Goal: Task Accomplishment & Management: Complete application form

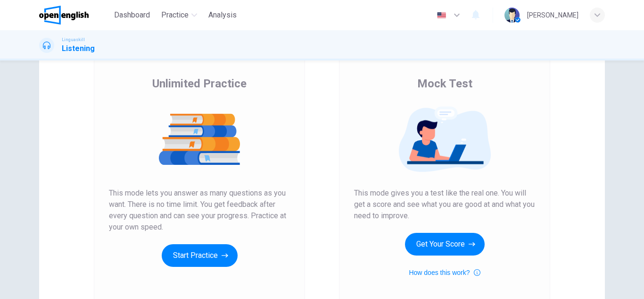
scroll to position [65, 0]
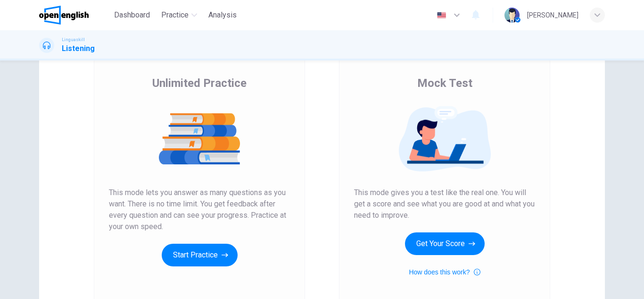
drag, startPoint x: 353, startPoint y: 192, endPoint x: 425, endPoint y: 220, distance: 76.8
click at [425, 220] on span "This mode gives you a test like the real one. You will get a score and see what…" at bounding box center [444, 204] width 181 height 34
drag, startPoint x: 355, startPoint y: 189, endPoint x: 410, endPoint y: 207, distance: 57.7
click at [410, 207] on span "This mode gives you a test like the real one. You will get a score and see what…" at bounding box center [444, 204] width 181 height 34
drag, startPoint x: 352, startPoint y: 194, endPoint x: 418, endPoint y: 210, distance: 68.0
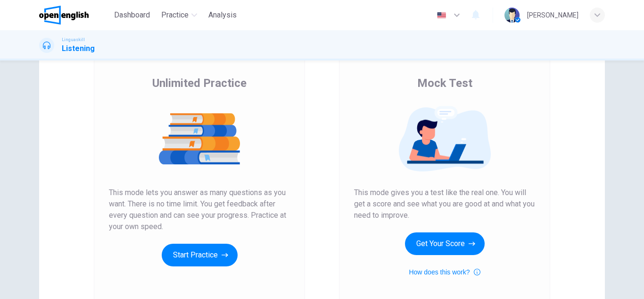
click at [418, 210] on span "This mode gives you a test like the real one. You will get a score and see what…" at bounding box center [444, 204] width 181 height 34
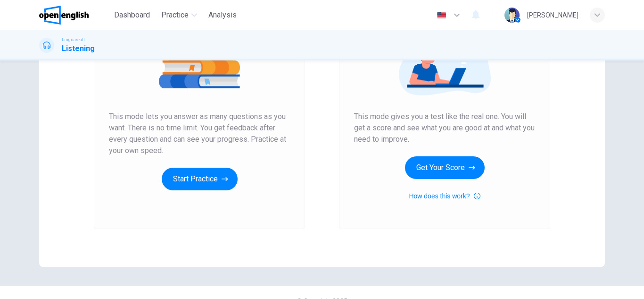
scroll to position [142, 0]
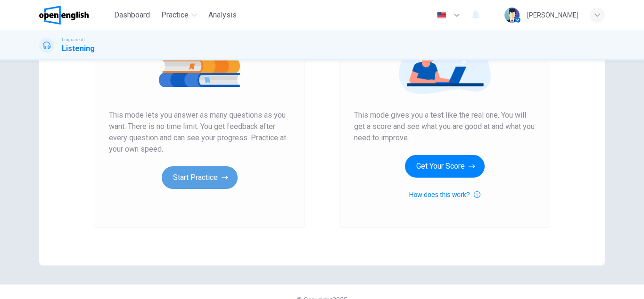
click at [194, 187] on button "Start Practice" at bounding box center [200, 177] width 76 height 23
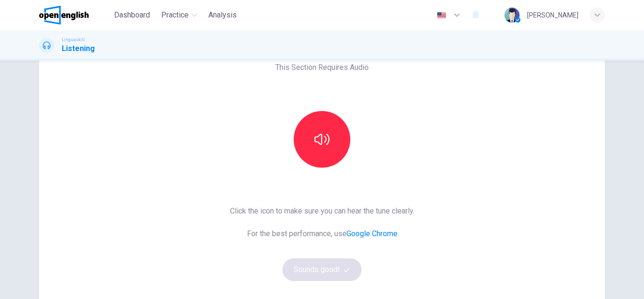
scroll to position [56, 0]
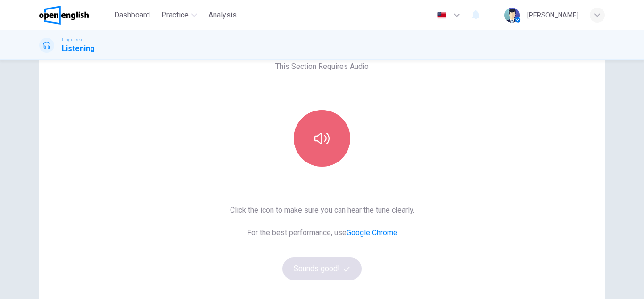
click at [315, 144] on icon "button" at bounding box center [322, 138] width 15 height 15
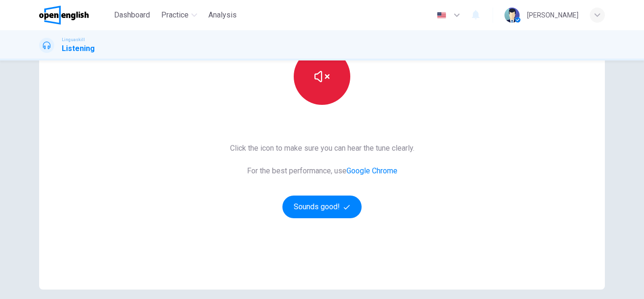
scroll to position [119, 0]
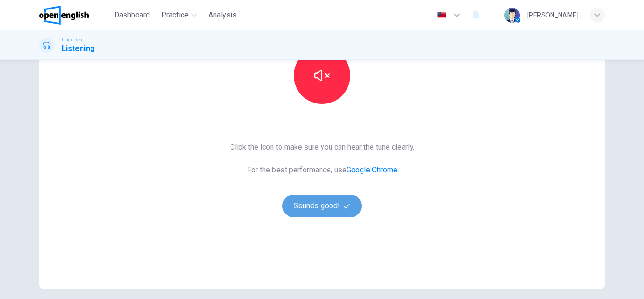
click at [326, 203] on button "Sounds good!" at bounding box center [322, 205] width 79 height 23
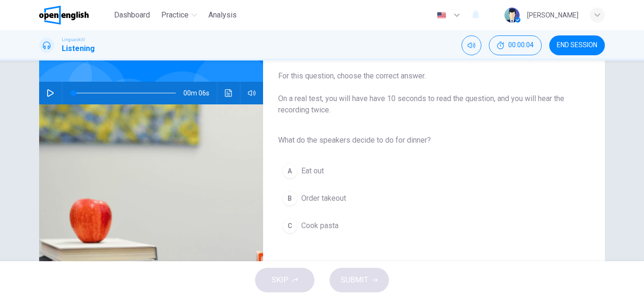
scroll to position [0, 0]
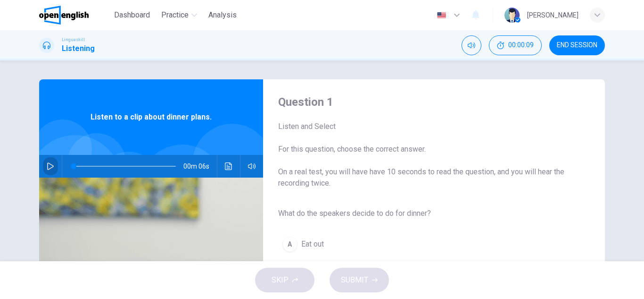
click at [50, 161] on button "button" at bounding box center [50, 166] width 15 height 23
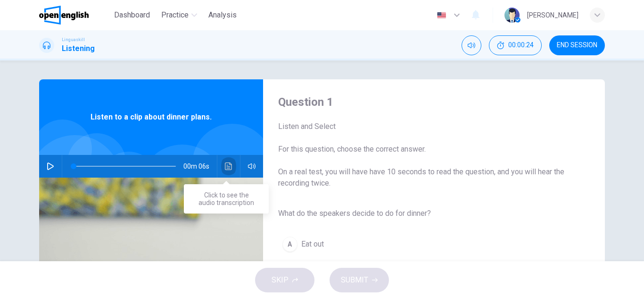
click at [226, 162] on button "Click to see the audio transcription" at bounding box center [228, 166] width 15 height 23
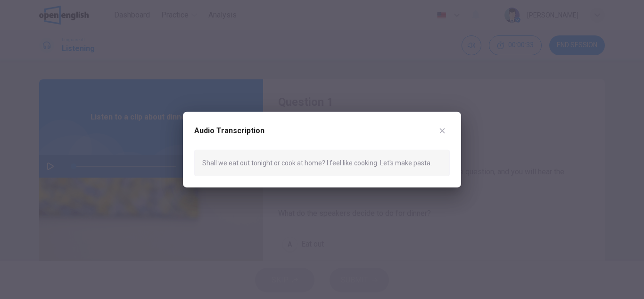
click at [234, 92] on div at bounding box center [322, 149] width 644 height 299
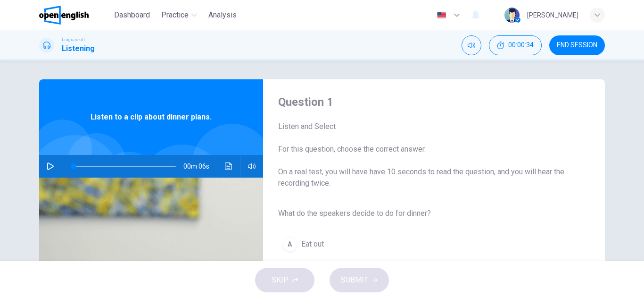
click at [54, 165] on button "button" at bounding box center [50, 166] width 15 height 23
click at [225, 164] on icon "Click to see the audio transcription" at bounding box center [229, 166] width 8 height 8
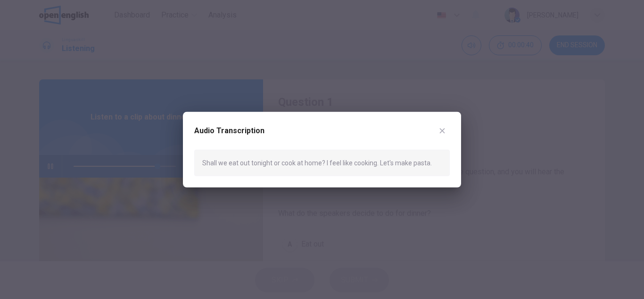
type input "*"
click at [443, 133] on icon "button" at bounding box center [443, 130] width 8 height 8
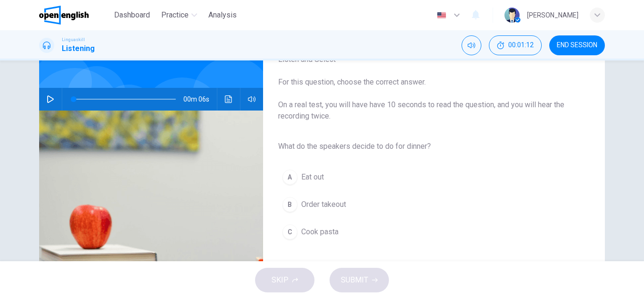
scroll to position [91, 0]
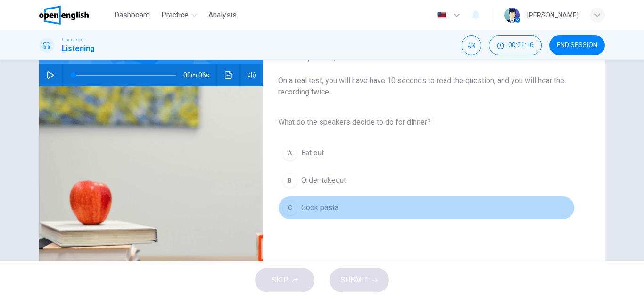
click at [305, 206] on span "Cook pasta" at bounding box center [319, 207] width 37 height 11
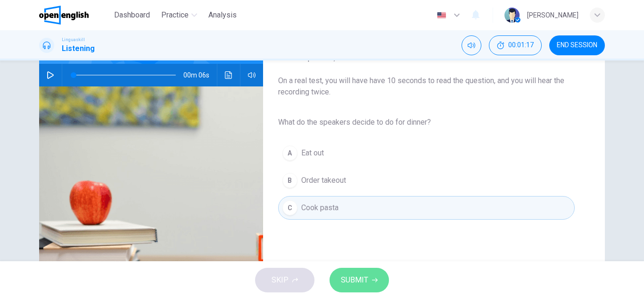
click at [354, 275] on span "SUBMIT" at bounding box center [354, 279] width 27 height 13
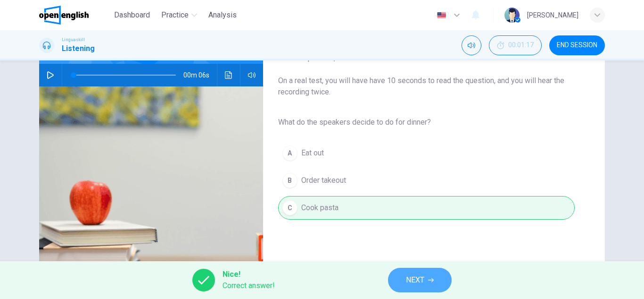
click at [421, 277] on span "NEXT" at bounding box center [415, 279] width 18 height 13
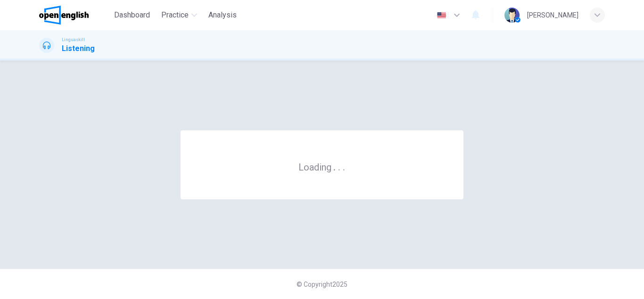
scroll to position [0, 0]
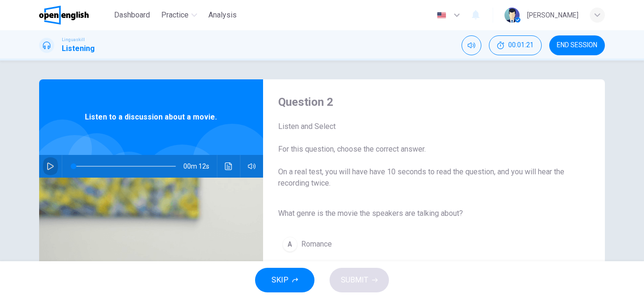
click at [47, 166] on icon "button" at bounding box center [50, 166] width 7 height 8
click at [48, 169] on icon "button" at bounding box center [51, 166] width 8 height 8
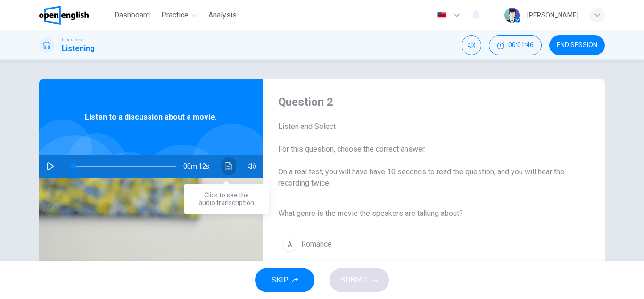
click at [226, 167] on icon "Click to see the audio transcription" at bounding box center [229, 166] width 8 height 8
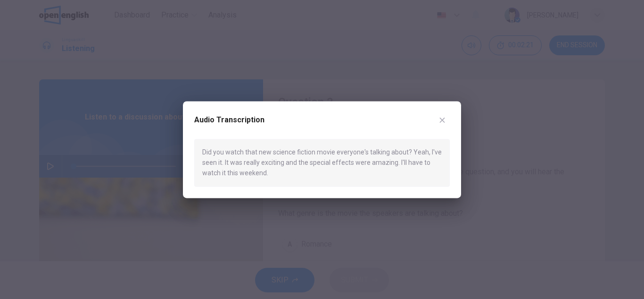
click at [438, 118] on button "button" at bounding box center [442, 119] width 15 height 15
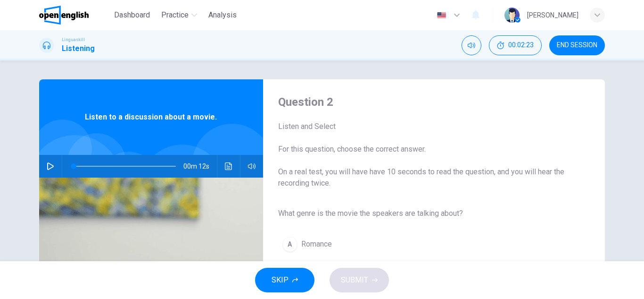
click at [43, 173] on button "button" at bounding box center [50, 166] width 15 height 23
type input "*"
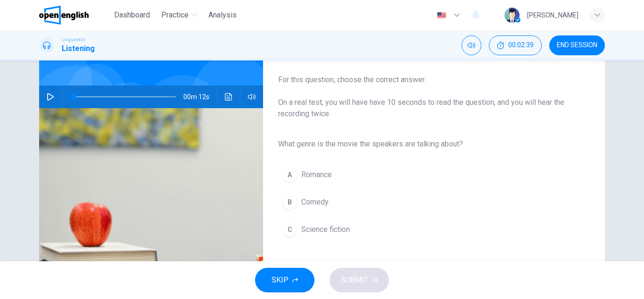
scroll to position [70, 0]
click at [293, 222] on button "C Science fiction" at bounding box center [426, 229] width 297 height 24
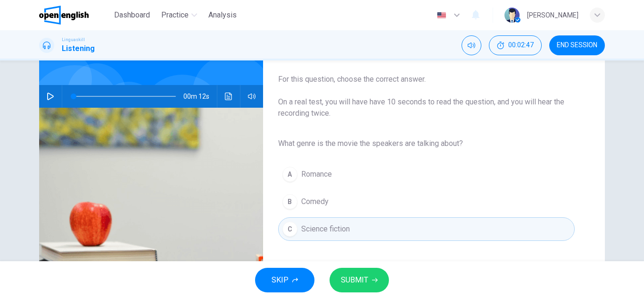
click at [362, 280] on span "SUBMIT" at bounding box center [354, 279] width 27 height 13
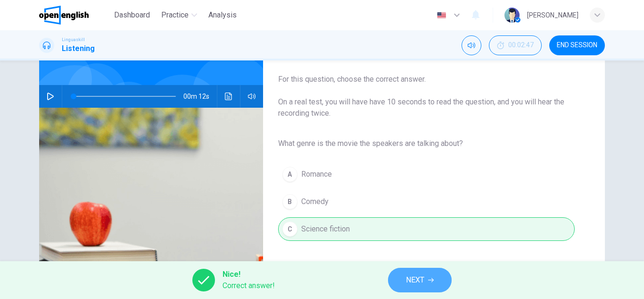
click at [419, 279] on span "NEXT" at bounding box center [415, 279] width 18 height 13
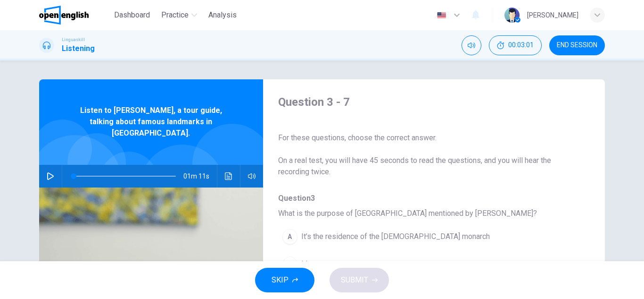
scroll to position [24, 0]
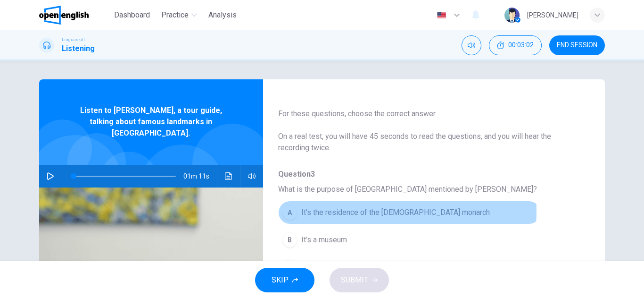
click at [313, 210] on span "It’s the residence of the British monarch" at bounding box center [395, 212] width 189 height 11
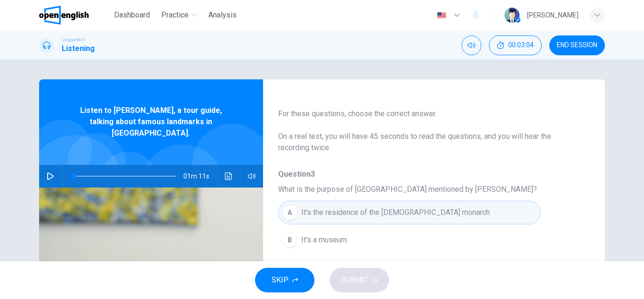
click at [297, 176] on span "Question 3" at bounding box center [426, 173] width 297 height 11
click at [53, 165] on button "button" at bounding box center [50, 176] width 15 height 23
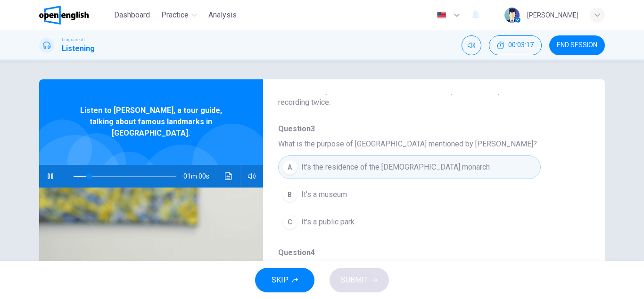
scroll to position [75, 0]
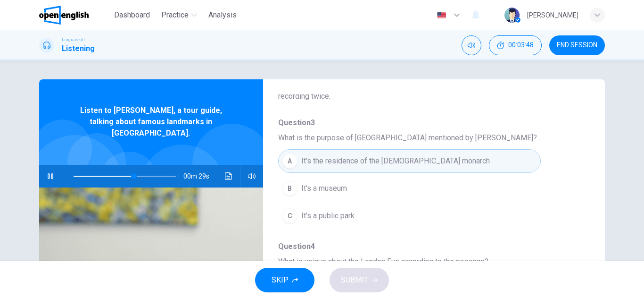
type input "**"
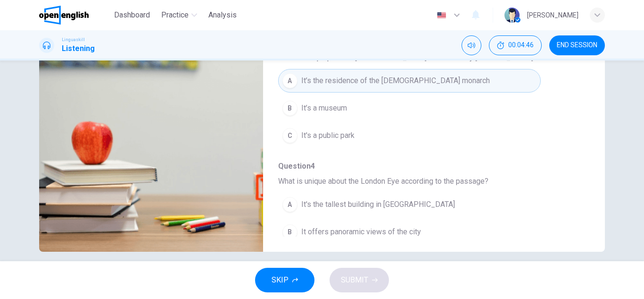
scroll to position [0, 0]
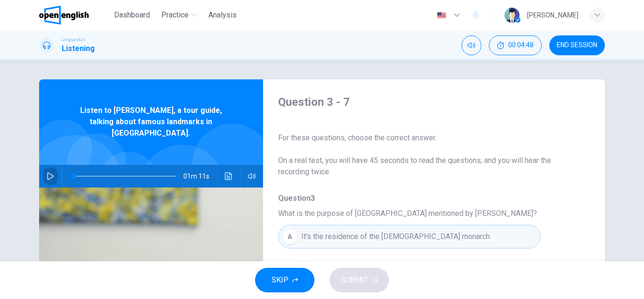
click at [51, 172] on icon "button" at bounding box center [51, 176] width 8 height 8
click at [225, 172] on icon "Click to see the audio transcription" at bounding box center [229, 176] width 8 height 8
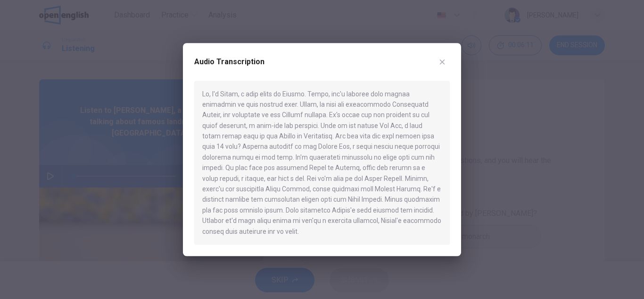
click at [443, 64] on icon "button" at bounding box center [443, 62] width 8 height 8
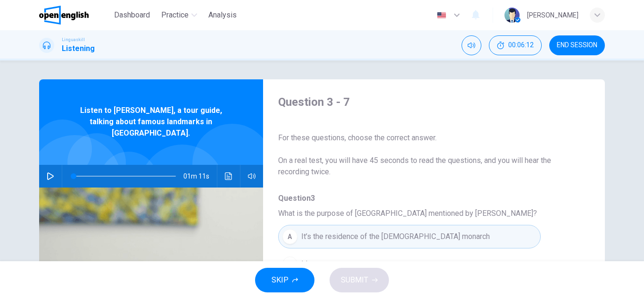
click at [47, 172] on icon "button" at bounding box center [51, 176] width 8 height 8
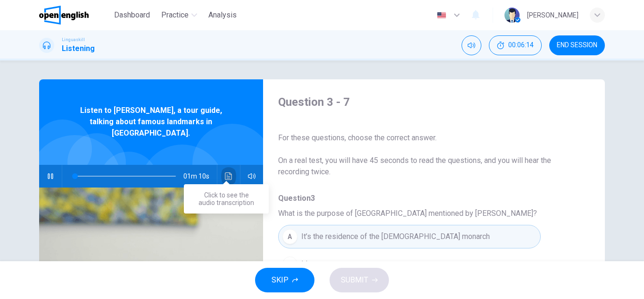
click at [225, 172] on icon "Click to see the audio transcription" at bounding box center [229, 176] width 8 height 8
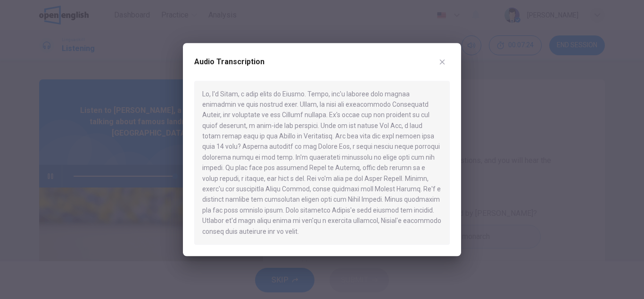
type input "*"
click at [439, 62] on icon "button" at bounding box center [443, 62] width 8 height 8
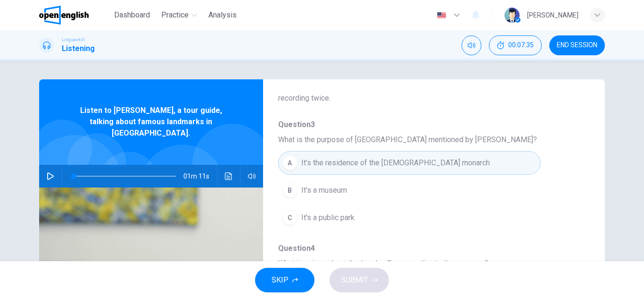
scroll to position [77, 0]
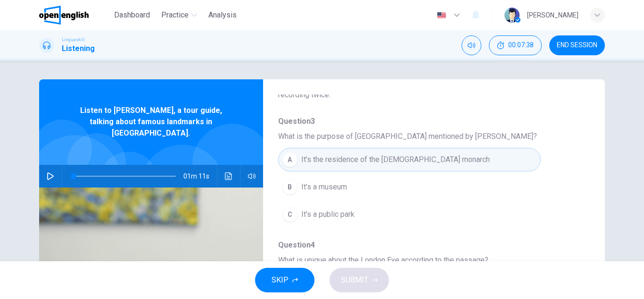
click at [374, 165] on span "It’s the residence of the British monarch" at bounding box center [395, 159] width 189 height 11
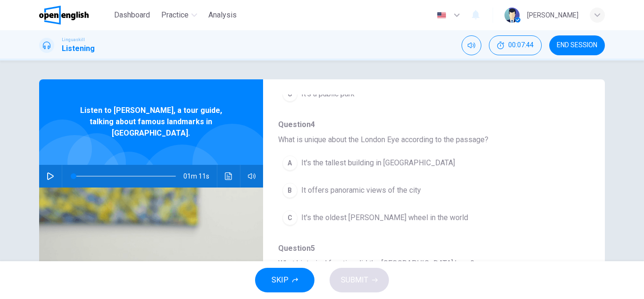
scroll to position [198, 0]
click at [353, 189] on span "It offers panoramic views of the city" at bounding box center [361, 189] width 120 height 11
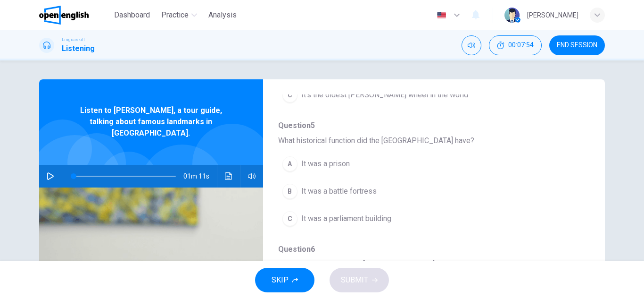
scroll to position [320, 0]
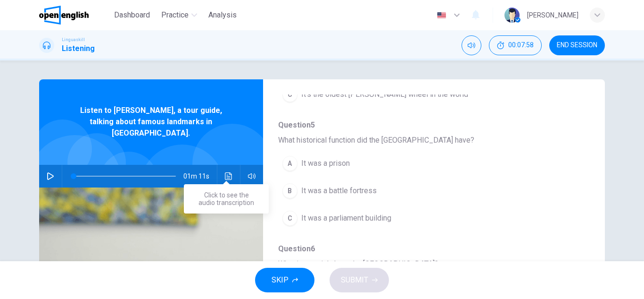
click at [228, 172] on icon "Click to see the audio transcription" at bounding box center [228, 176] width 7 height 8
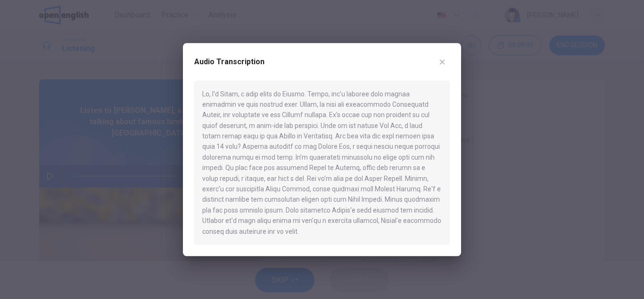
click at [176, 166] on div at bounding box center [322, 149] width 644 height 299
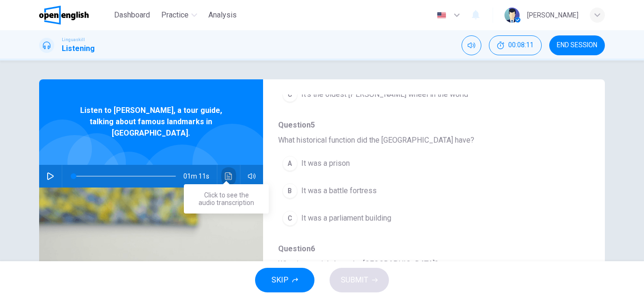
click at [233, 170] on button "Click to see the audio transcription" at bounding box center [228, 176] width 15 height 23
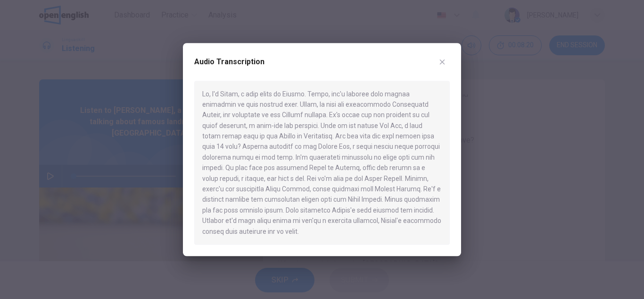
click at [162, 149] on div at bounding box center [322, 149] width 644 height 299
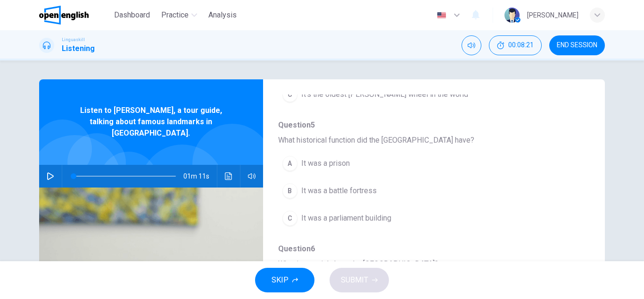
click at [319, 164] on span "It was a prison" at bounding box center [325, 163] width 49 height 11
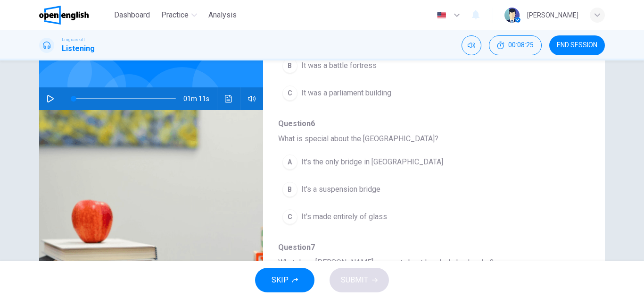
scroll to position [369, 0]
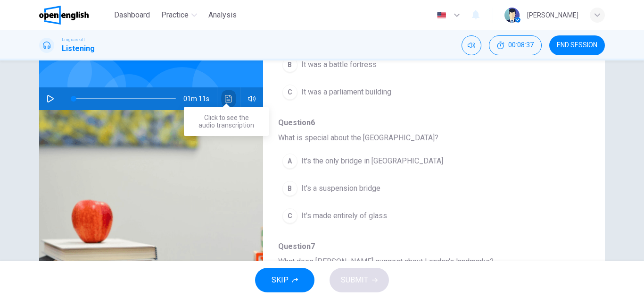
click at [225, 95] on icon "Click to see the audio transcription" at bounding box center [228, 99] width 7 height 8
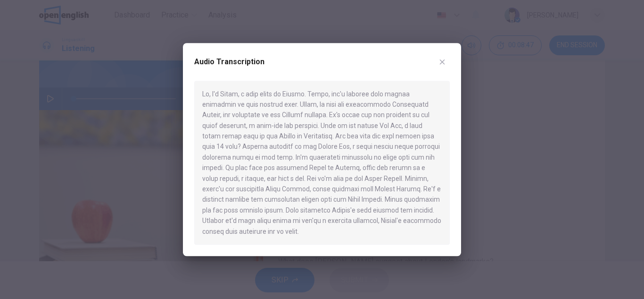
click at [150, 148] on div at bounding box center [322, 149] width 644 height 299
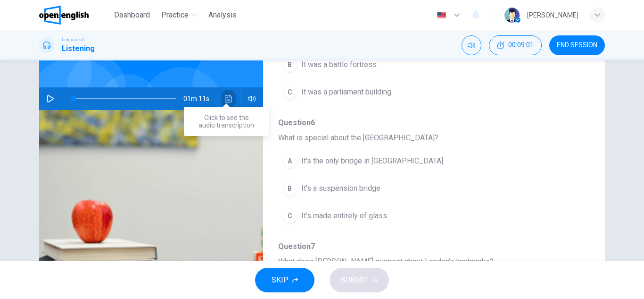
click at [226, 95] on icon "Click to see the audio transcription" at bounding box center [229, 99] width 8 height 8
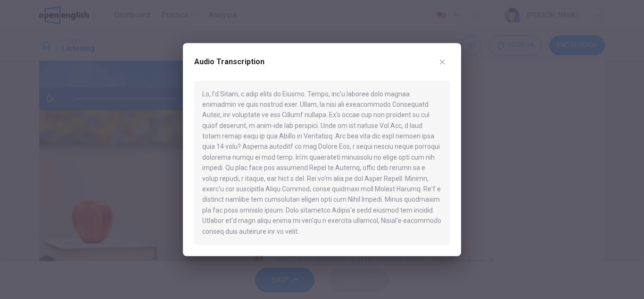
click at [167, 164] on div at bounding box center [322, 149] width 644 height 299
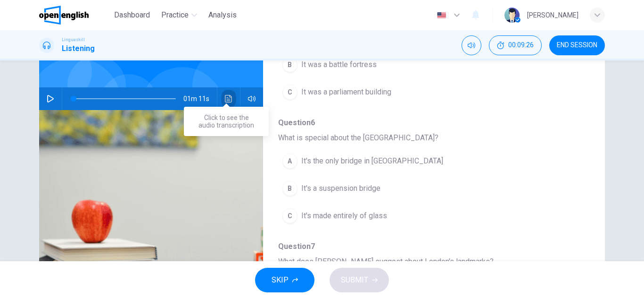
click at [225, 95] on icon "Click to see the audio transcription" at bounding box center [229, 99] width 8 height 8
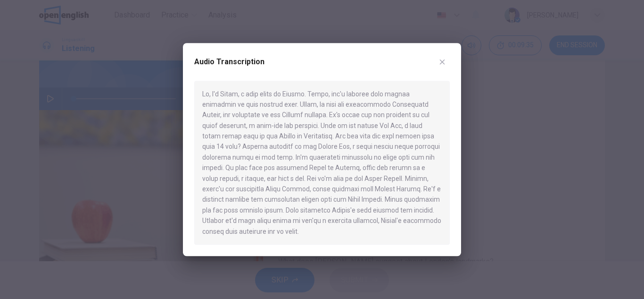
click at [173, 168] on div at bounding box center [322, 149] width 644 height 299
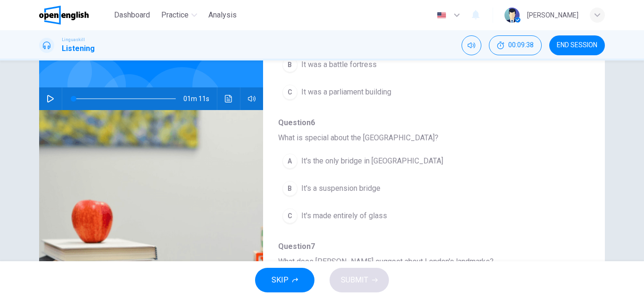
click at [334, 189] on span "It's a suspension bridge" at bounding box center [340, 188] width 79 height 11
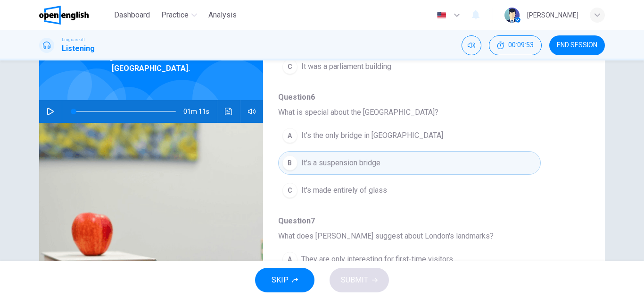
scroll to position [63, 0]
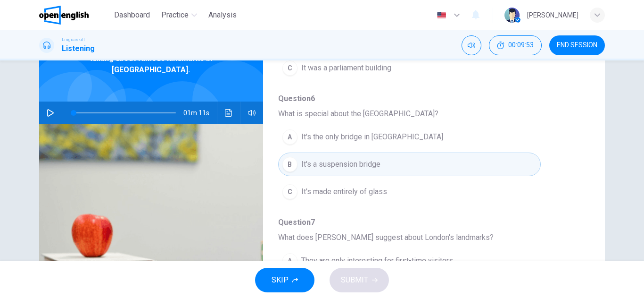
click at [228, 101] on button "Click to see the audio transcription" at bounding box center [228, 112] width 15 height 23
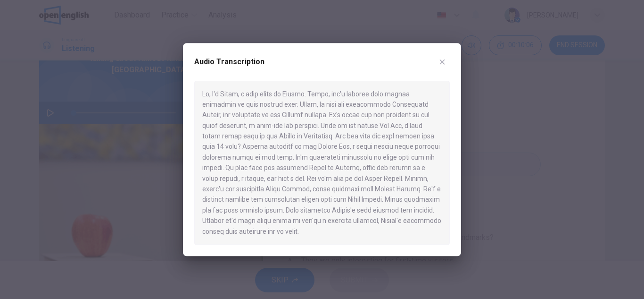
click at [111, 176] on div at bounding box center [322, 149] width 644 height 299
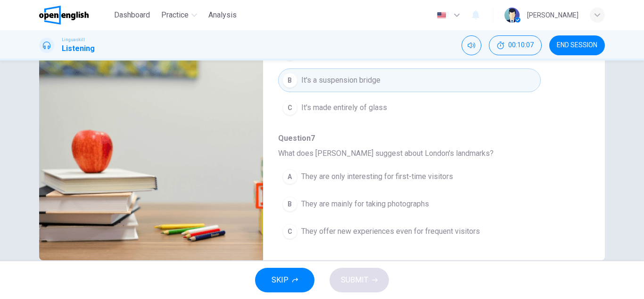
scroll to position [165, 0]
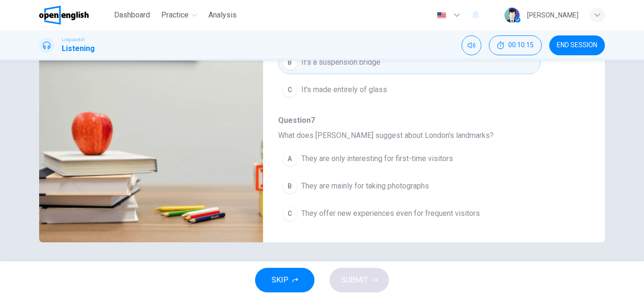
click at [352, 217] on span "They offer new experiences even for frequent visitors" at bounding box center [390, 213] width 179 height 11
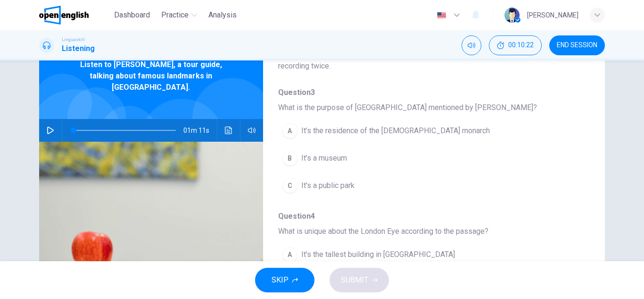
scroll to position [61, 0]
click at [315, 130] on span "It’s the residence of the British monarch" at bounding box center [395, 129] width 189 height 11
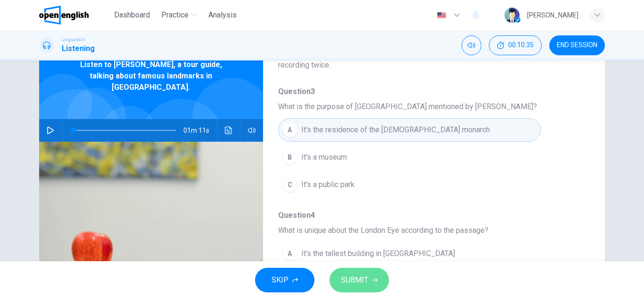
click at [365, 281] on span "SUBMIT" at bounding box center [354, 279] width 27 height 13
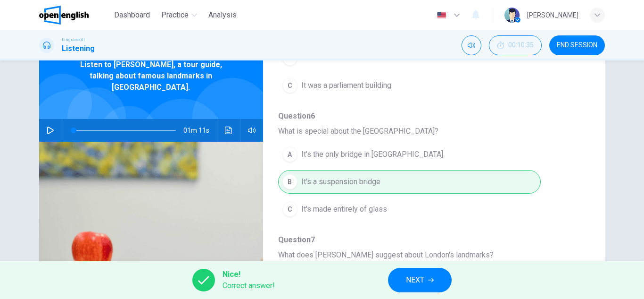
scroll to position [165, 0]
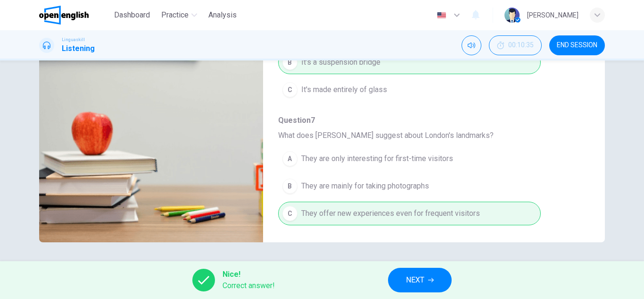
click at [419, 292] on div "Nice! Correct answer! NEXT" at bounding box center [322, 280] width 644 height 38
click at [419, 273] on span "NEXT" at bounding box center [415, 279] width 18 height 13
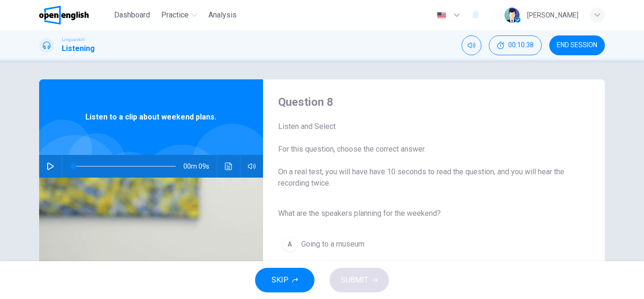
click at [50, 167] on icon "button" at bounding box center [50, 166] width 7 height 8
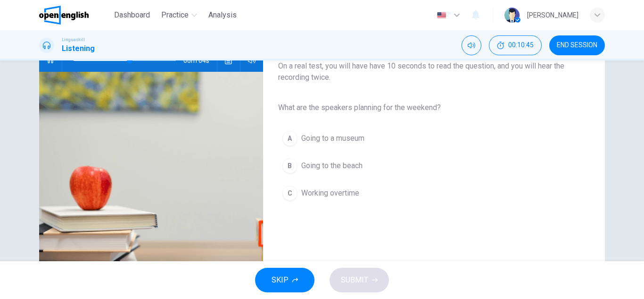
scroll to position [107, 0]
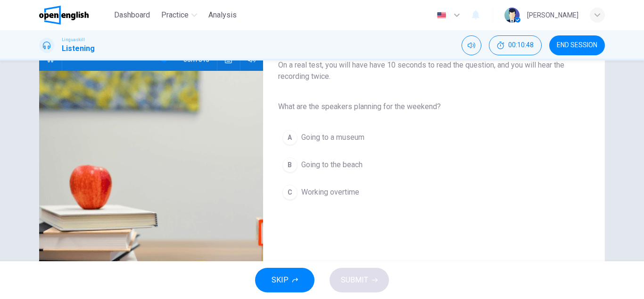
type input "*"
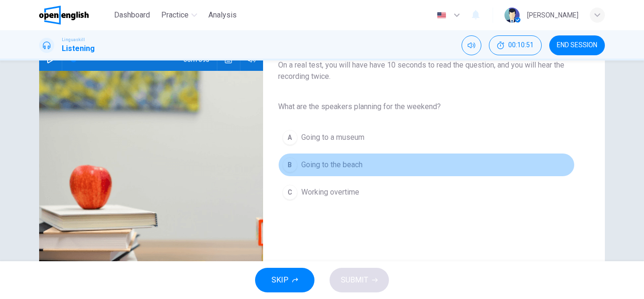
click at [355, 168] on span "Going to the beach" at bounding box center [331, 164] width 61 height 11
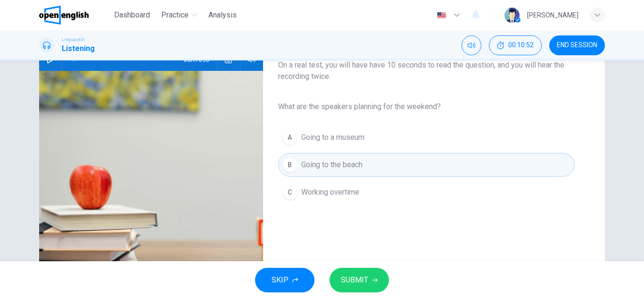
click at [365, 283] on span "SUBMIT" at bounding box center [354, 279] width 27 height 13
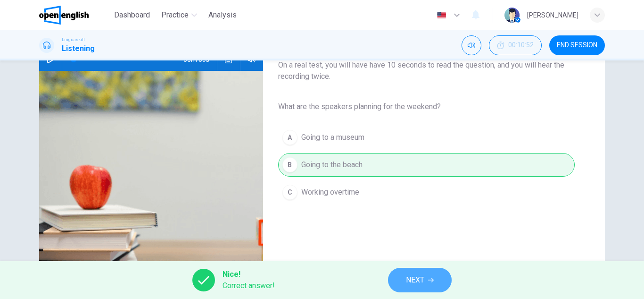
click at [424, 282] on span "NEXT" at bounding box center [415, 279] width 18 height 13
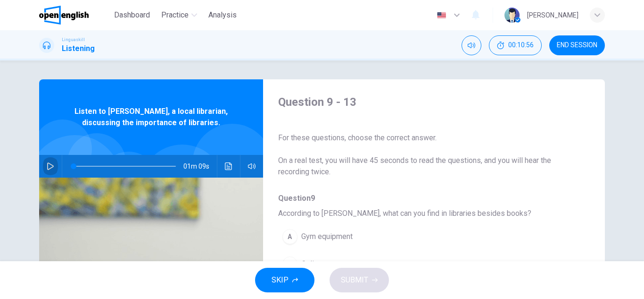
click at [47, 168] on icon "button" at bounding box center [51, 166] width 8 height 8
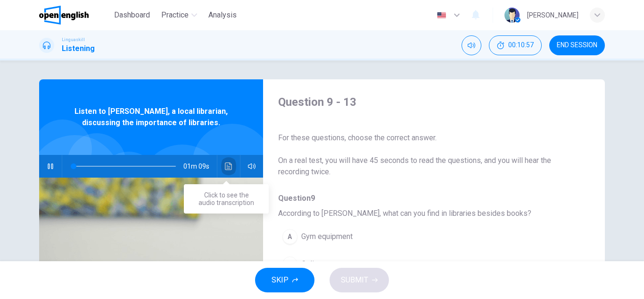
click at [225, 171] on button "Click to see the audio transcription" at bounding box center [228, 166] width 15 height 23
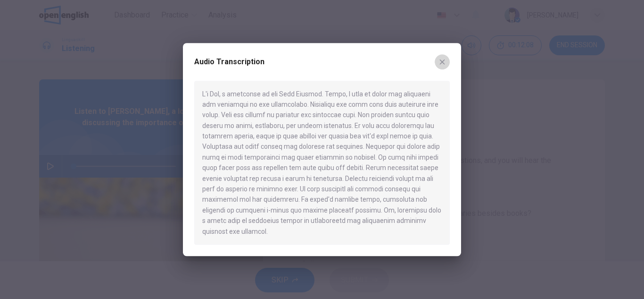
click at [442, 65] on icon "button" at bounding box center [443, 62] width 8 height 8
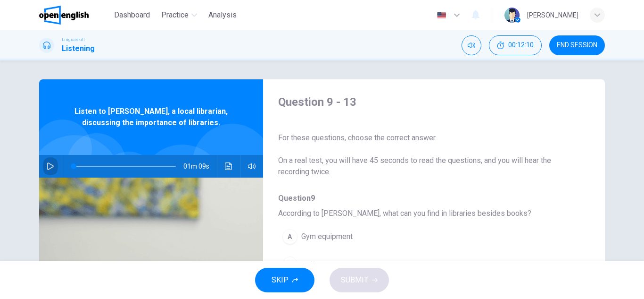
click at [49, 166] on icon "button" at bounding box center [51, 166] width 8 height 8
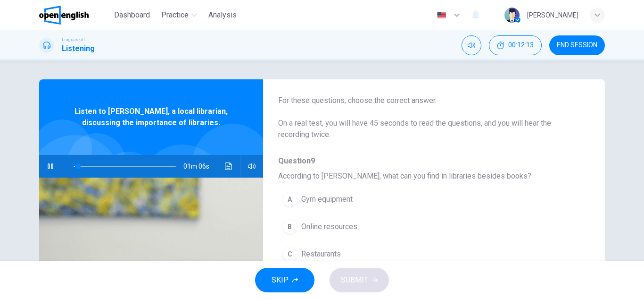
scroll to position [39, 0]
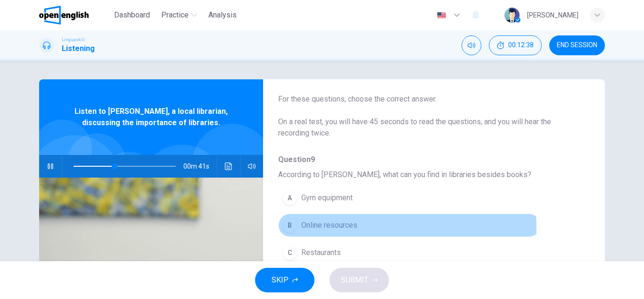
click at [331, 229] on span "Online resources" at bounding box center [329, 224] width 56 height 11
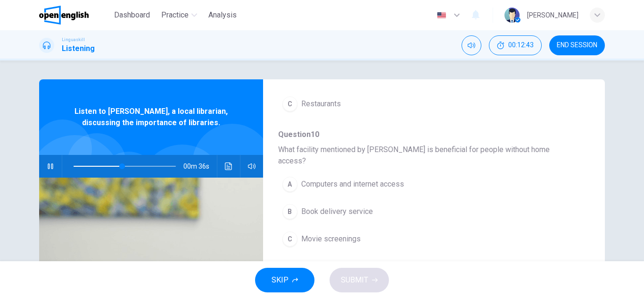
scroll to position [189, 0]
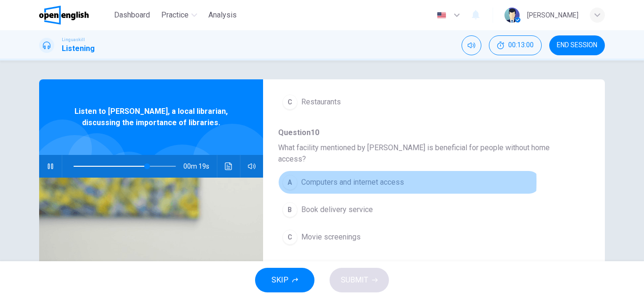
click at [334, 176] on span "Computers and internet access" at bounding box center [352, 181] width 103 height 11
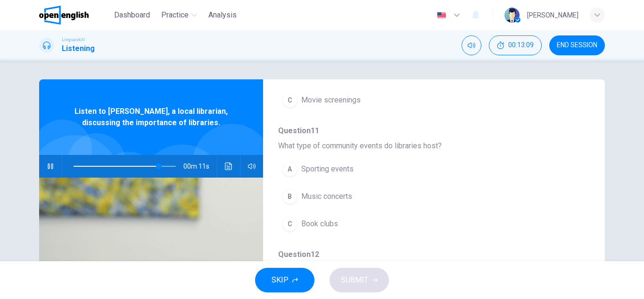
scroll to position [326, 0]
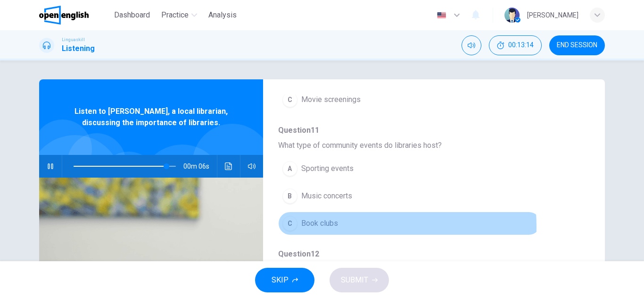
click at [317, 217] on span "Book clubs" at bounding box center [319, 222] width 37 height 11
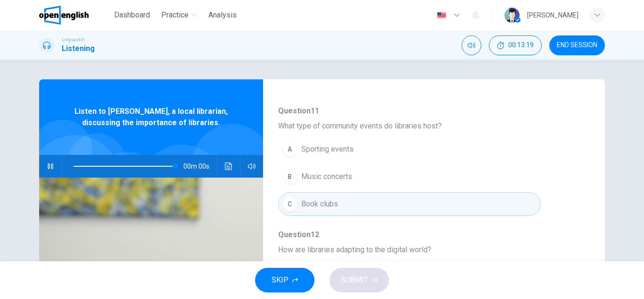
scroll to position [346, 0]
type input "*"
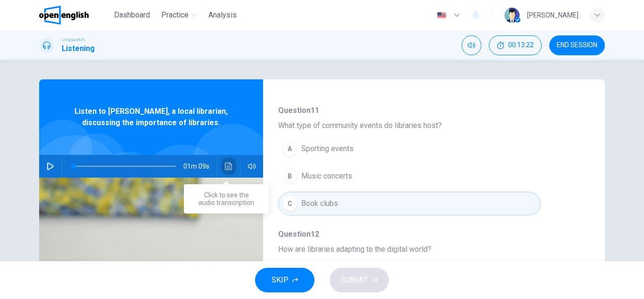
click at [231, 173] on button "Click to see the audio transcription" at bounding box center [228, 166] width 15 height 23
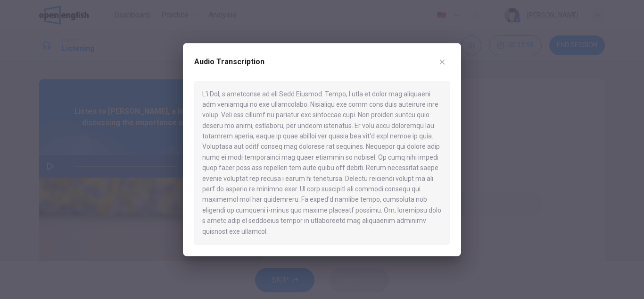
click at [538, 126] on div at bounding box center [322, 149] width 644 height 299
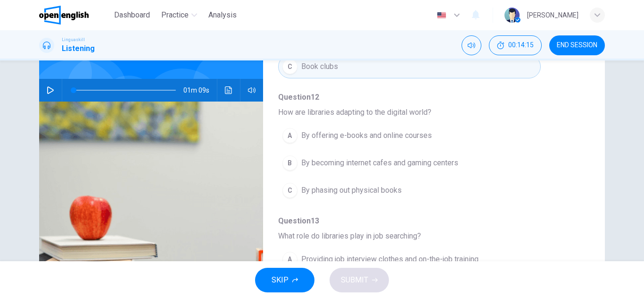
scroll to position [77, 0]
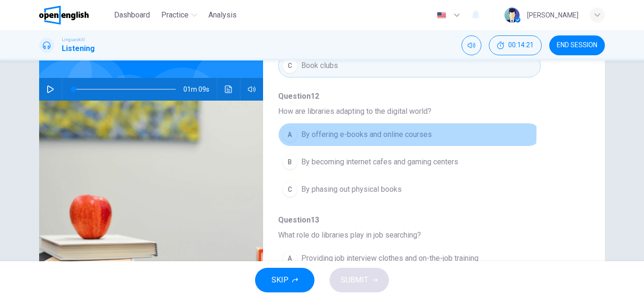
click at [302, 129] on span "By offering e-books and online courses" at bounding box center [366, 134] width 131 height 11
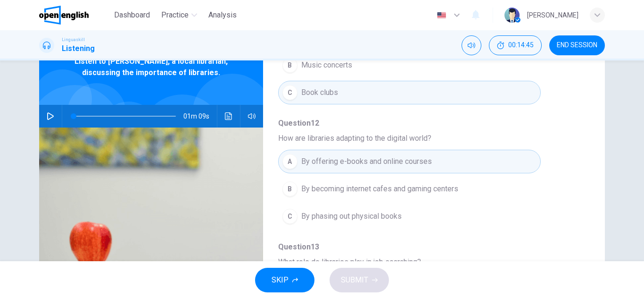
scroll to position [50, 0]
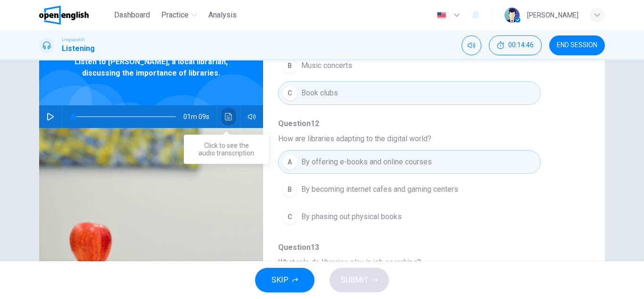
click at [222, 112] on button "Click to see the audio transcription" at bounding box center [228, 116] width 15 height 23
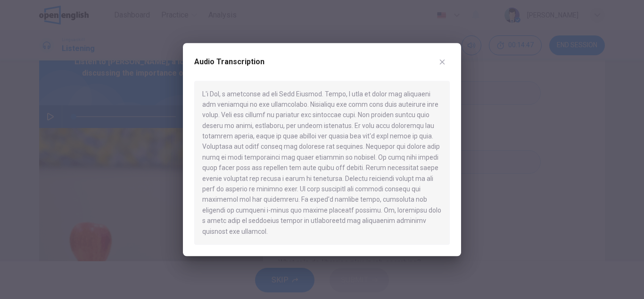
click at [222, 112] on div at bounding box center [322, 163] width 256 height 164
click at [442, 64] on icon "button" at bounding box center [442, 61] width 5 height 5
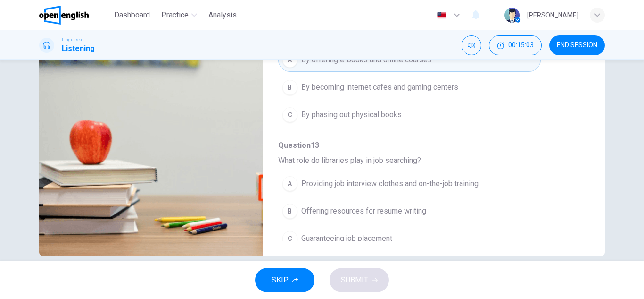
scroll to position [165, 0]
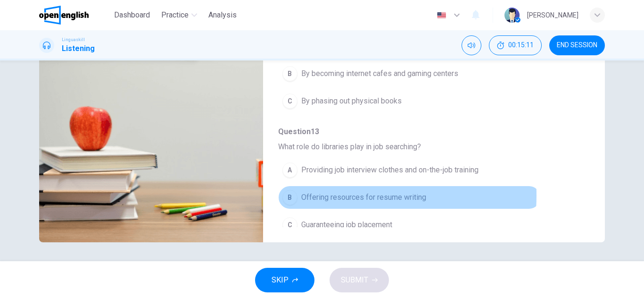
click at [309, 192] on span "Offering resources for resume writing" at bounding box center [363, 197] width 125 height 11
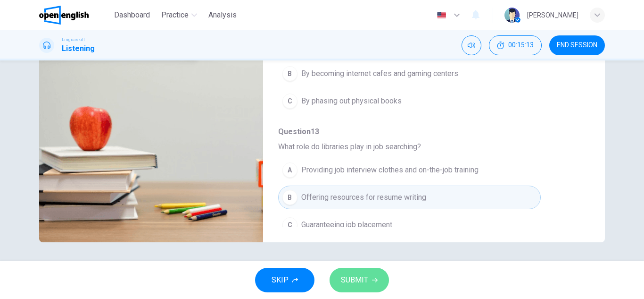
click at [361, 277] on span "SUBMIT" at bounding box center [354, 279] width 27 height 13
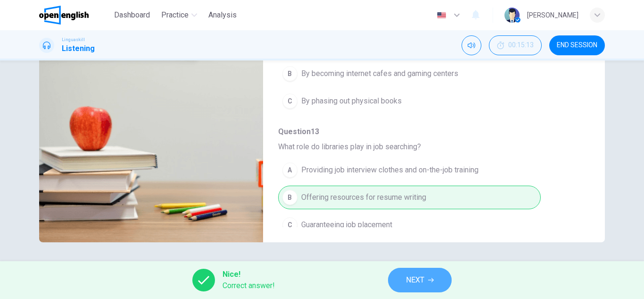
click at [436, 281] on button "NEXT" at bounding box center [420, 280] width 64 height 25
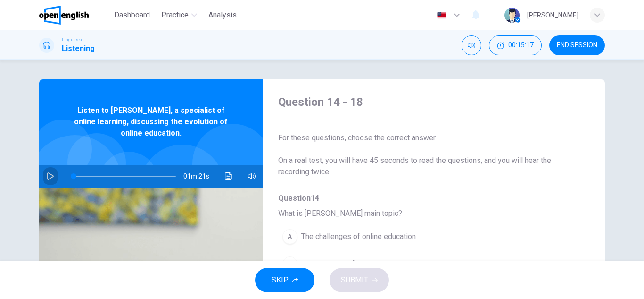
click at [47, 178] on icon "button" at bounding box center [50, 176] width 7 height 8
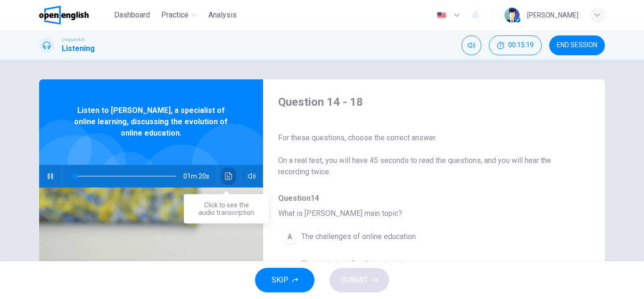
click at [227, 178] on icon "Click to see the audio transcription" at bounding box center [228, 176] width 7 height 8
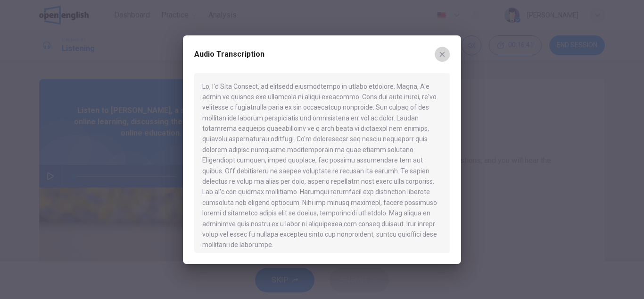
click at [443, 58] on icon "button" at bounding box center [443, 54] width 8 height 8
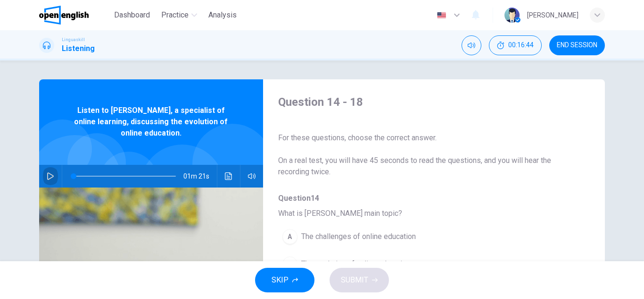
click at [47, 172] on icon "button" at bounding box center [51, 176] width 8 height 8
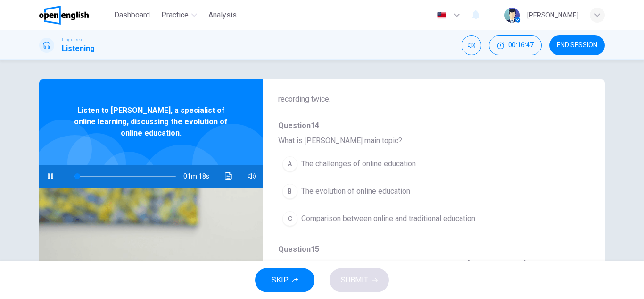
scroll to position [73, 0]
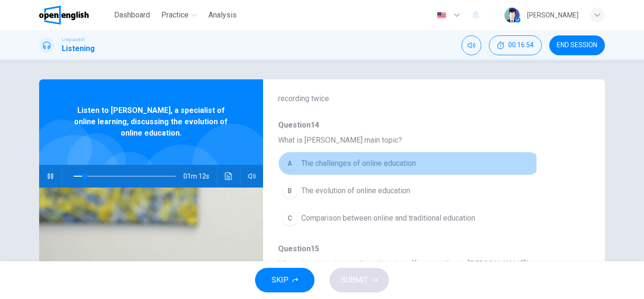
click at [317, 167] on span "The challenges of online education" at bounding box center [358, 163] width 115 height 11
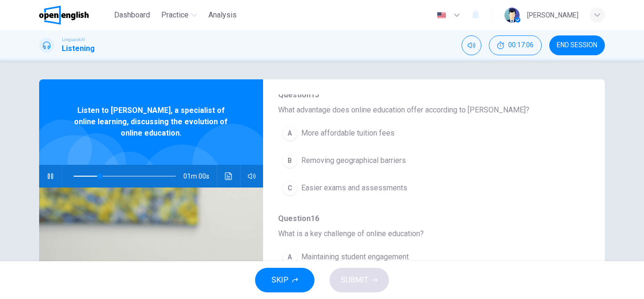
scroll to position [227, 0]
click at [357, 187] on span "Easier exams and assessments" at bounding box center [354, 187] width 106 height 11
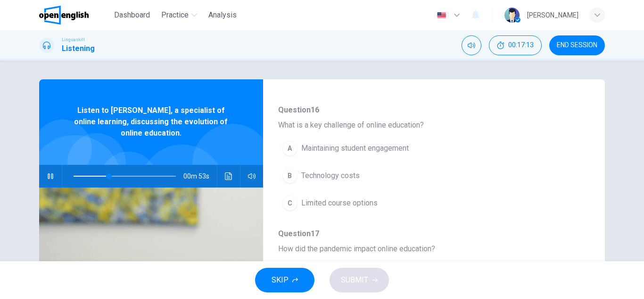
scroll to position [336, 0]
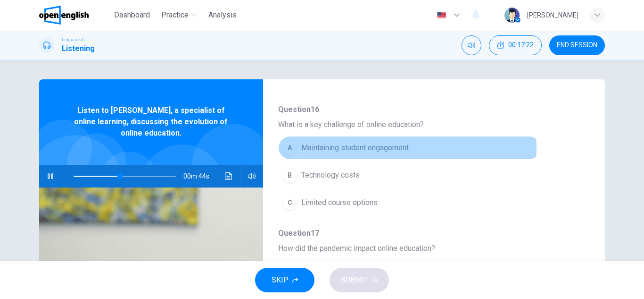
click at [344, 149] on span "Maintaining student engagement" at bounding box center [355, 147] width 108 height 11
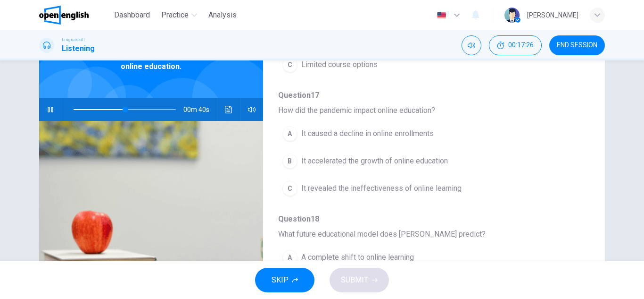
scroll to position [69, 0]
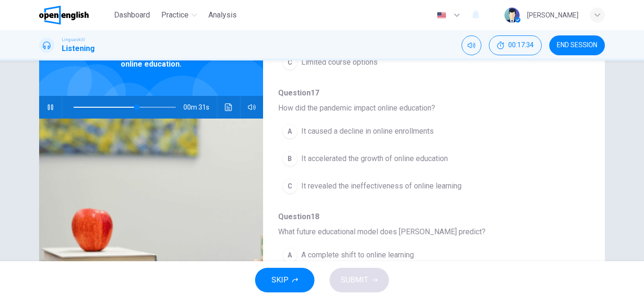
click at [339, 159] on span "It accelerated the growth of online education" at bounding box center [374, 158] width 147 height 11
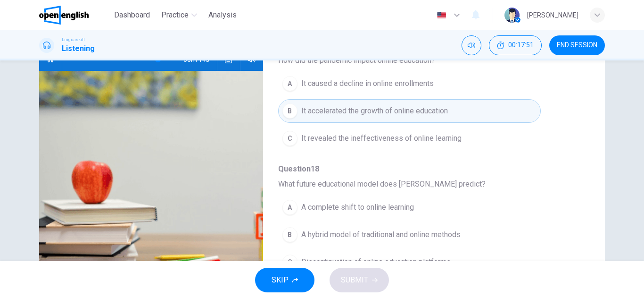
scroll to position [53, 0]
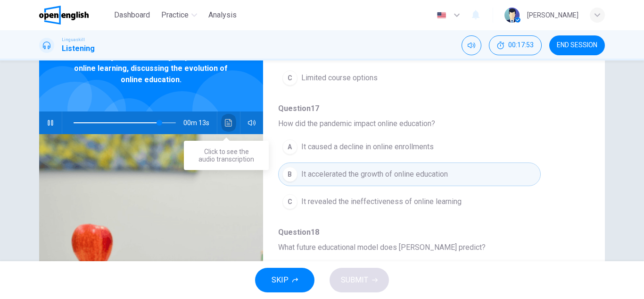
click at [229, 123] on icon "Click to see the audio transcription" at bounding box center [229, 123] width 8 height 8
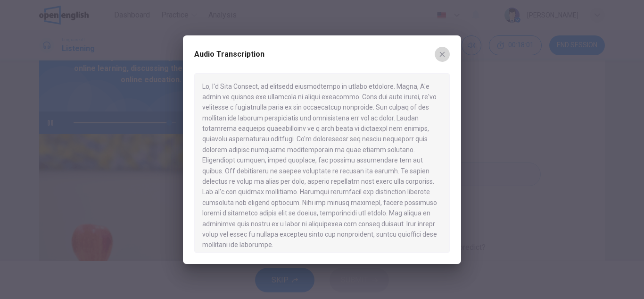
click at [443, 53] on icon "button" at bounding box center [443, 54] width 8 height 8
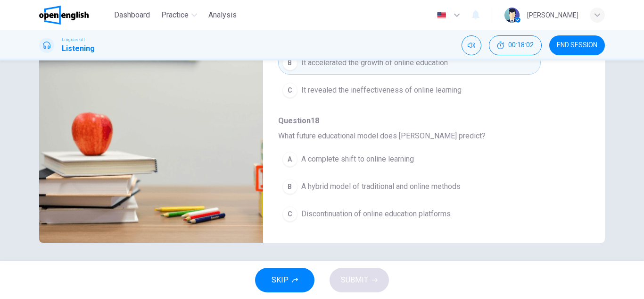
scroll to position [165, 0]
type input "*"
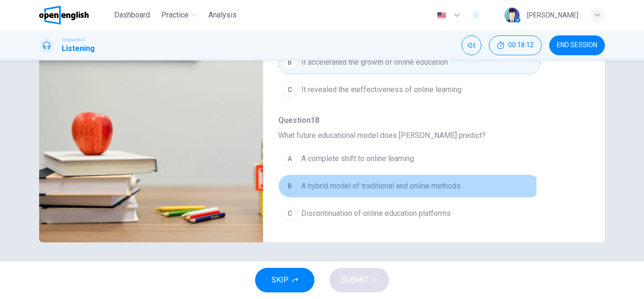
click at [294, 186] on div "B" at bounding box center [290, 185] width 15 height 15
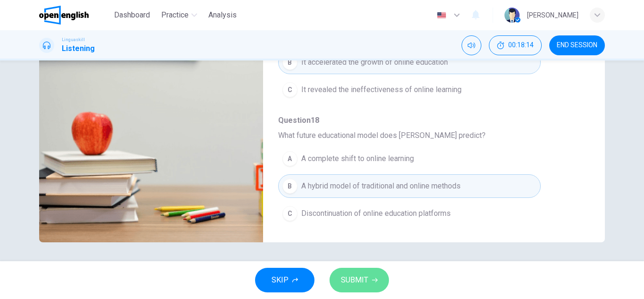
click at [365, 284] on span "SUBMIT" at bounding box center [354, 279] width 27 height 13
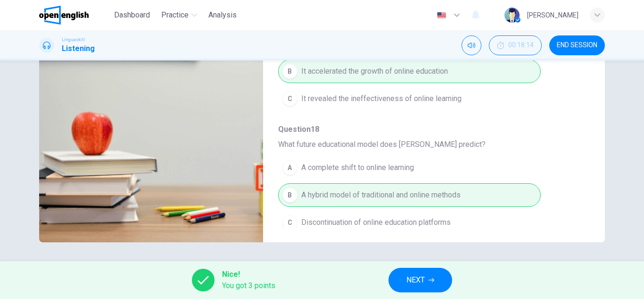
scroll to position [407, 0]
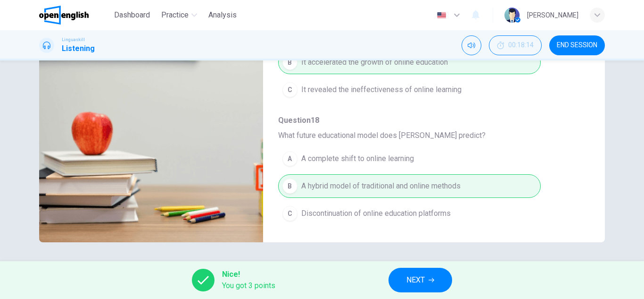
click at [421, 270] on button "NEXT" at bounding box center [421, 280] width 64 height 25
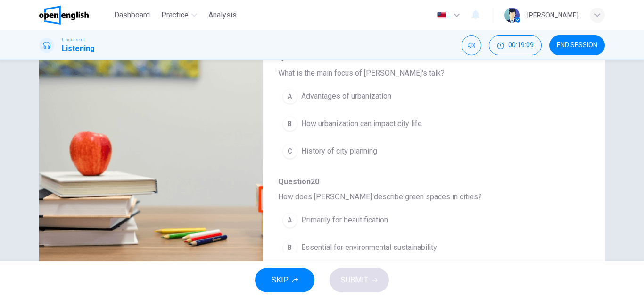
scroll to position [0, 0]
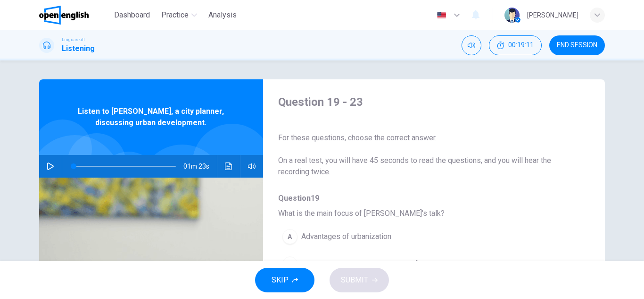
click at [55, 165] on button "button" at bounding box center [50, 166] width 15 height 23
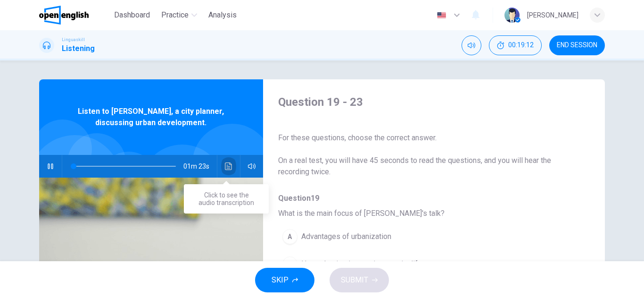
click at [221, 163] on button "Click to see the audio transcription" at bounding box center [228, 166] width 15 height 23
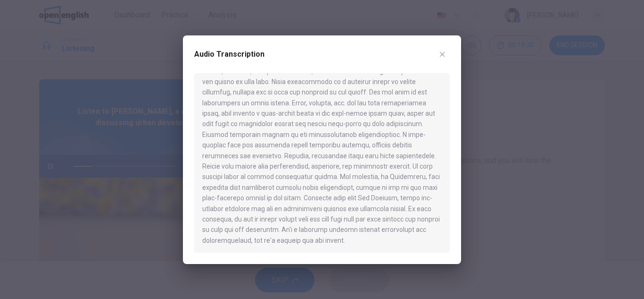
scroll to position [16, 0]
click at [205, 168] on div at bounding box center [322, 162] width 256 height 179
click at [445, 57] on icon "button" at bounding box center [443, 54] width 8 height 8
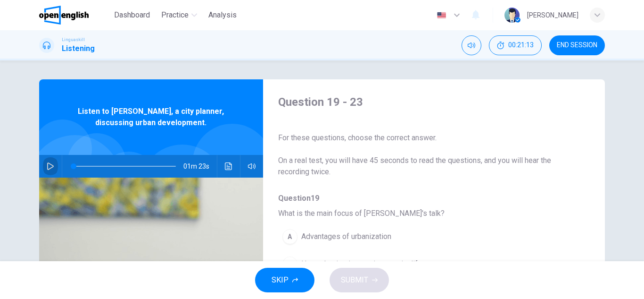
click at [51, 167] on icon "button" at bounding box center [50, 166] width 7 height 8
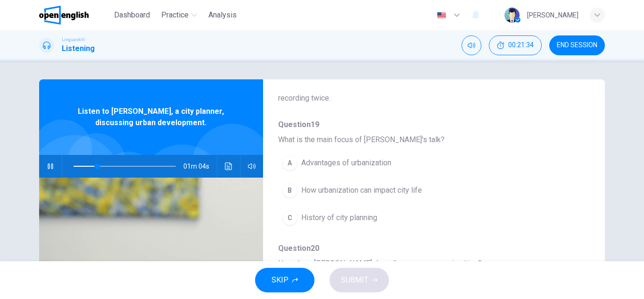
scroll to position [74, 0]
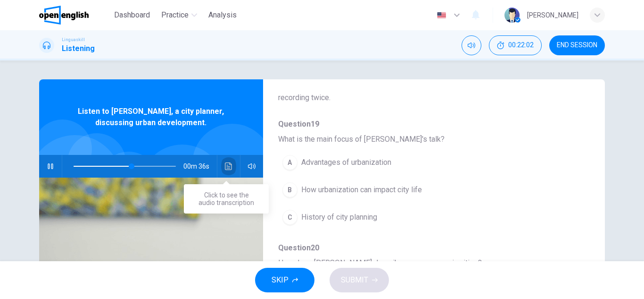
click at [221, 169] on button "Click to see the audio transcription" at bounding box center [228, 166] width 15 height 23
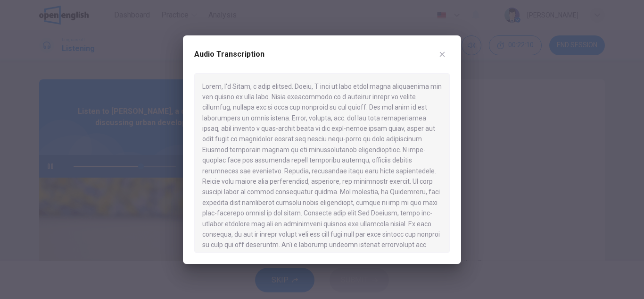
click at [502, 164] on div at bounding box center [322, 149] width 644 height 299
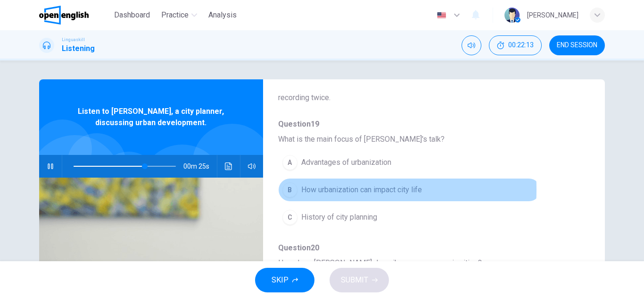
click at [306, 189] on span "How urbanization can impact city life" at bounding box center [361, 189] width 121 height 11
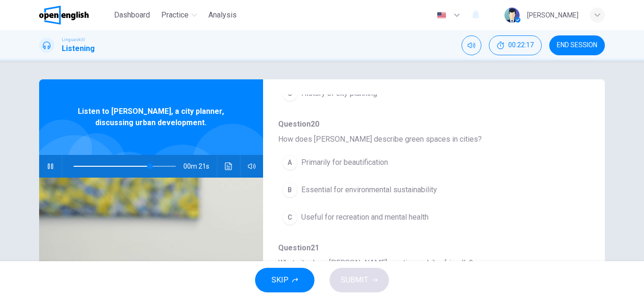
scroll to position [198, 0]
click at [229, 167] on icon "Click to see the audio transcription" at bounding box center [229, 166] width 8 height 8
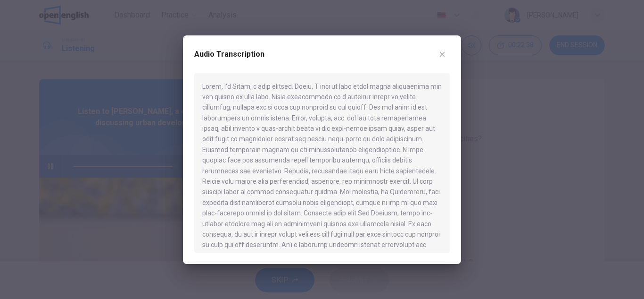
type input "*"
click at [169, 172] on div at bounding box center [322, 149] width 644 height 299
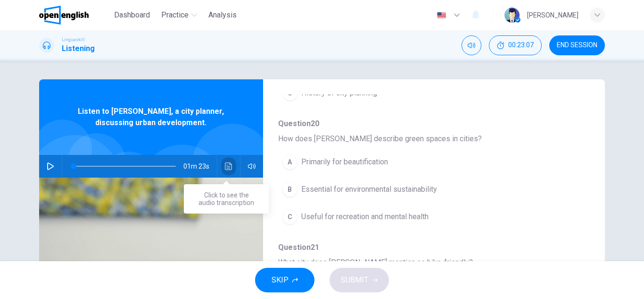
click at [225, 164] on icon "Click to see the audio transcription" at bounding box center [229, 166] width 8 height 8
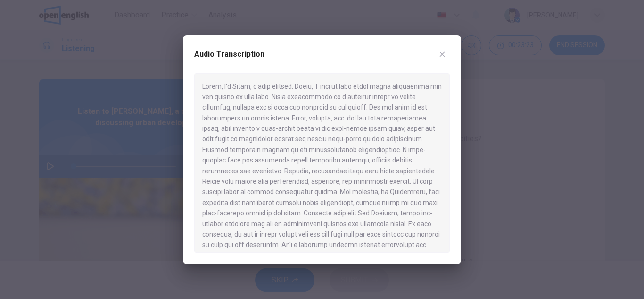
click at [135, 148] on div at bounding box center [322, 149] width 644 height 299
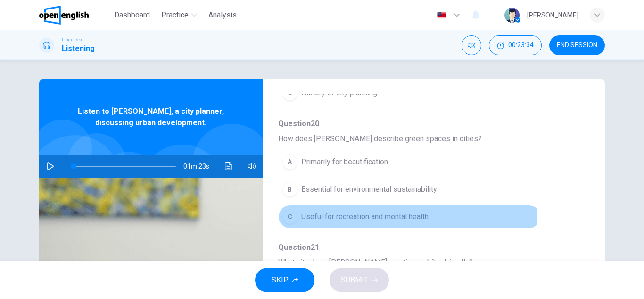
click at [355, 221] on span "Useful for recreation and mental health" at bounding box center [364, 216] width 127 height 11
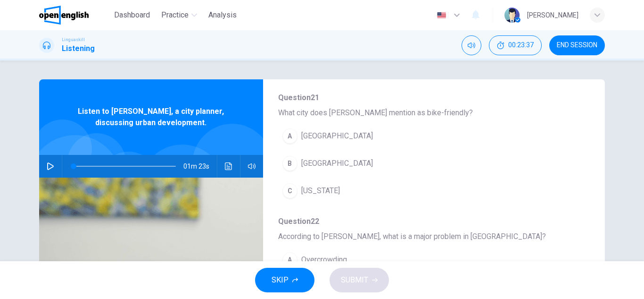
scroll to position [350, 0]
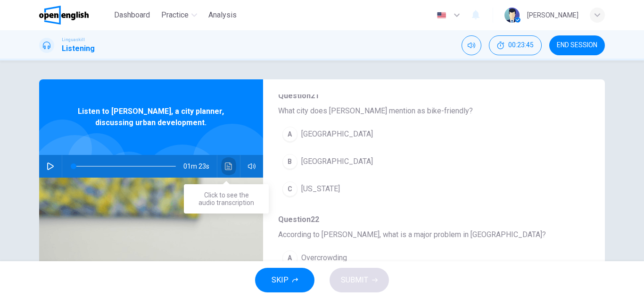
click at [227, 164] on icon "Click to see the audio transcription" at bounding box center [228, 166] width 7 height 8
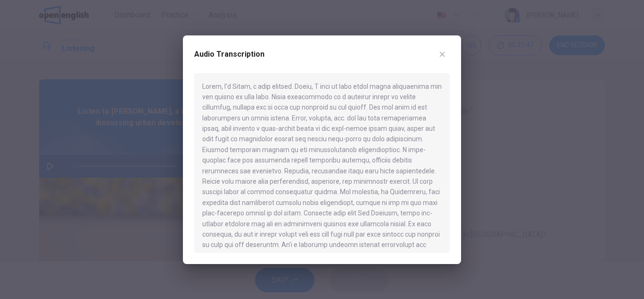
scroll to position [16, 0]
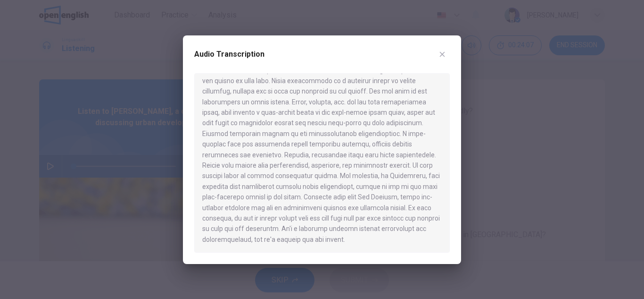
click at [192, 176] on div "Audio Transcription" at bounding box center [322, 149] width 278 height 228
click at [444, 54] on icon "button" at bounding box center [443, 54] width 8 height 8
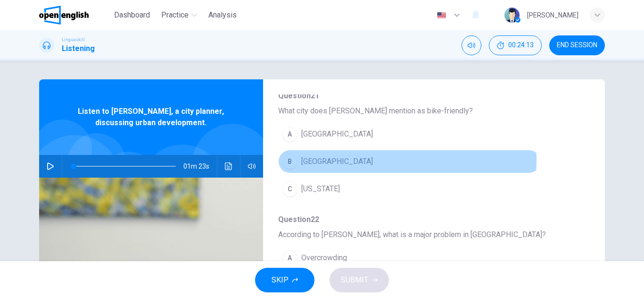
click at [322, 160] on span "Copenhagen" at bounding box center [337, 161] width 72 height 11
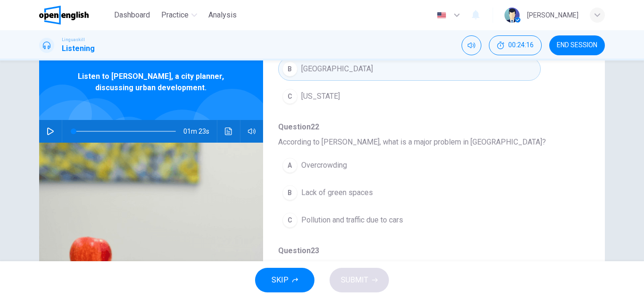
scroll to position [36, 0]
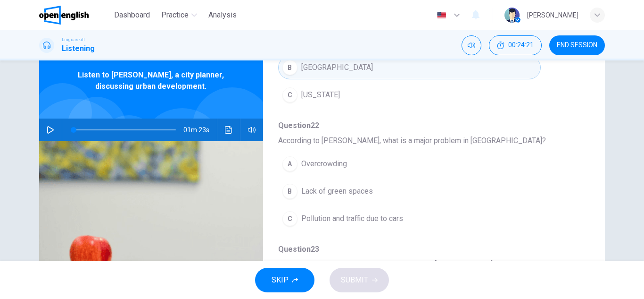
click at [360, 219] on span "Pollution and traffic due to cars" at bounding box center [352, 218] width 102 height 11
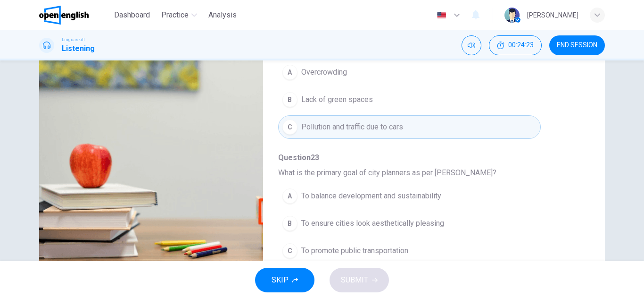
scroll to position [165, 0]
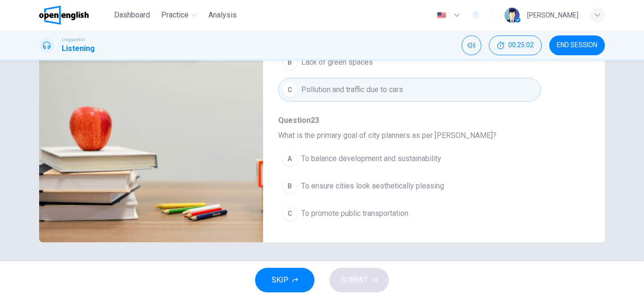
click at [341, 156] on span "To balance development and sustainability" at bounding box center [371, 158] width 140 height 11
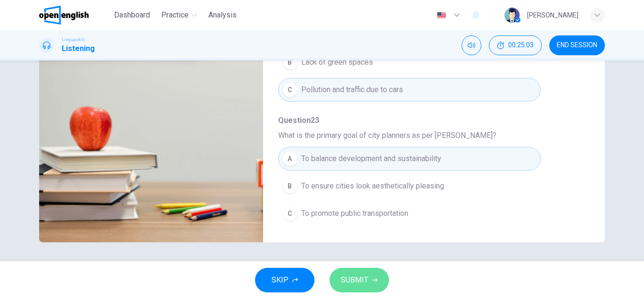
click at [358, 284] on span "SUBMIT" at bounding box center [354, 279] width 27 height 13
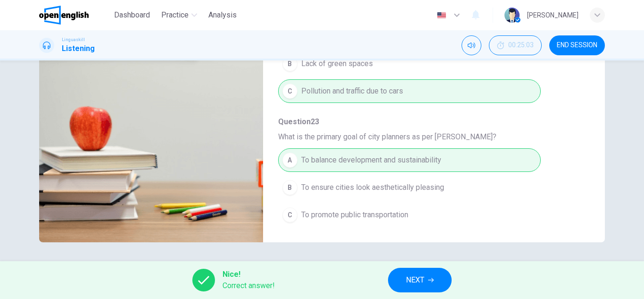
scroll to position [407, 0]
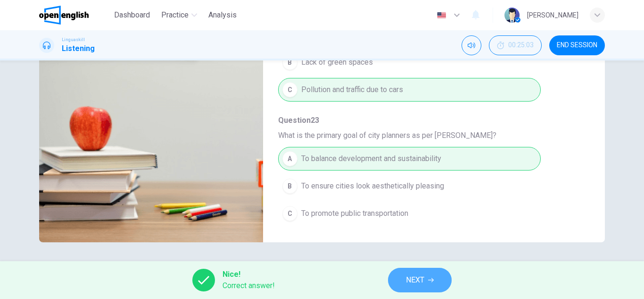
click at [419, 282] on span "NEXT" at bounding box center [415, 279] width 18 height 13
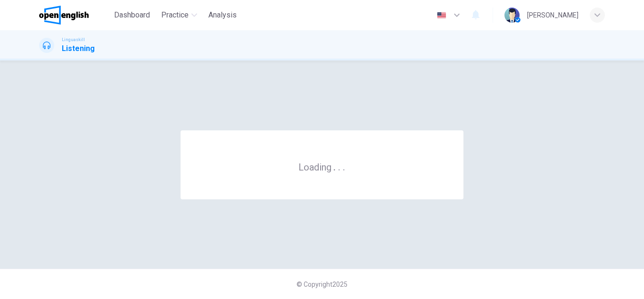
scroll to position [0, 0]
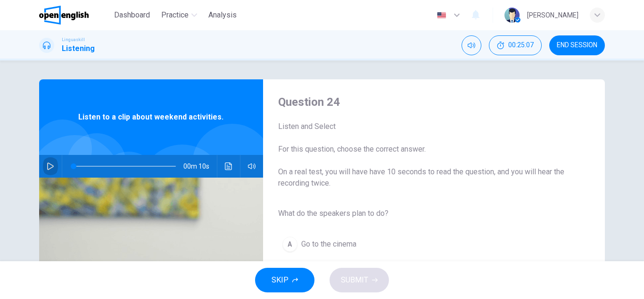
click at [43, 166] on button "button" at bounding box center [50, 166] width 15 height 23
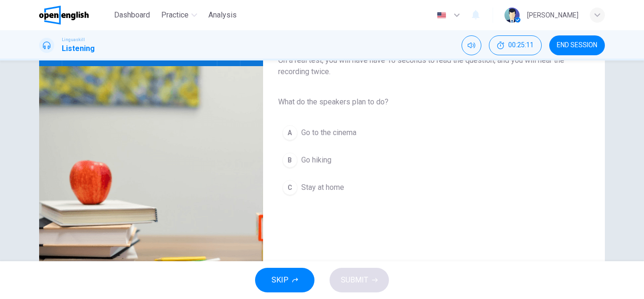
scroll to position [113, 0]
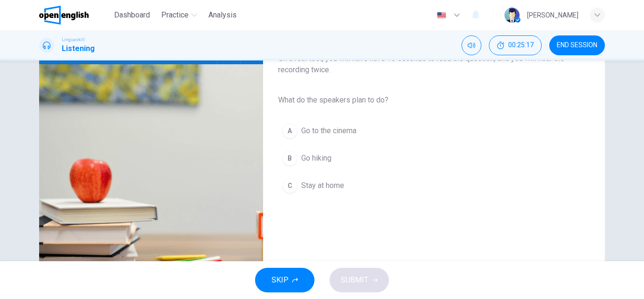
type input "*"
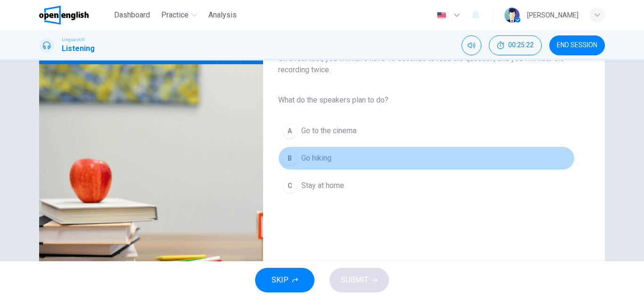
click at [309, 163] on span "Go hiking" at bounding box center [316, 157] width 30 height 11
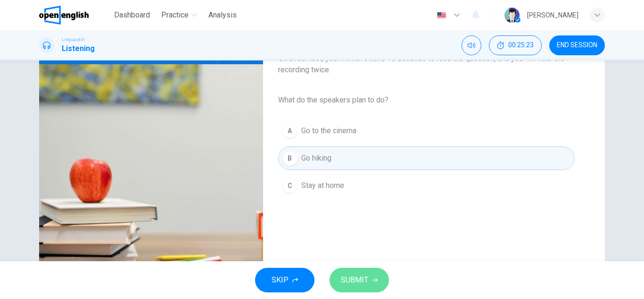
click at [368, 281] on button "SUBMIT" at bounding box center [359, 280] width 59 height 25
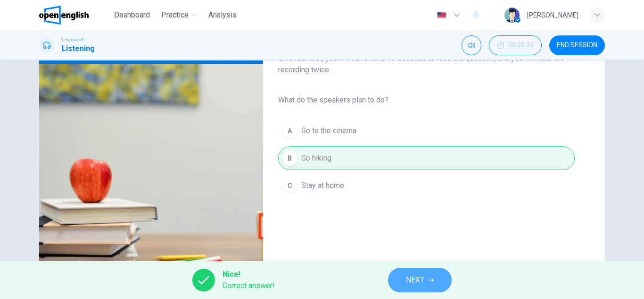
click at [420, 283] on span "NEXT" at bounding box center [415, 279] width 18 height 13
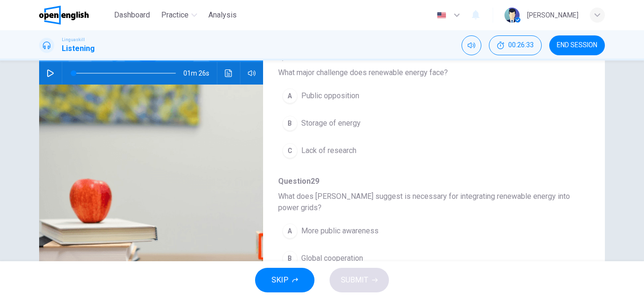
scroll to position [0, 0]
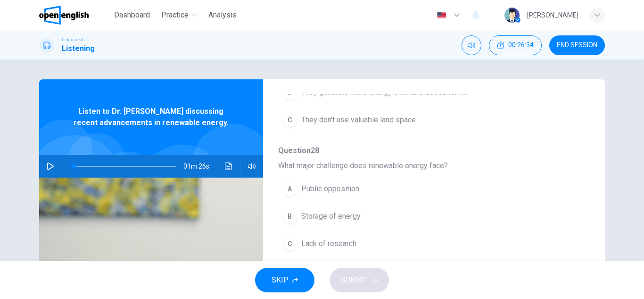
click at [50, 164] on icon "button" at bounding box center [51, 166] width 8 height 8
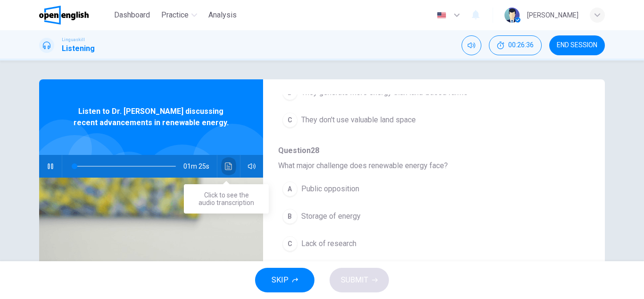
click at [225, 166] on icon "Click to see the audio transcription" at bounding box center [228, 166] width 7 height 8
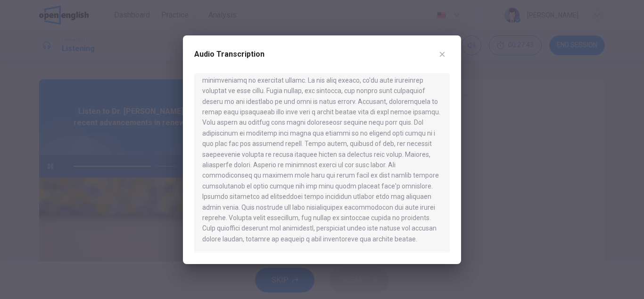
scroll to position [27, 0]
click at [443, 55] on icon "button" at bounding box center [443, 54] width 8 height 8
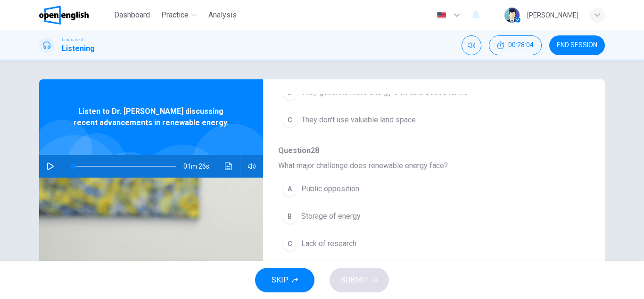
click at [51, 161] on button "button" at bounding box center [50, 166] width 15 height 23
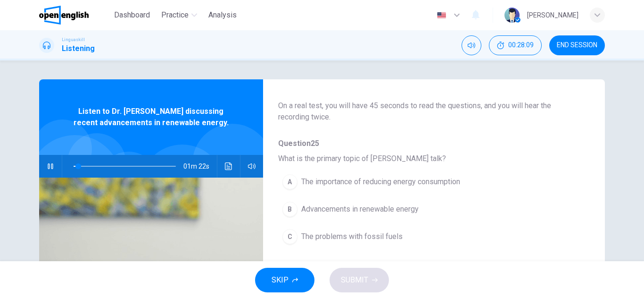
scroll to position [56, 0]
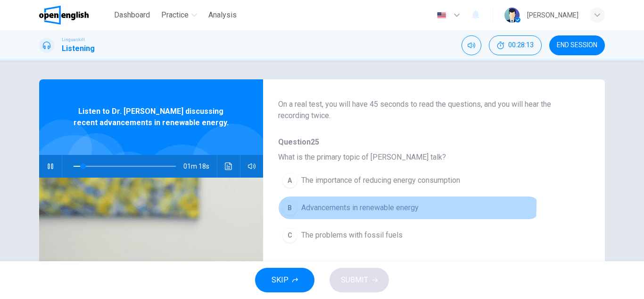
click at [295, 204] on button "B Advancements in renewable energy" at bounding box center [409, 208] width 263 height 24
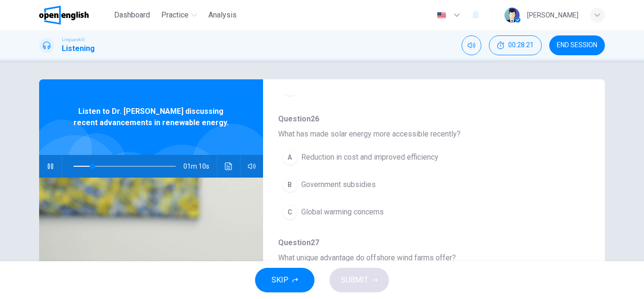
scroll to position [203, 0]
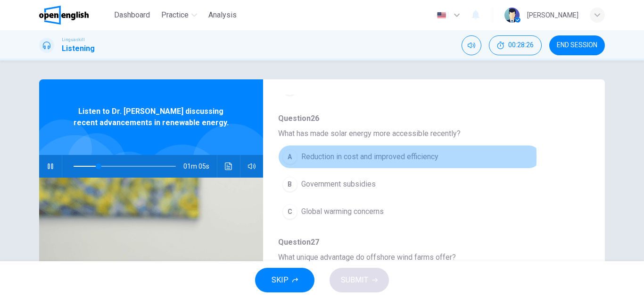
click at [321, 157] on span "Reduction in cost and improved efficiency" at bounding box center [369, 156] width 137 height 11
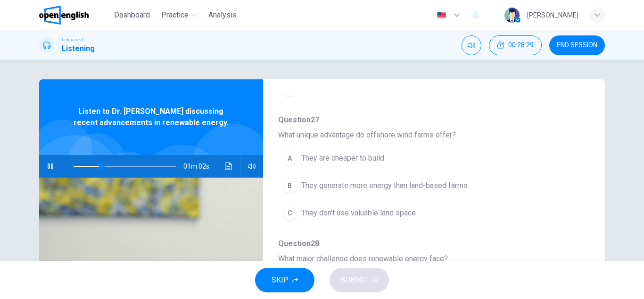
scroll to position [326, 0]
type input "**"
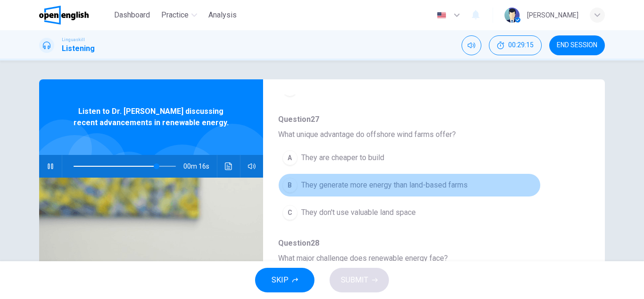
click at [421, 184] on span "They generate more energy than land-based farms" at bounding box center [384, 184] width 167 height 11
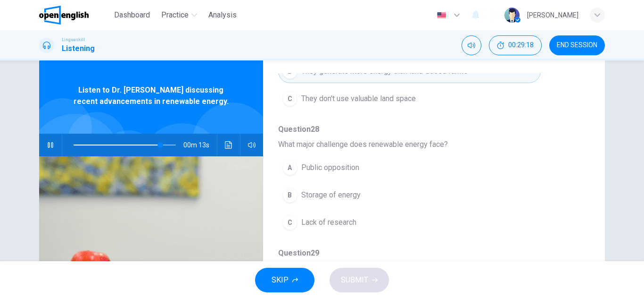
scroll to position [22, 0]
click at [48, 143] on icon "button" at bounding box center [50, 145] width 5 height 6
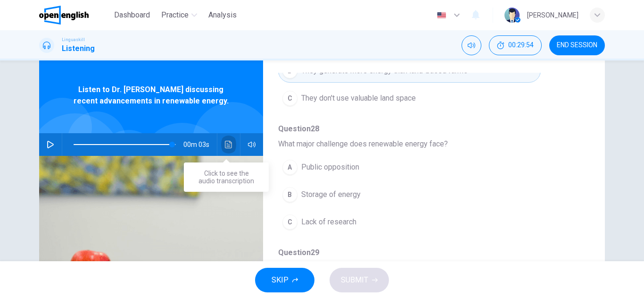
click at [228, 140] on button "Click to see the audio transcription" at bounding box center [228, 144] width 15 height 23
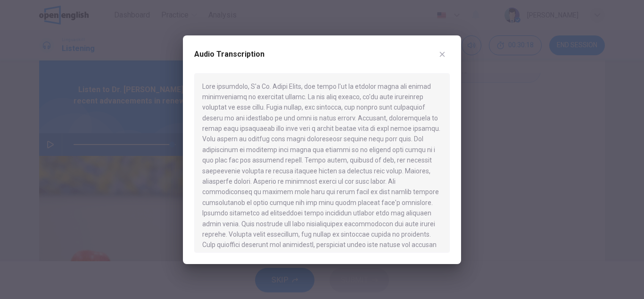
click at [128, 172] on div at bounding box center [322, 149] width 644 height 299
type input "**"
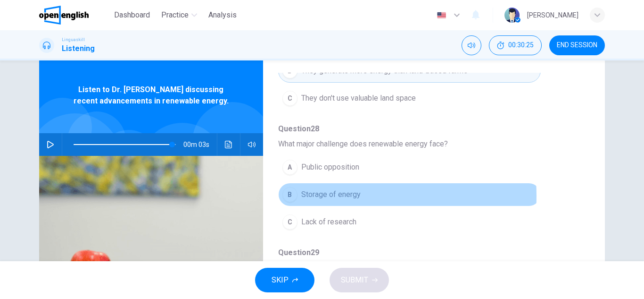
click at [310, 196] on span "Storage of energy" at bounding box center [330, 194] width 59 height 11
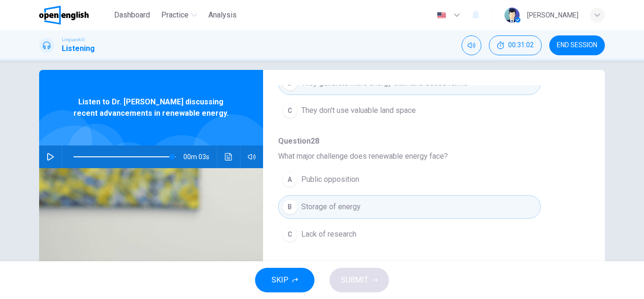
scroll to position [0, 0]
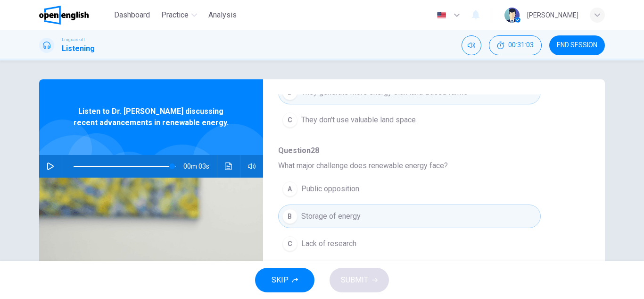
click at [229, 163] on icon "Click to see the audio transcription" at bounding box center [229, 166] width 8 height 8
type input "**"
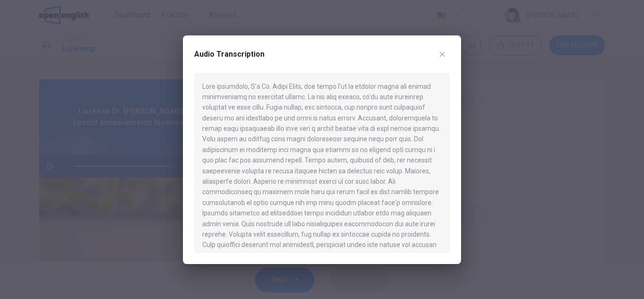
click at [444, 56] on icon "button" at bounding box center [443, 54] width 8 height 8
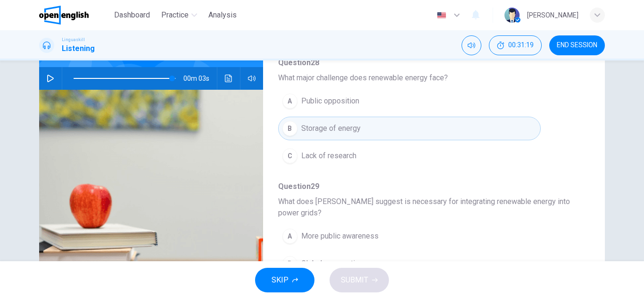
scroll to position [165, 0]
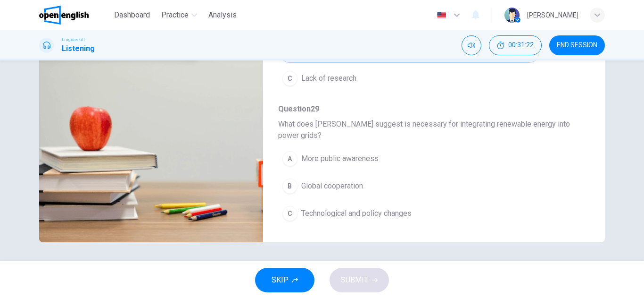
click at [369, 204] on button "C Technological and policy changes" at bounding box center [409, 213] width 263 height 24
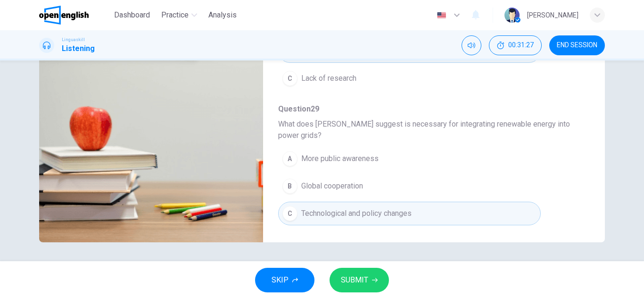
click at [354, 277] on span "SUBMIT" at bounding box center [354, 279] width 27 height 13
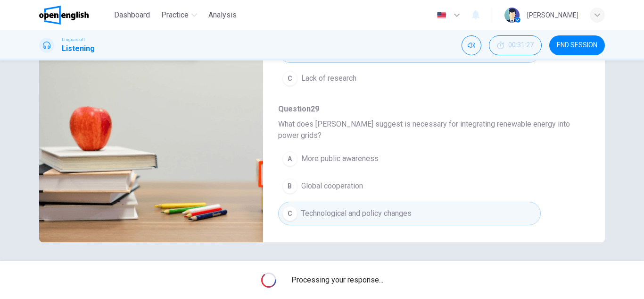
type input "**"
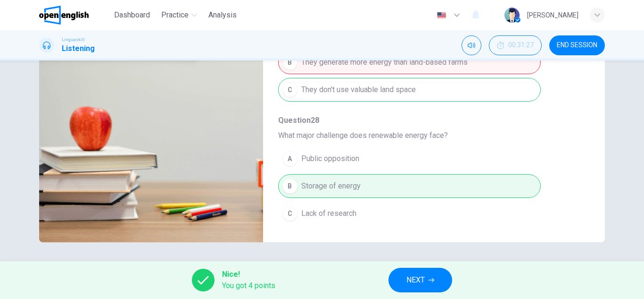
scroll to position [284, 0]
click at [418, 271] on button "NEXT" at bounding box center [421, 280] width 64 height 25
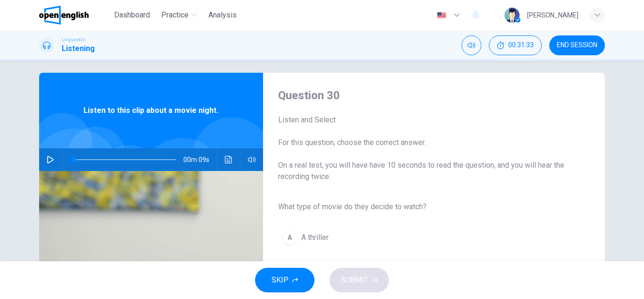
scroll to position [0, 0]
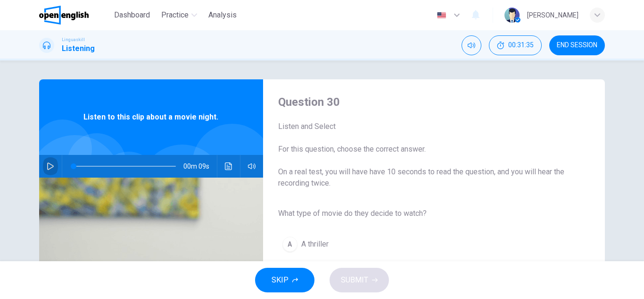
click at [49, 160] on button "button" at bounding box center [50, 166] width 15 height 23
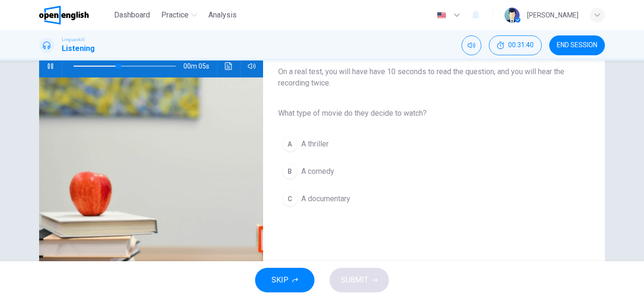
scroll to position [101, 0]
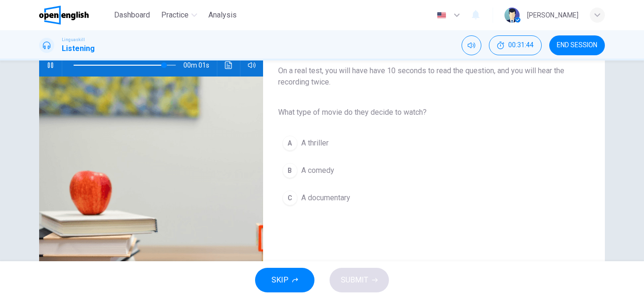
type input "*"
click at [320, 173] on span "A comedy" at bounding box center [317, 170] width 33 height 11
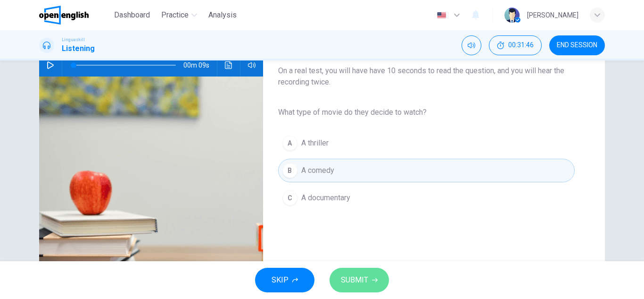
click at [360, 270] on button "SUBMIT" at bounding box center [359, 280] width 59 height 25
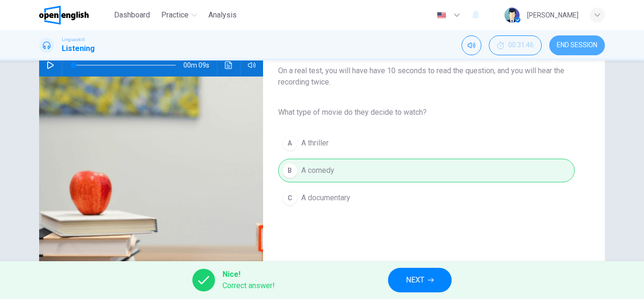
click at [588, 42] on span "END SESSION" at bounding box center [577, 46] width 41 height 8
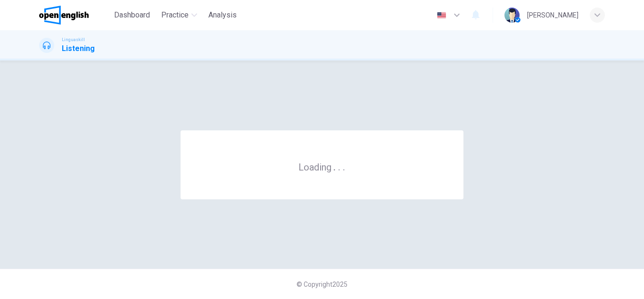
scroll to position [0, 0]
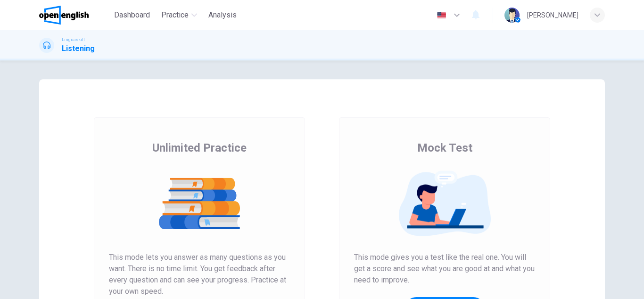
click at [184, 11] on span "Practice" at bounding box center [174, 14] width 27 height 11
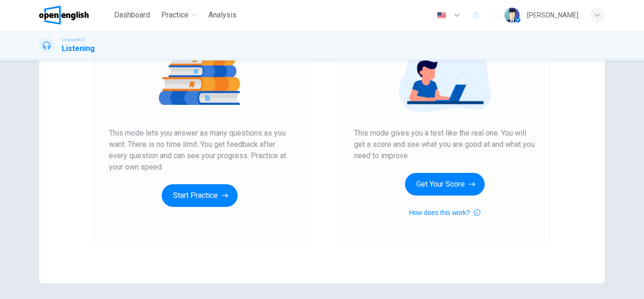
scroll to position [127, 0]
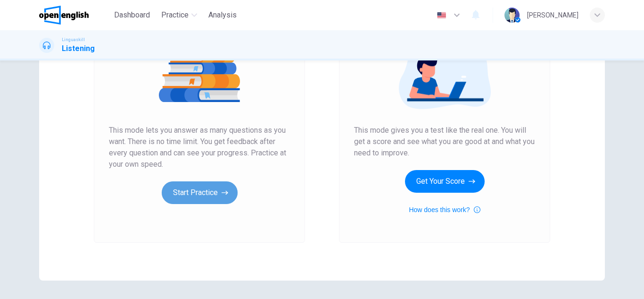
click at [203, 194] on button "Start Practice" at bounding box center [200, 192] width 76 height 23
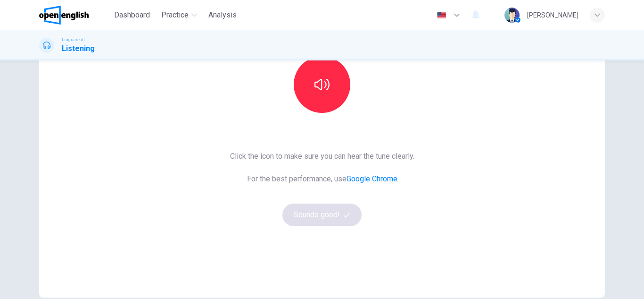
scroll to position [111, 0]
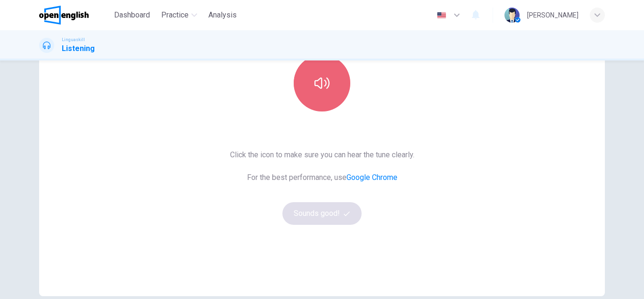
click at [315, 87] on icon "button" at bounding box center [322, 82] width 15 height 15
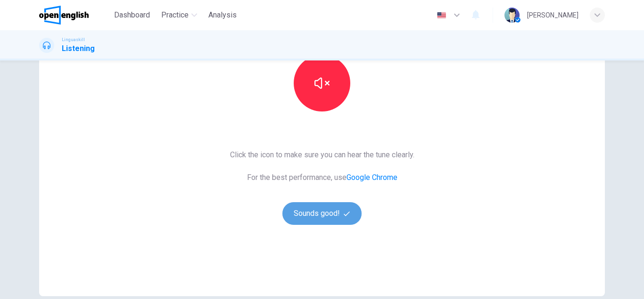
click at [333, 220] on button "Sounds good!" at bounding box center [322, 213] width 79 height 23
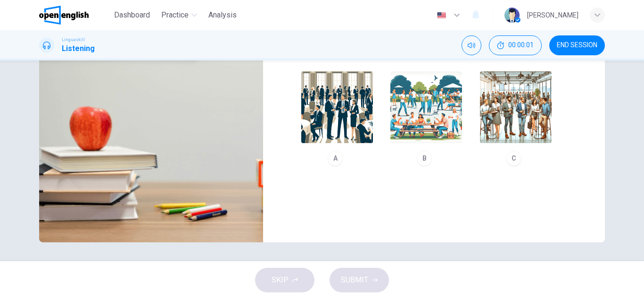
scroll to position [0, 0]
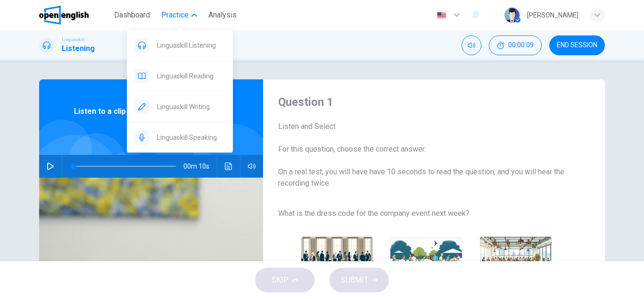
click at [194, 8] on button "Practice" at bounding box center [179, 15] width 43 height 17
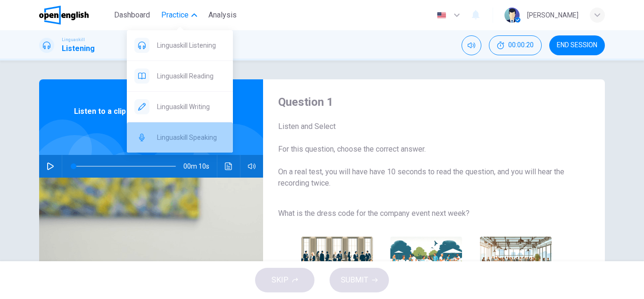
click at [208, 137] on span "Linguaskill Speaking" at bounding box center [191, 137] width 68 height 11
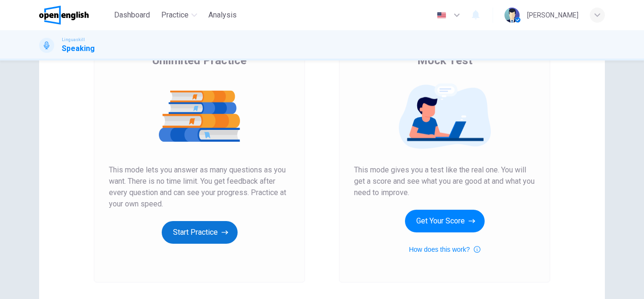
scroll to position [88, 0]
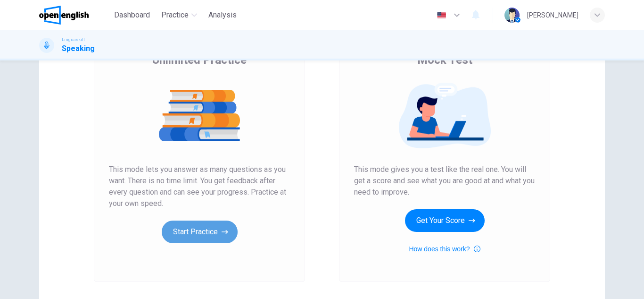
click at [162, 233] on button "Start Practice" at bounding box center [200, 231] width 76 height 23
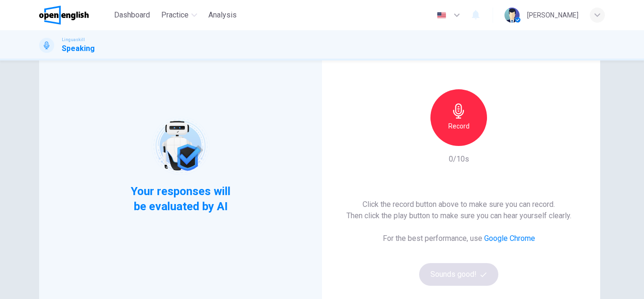
scroll to position [56, 0]
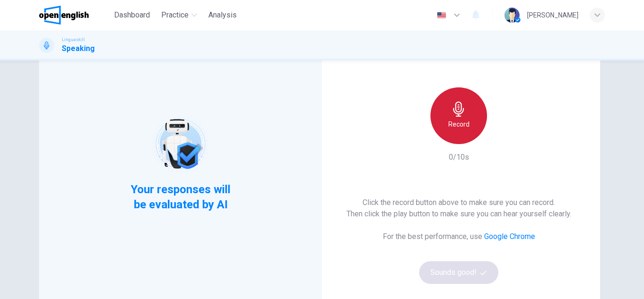
click at [452, 122] on h6 "Record" at bounding box center [459, 123] width 21 height 11
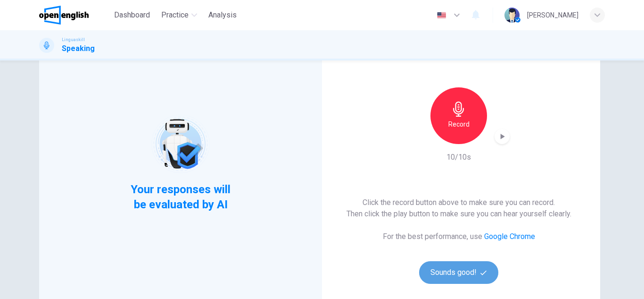
click at [458, 271] on button "Sounds good!" at bounding box center [458, 272] width 79 height 23
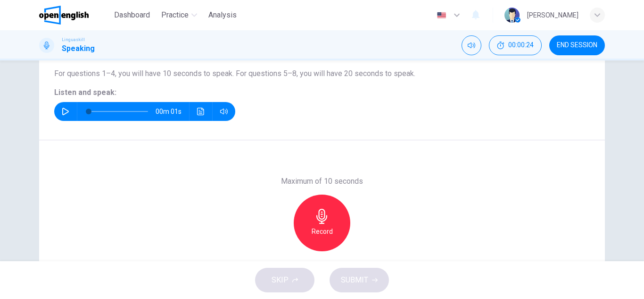
scroll to position [96, 0]
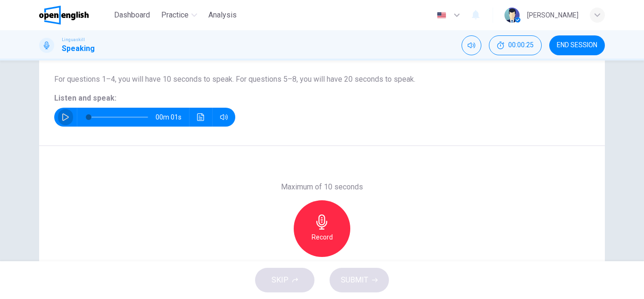
click at [58, 116] on button "button" at bounding box center [65, 117] width 15 height 19
type input "*"
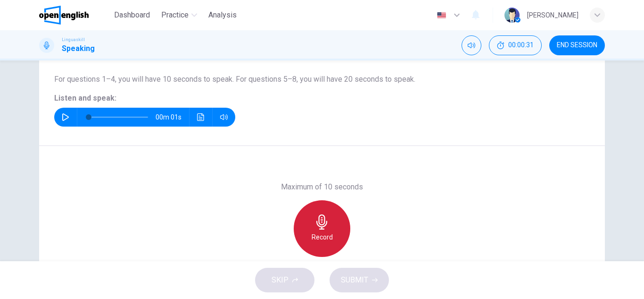
click at [313, 232] on h6 "Record" at bounding box center [322, 236] width 21 height 11
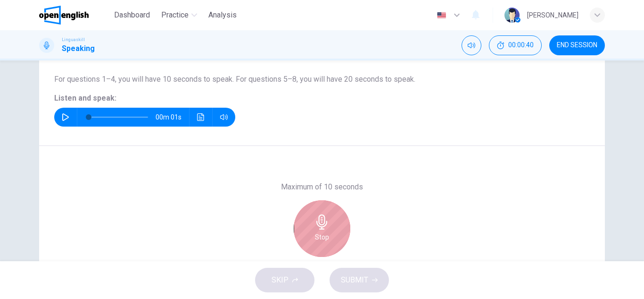
click at [315, 232] on h6 "Stop" at bounding box center [322, 236] width 14 height 11
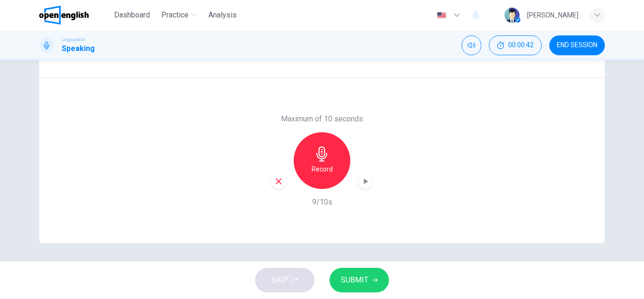
scroll to position [165, 0]
click at [366, 181] on icon "button" at bounding box center [365, 180] width 9 height 9
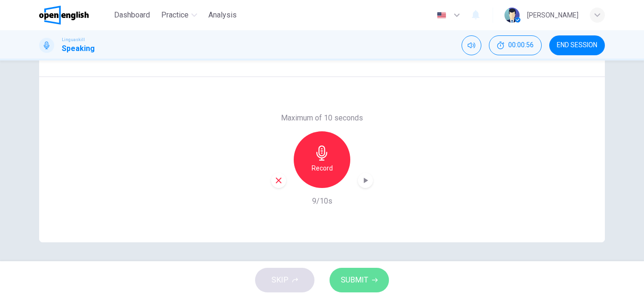
click at [355, 280] on span "SUBMIT" at bounding box center [354, 279] width 27 height 13
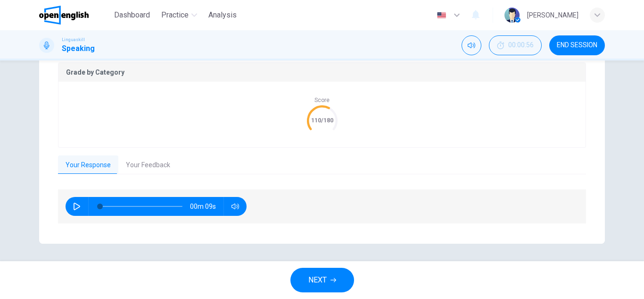
scroll to position [200, 0]
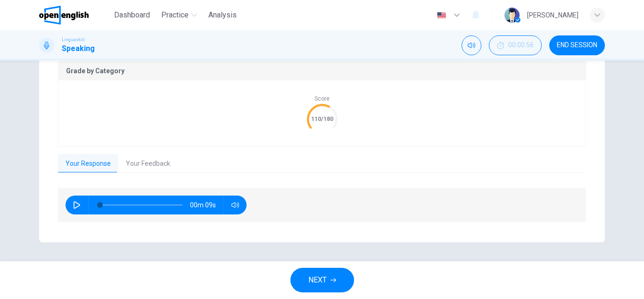
click at [74, 201] on icon "button" at bounding box center [77, 205] width 8 height 8
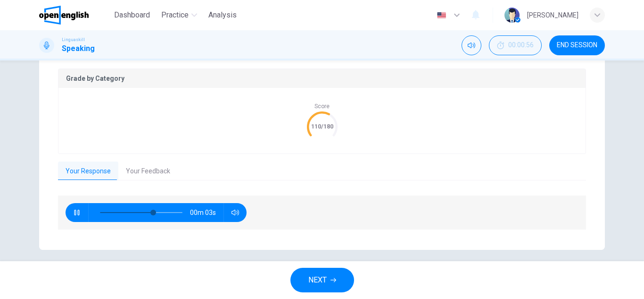
scroll to position [192, 0]
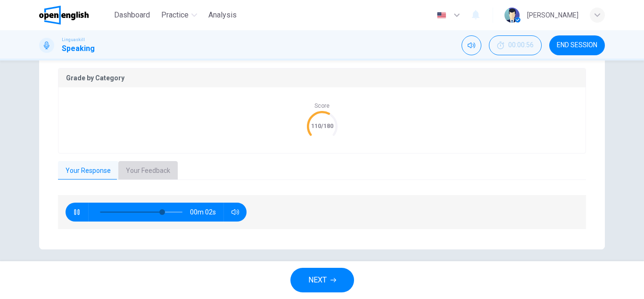
click at [148, 171] on button "Your Feedback" at bounding box center [147, 171] width 59 height 20
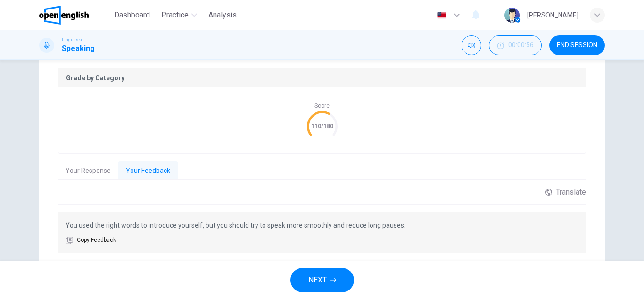
type input "*"
click at [80, 165] on button "Your Response" at bounding box center [88, 171] width 60 height 20
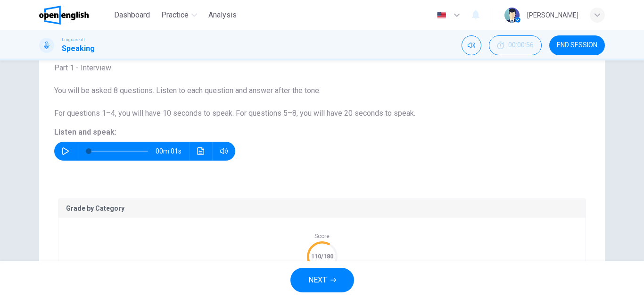
scroll to position [62, 0]
click at [65, 150] on icon "button" at bounding box center [66, 152] width 8 height 8
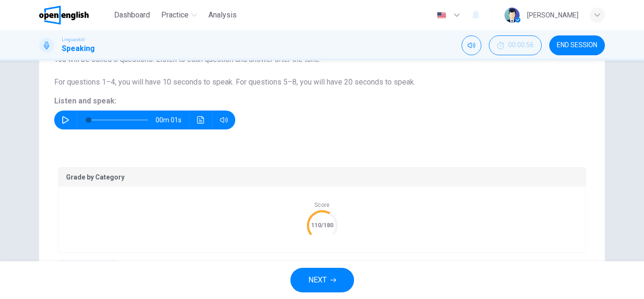
scroll to position [200, 0]
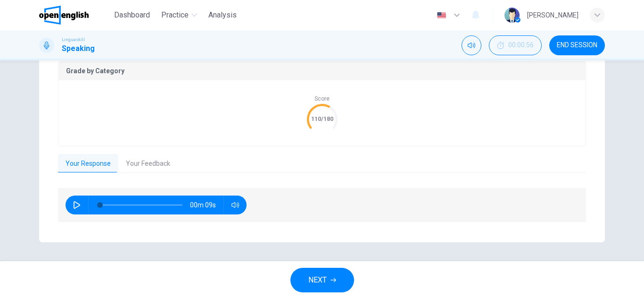
click at [329, 290] on button "NEXT" at bounding box center [323, 280] width 64 height 25
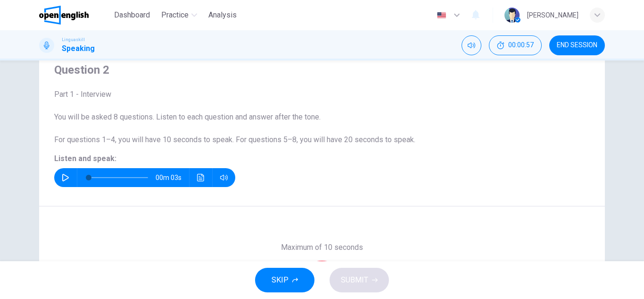
scroll to position [0, 0]
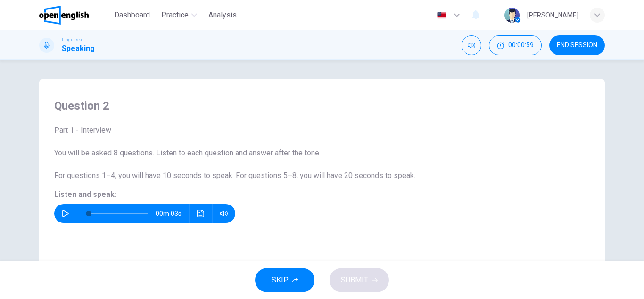
click at [56, 217] on div "00m 03s" at bounding box center [144, 213] width 181 height 19
click at [62, 212] on icon "button" at bounding box center [66, 213] width 8 height 8
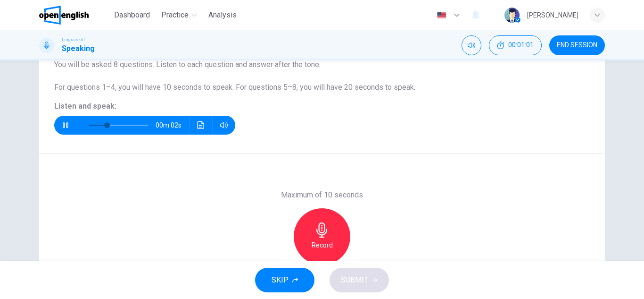
scroll to position [89, 0]
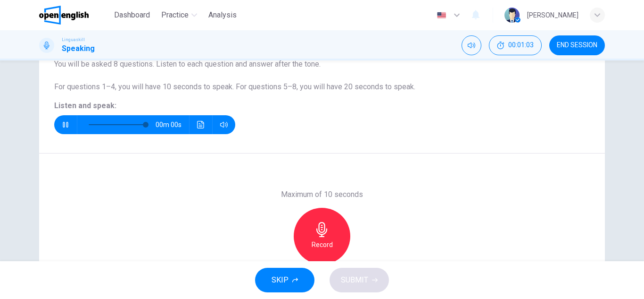
type input "*"
click at [200, 130] on button "Click to see the audio transcription" at bounding box center [200, 124] width 15 height 19
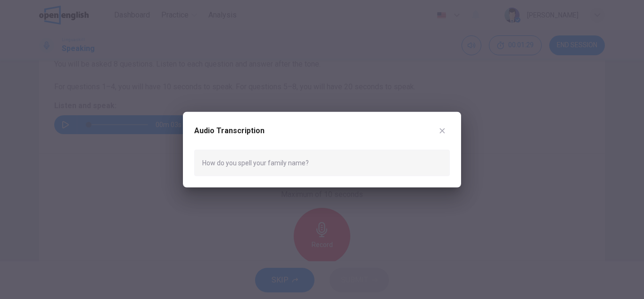
click at [445, 129] on icon "button" at bounding box center [443, 130] width 8 height 8
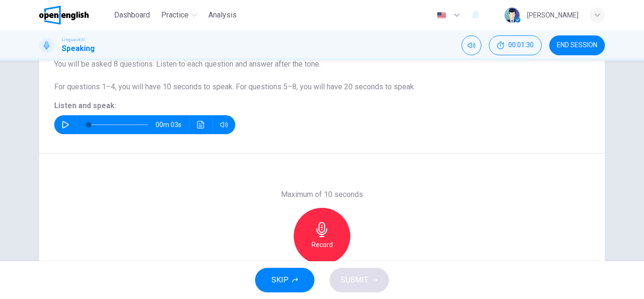
scroll to position [116, 0]
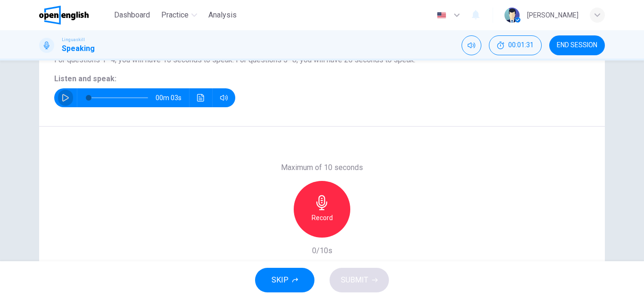
click at [63, 97] on icon "button" at bounding box center [66, 98] width 8 height 8
type input "*"
click at [315, 199] on icon "button" at bounding box center [322, 202] width 15 height 15
click at [275, 230] on icon "button" at bounding box center [279, 230] width 8 height 8
click at [316, 218] on h6 "Record" at bounding box center [322, 217] width 21 height 11
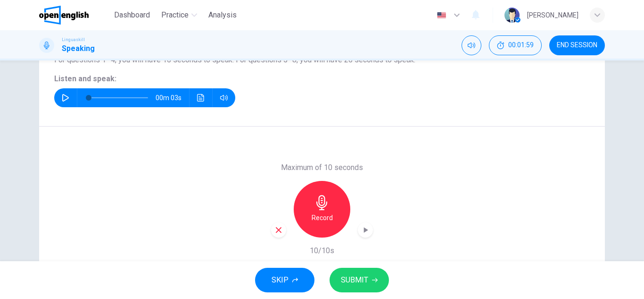
click at [355, 279] on span "SUBMIT" at bounding box center [354, 279] width 27 height 13
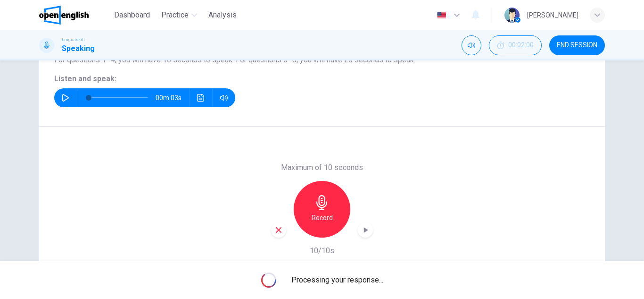
scroll to position [165, 0]
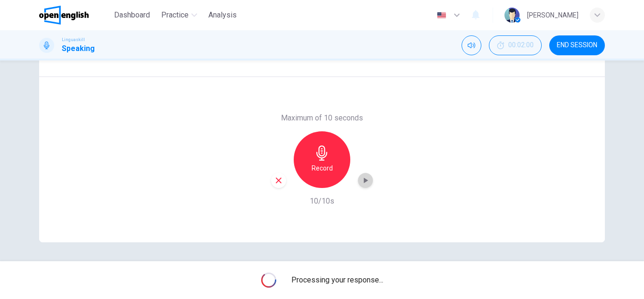
click at [364, 176] on icon "button" at bounding box center [365, 180] width 9 height 9
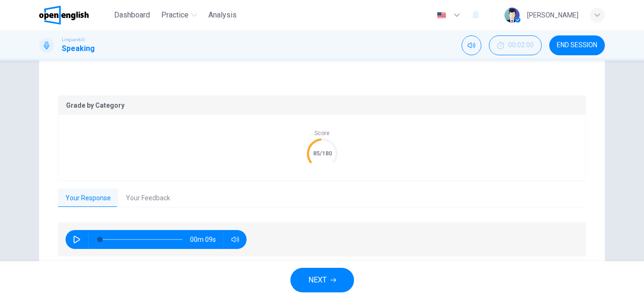
scroll to position [200, 0]
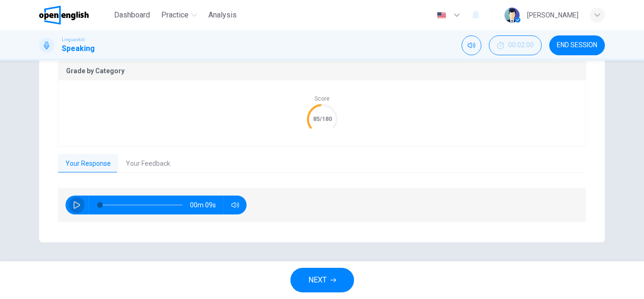
click at [74, 201] on icon "button" at bounding box center [77, 205] width 7 height 8
type input "**"
click at [315, 281] on span "NEXT" at bounding box center [318, 279] width 18 height 13
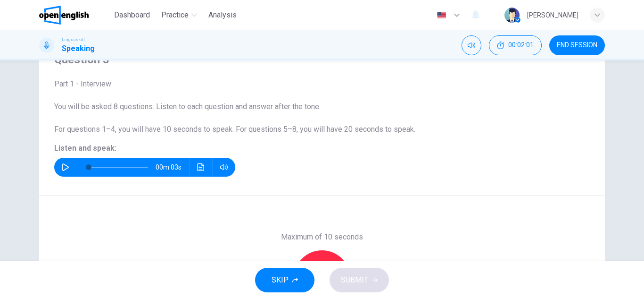
scroll to position [46, 0]
click at [62, 167] on icon "button" at bounding box center [66, 168] width 8 height 8
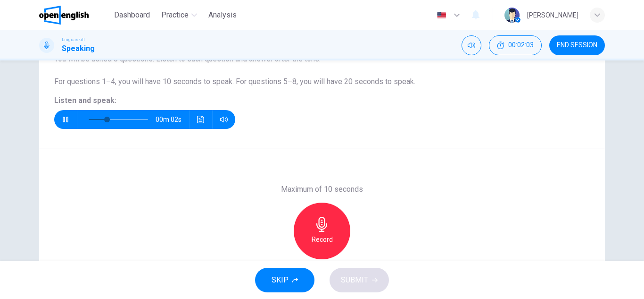
scroll to position [95, 0]
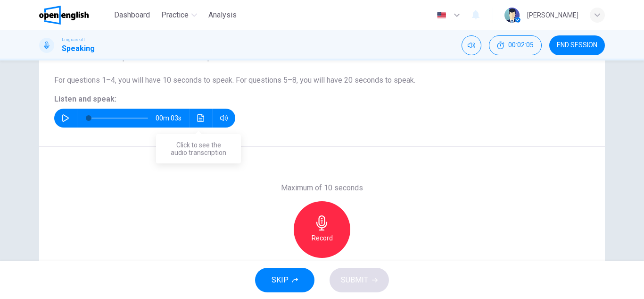
click at [199, 115] on icon "Click to see the audio transcription" at bounding box center [201, 118] width 8 height 8
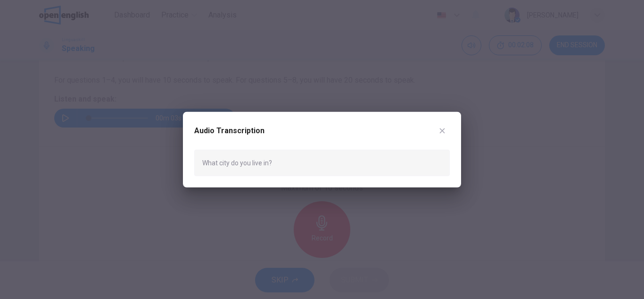
click at [84, 118] on div at bounding box center [322, 149] width 644 height 299
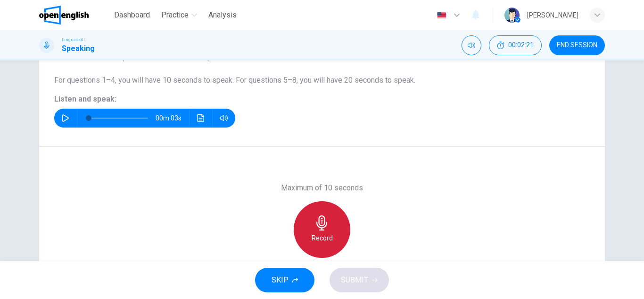
click at [336, 230] on div "Record" at bounding box center [322, 229] width 57 height 57
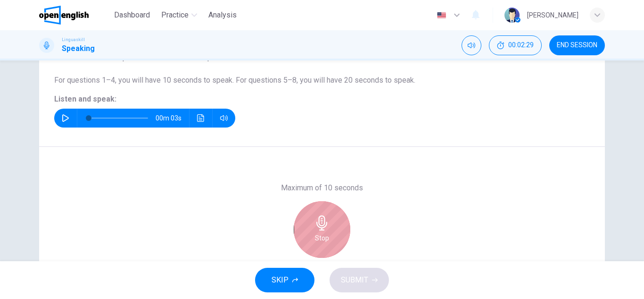
click at [336, 230] on div "Stop" at bounding box center [322, 229] width 57 height 57
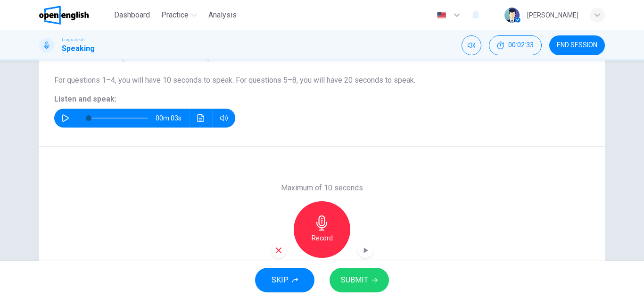
click at [362, 253] on icon "button" at bounding box center [365, 249] width 9 height 9
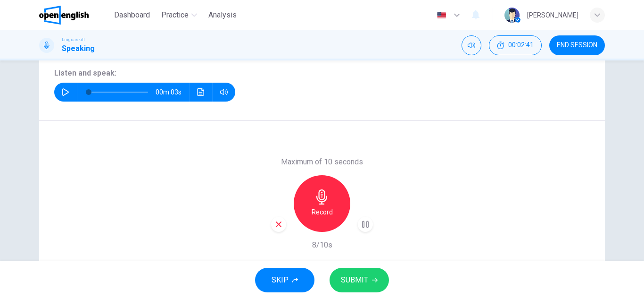
click at [369, 271] on button "SUBMIT" at bounding box center [359, 280] width 59 height 25
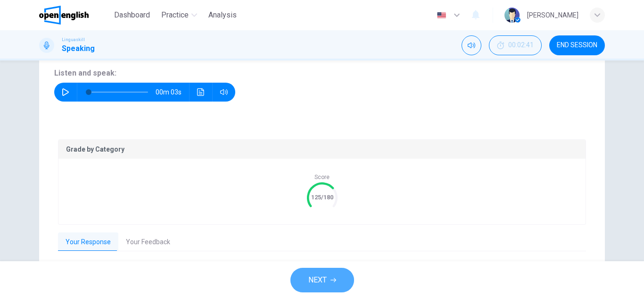
click at [326, 276] on span "NEXT" at bounding box center [318, 279] width 18 height 13
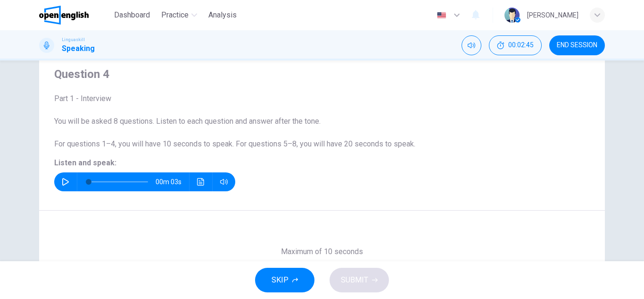
scroll to position [31, 0]
click at [62, 182] on icon "button" at bounding box center [66, 182] width 8 height 8
type input "*"
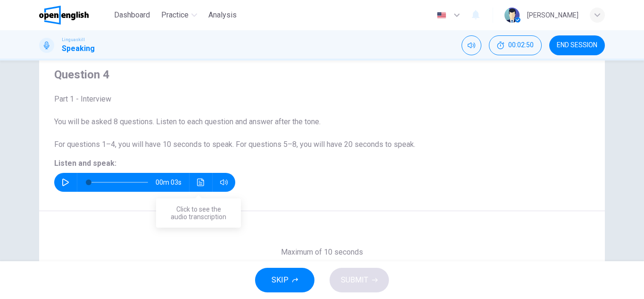
click at [201, 185] on icon "Click to see the audio transcription" at bounding box center [200, 182] width 7 height 8
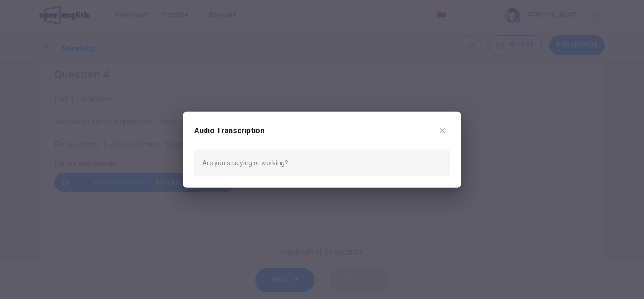
click at [200, 196] on div at bounding box center [322, 149] width 644 height 299
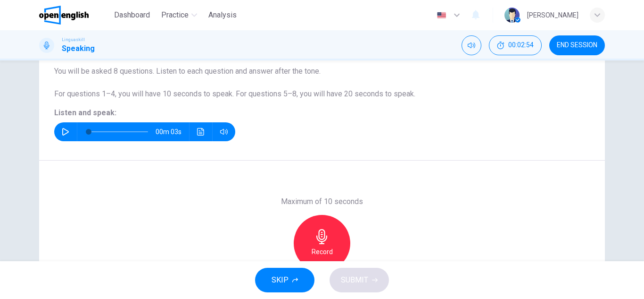
scroll to position [82, 0]
click at [312, 251] on h6 "Record" at bounding box center [322, 250] width 21 height 11
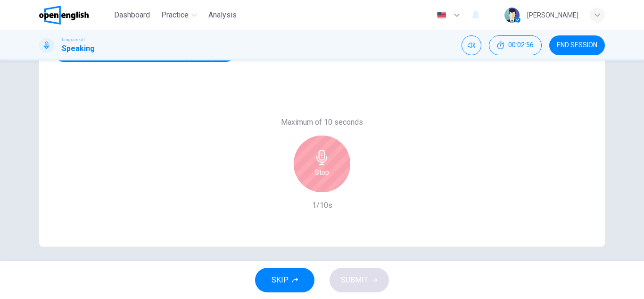
scroll to position [161, 0]
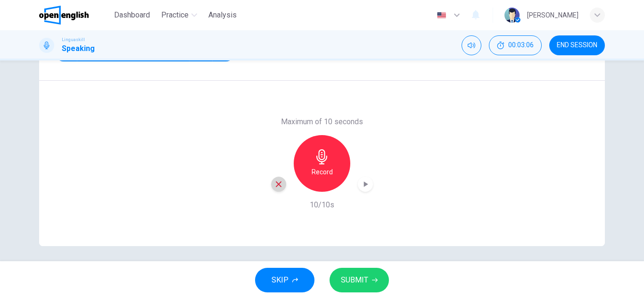
click at [277, 185] on icon "button" at bounding box center [279, 184] width 6 height 6
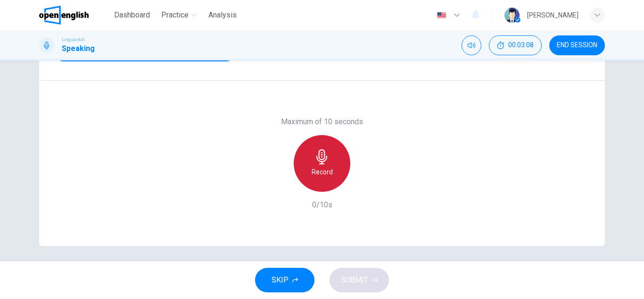
click at [318, 166] on h6 "Record" at bounding box center [322, 171] width 21 height 11
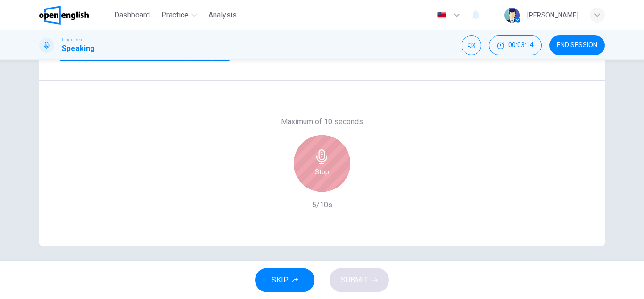
click at [315, 167] on h6 "Stop" at bounding box center [322, 171] width 14 height 11
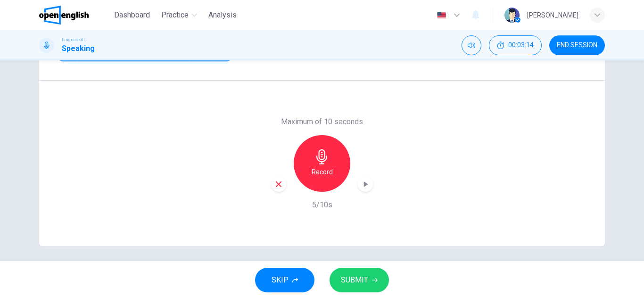
click at [278, 192] on div "Maximum of 10 seconds Record 5/10s" at bounding box center [322, 163] width 102 height 94
click at [277, 190] on div "button" at bounding box center [278, 183] width 15 height 15
click at [331, 169] on div "Record" at bounding box center [322, 163] width 57 height 57
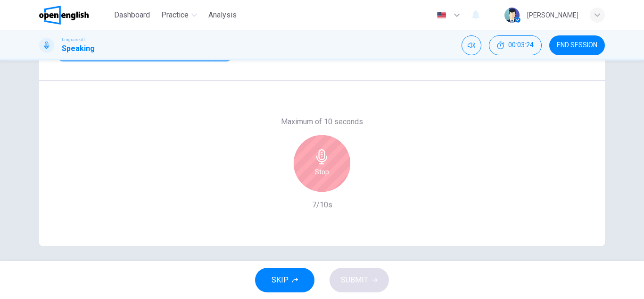
click at [331, 169] on div "Stop" at bounding box center [322, 163] width 57 height 57
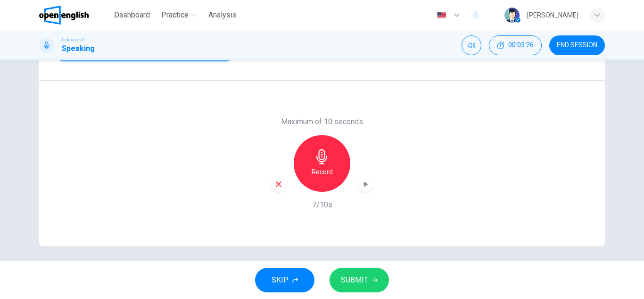
click at [367, 290] on button "SUBMIT" at bounding box center [359, 280] width 59 height 25
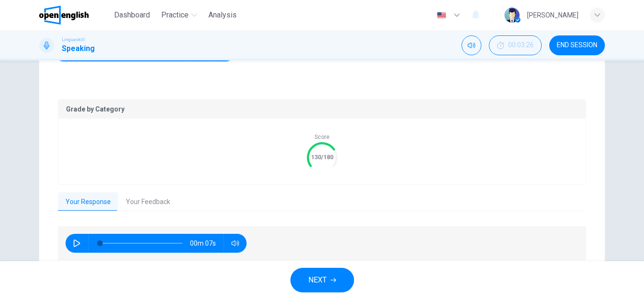
click at [69, 242] on button "button" at bounding box center [76, 243] width 15 height 19
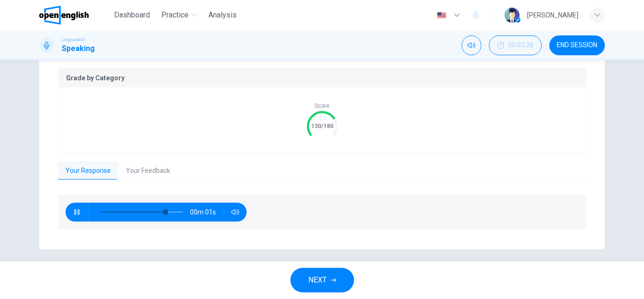
type input "**"
click at [335, 269] on button "NEXT" at bounding box center [323, 280] width 64 height 25
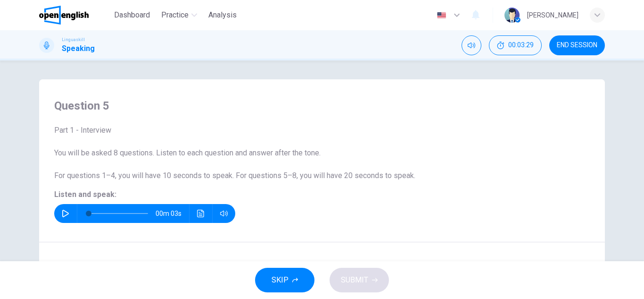
scroll to position [31, 0]
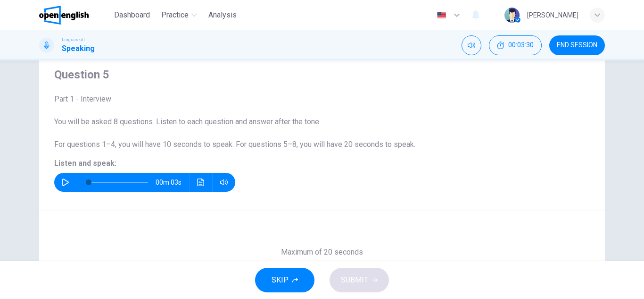
click at [62, 180] on icon "button" at bounding box center [66, 182] width 8 height 8
type input "*"
click at [67, 181] on button "button" at bounding box center [65, 182] width 15 height 19
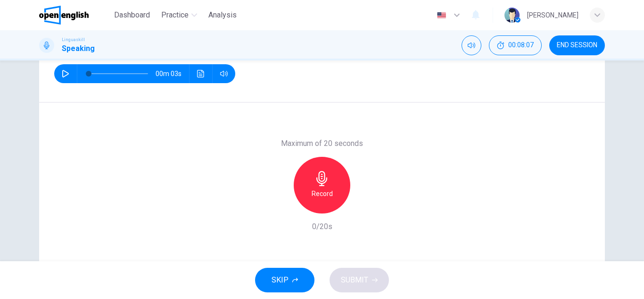
scroll to position [140, 0]
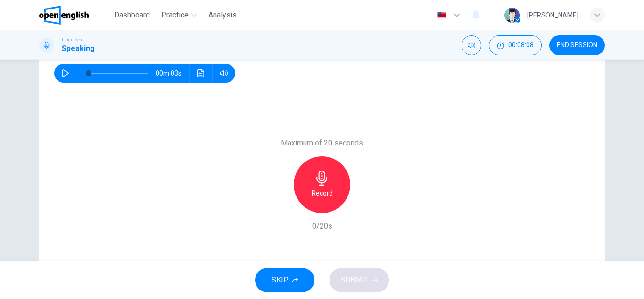
click at [320, 192] on h6 "Record" at bounding box center [322, 192] width 21 height 11
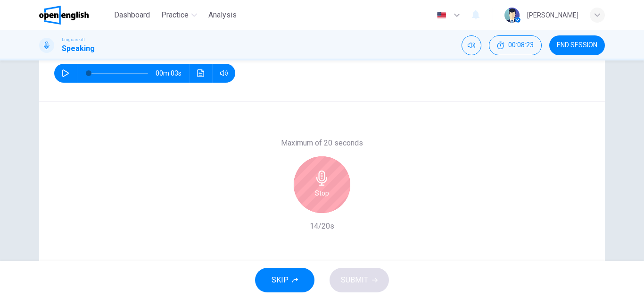
scroll to position [165, 0]
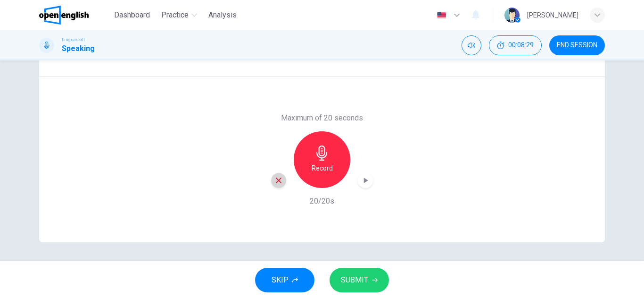
click at [271, 184] on div "button" at bounding box center [278, 180] width 15 height 15
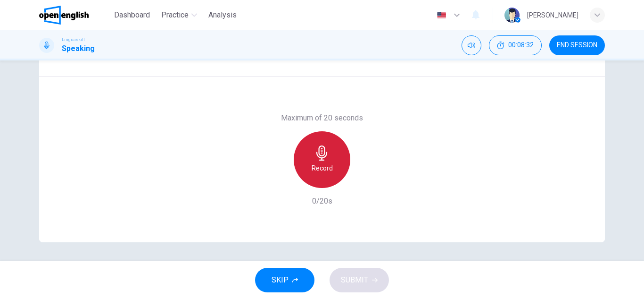
click at [327, 164] on h6 "Record" at bounding box center [322, 167] width 21 height 11
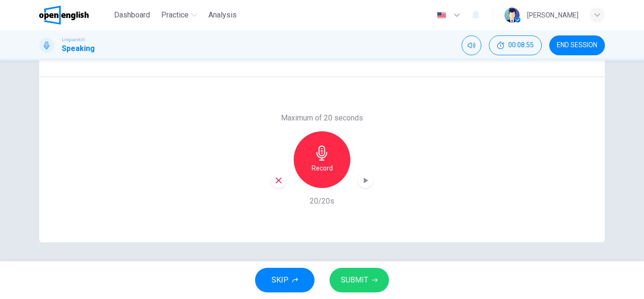
click at [361, 182] on icon "button" at bounding box center [365, 180] width 9 height 9
click at [361, 279] on span "SUBMIT" at bounding box center [354, 279] width 27 height 13
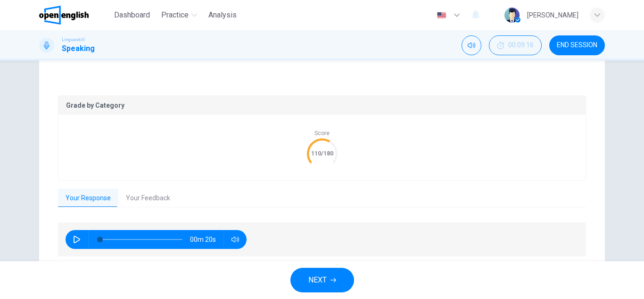
scroll to position [0, 0]
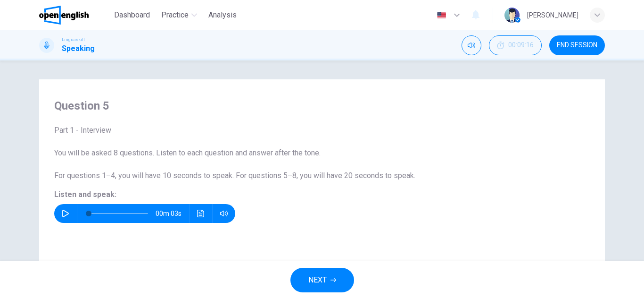
click at [62, 210] on icon "button" at bounding box center [66, 213] width 8 height 8
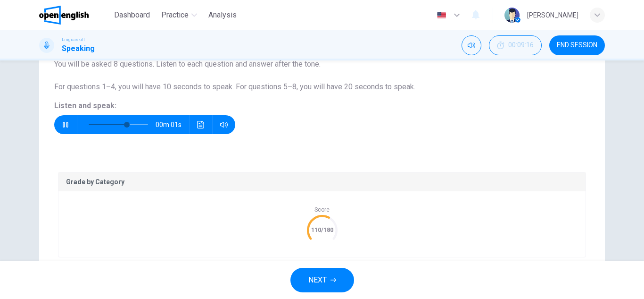
scroll to position [200, 0]
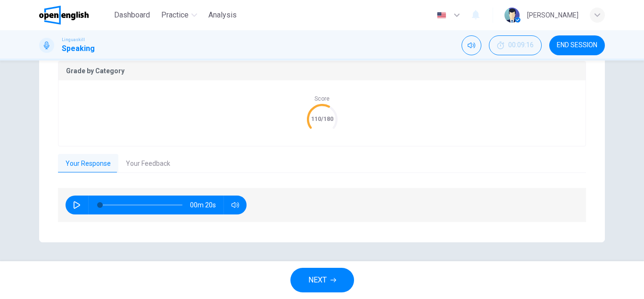
click at [321, 276] on span "NEXT" at bounding box center [318, 279] width 18 height 13
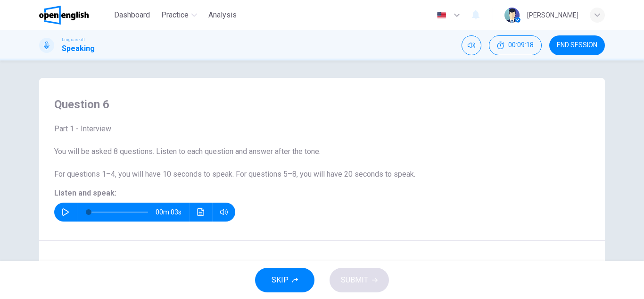
scroll to position [0, 0]
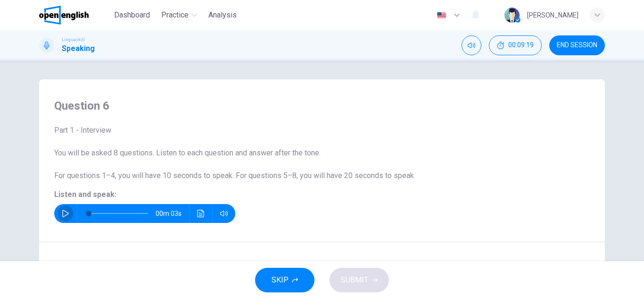
click at [62, 216] on icon "button" at bounding box center [65, 213] width 7 height 8
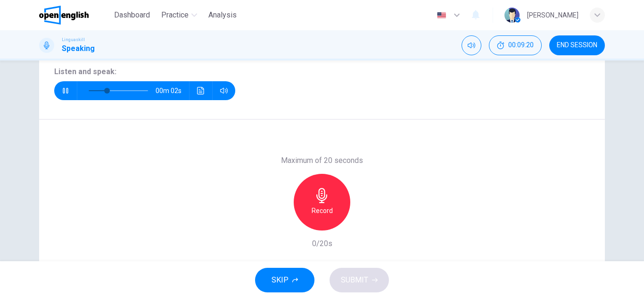
scroll to position [123, 0]
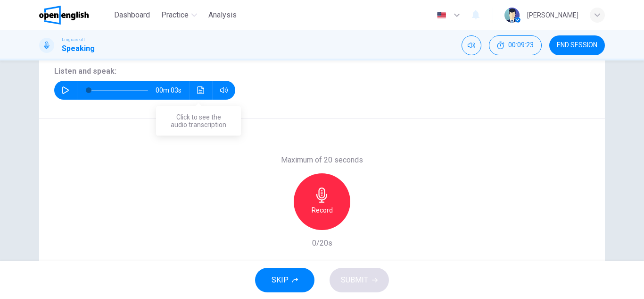
click at [197, 88] on icon "Click to see the audio transcription" at bounding box center [201, 90] width 8 height 8
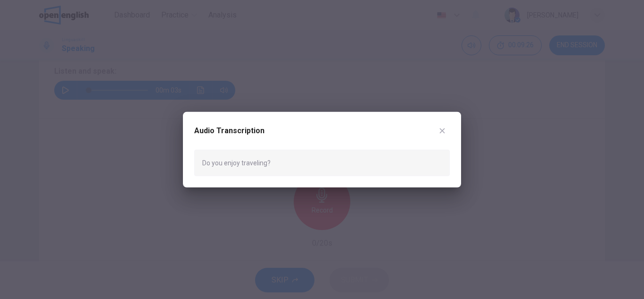
click at [145, 143] on div at bounding box center [322, 149] width 644 height 299
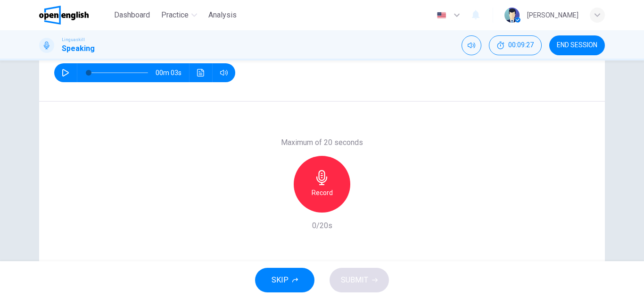
scroll to position [143, 0]
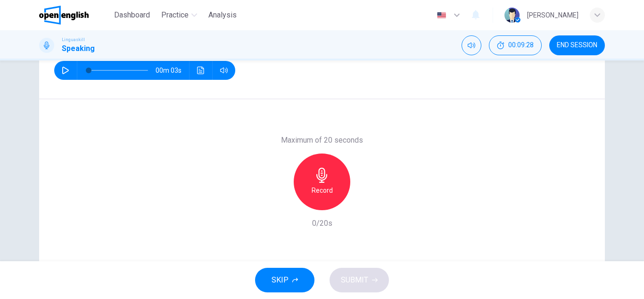
click at [324, 193] on h6 "Record" at bounding box center [322, 189] width 21 height 11
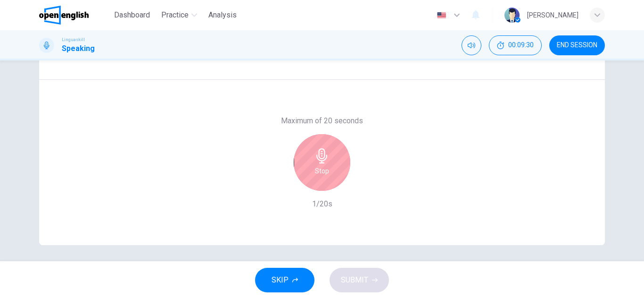
scroll to position [164, 0]
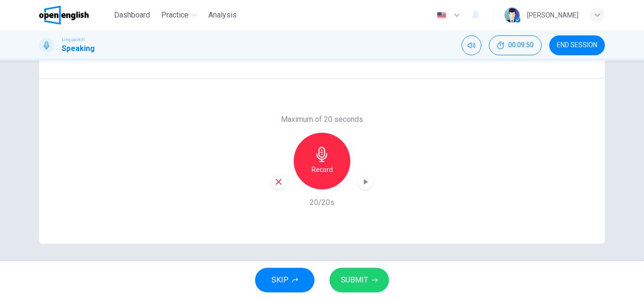
click at [357, 278] on span "SUBMIT" at bounding box center [354, 279] width 27 height 13
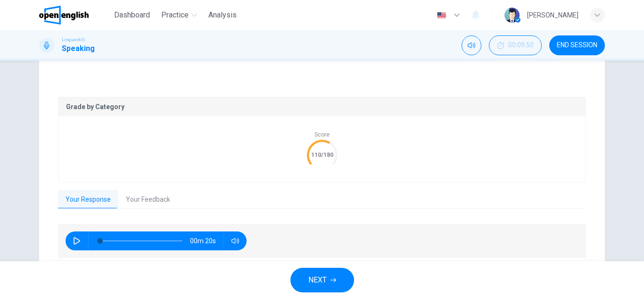
scroll to position [200, 0]
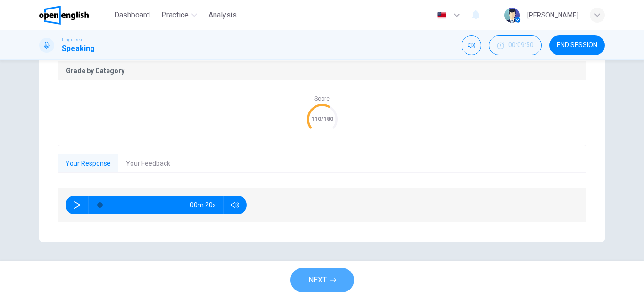
click at [335, 281] on icon "button" at bounding box center [334, 280] width 6 height 6
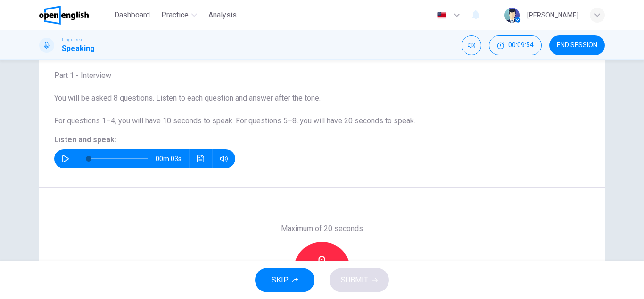
scroll to position [55, 0]
click at [65, 163] on button "button" at bounding box center [65, 158] width 15 height 19
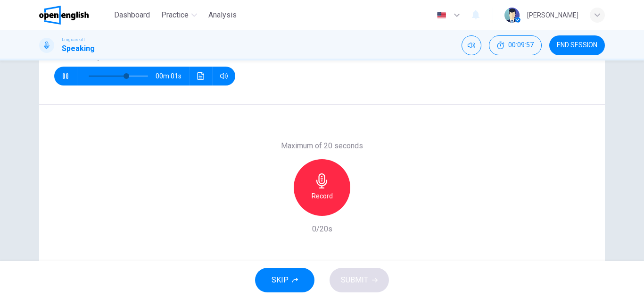
scroll to position [138, 0]
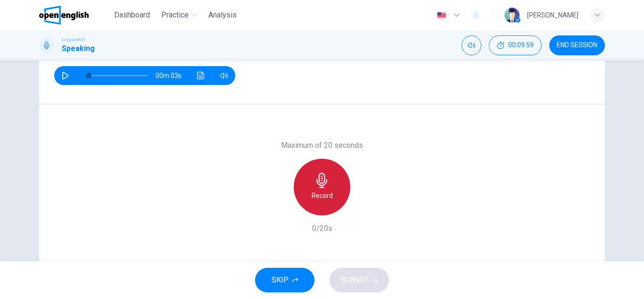
click at [326, 190] on h6 "Record" at bounding box center [322, 195] width 21 height 11
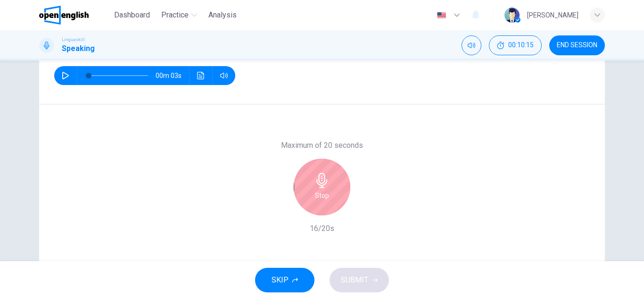
click at [326, 190] on h6 "Stop" at bounding box center [322, 195] width 14 height 11
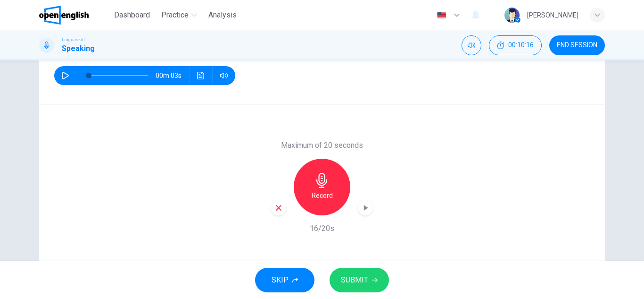
click at [271, 205] on div "button" at bounding box center [278, 207] width 15 height 15
click at [326, 215] on div "Record" at bounding box center [322, 187] width 102 height 57
click at [324, 198] on h6 "Record" at bounding box center [322, 195] width 21 height 11
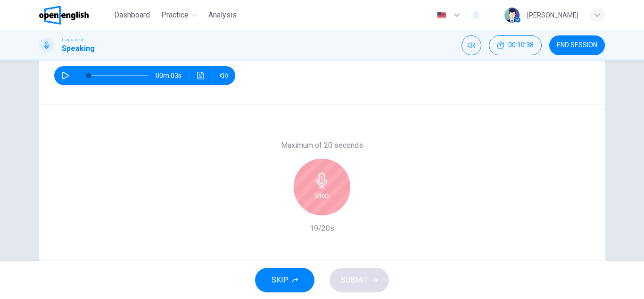
click at [324, 198] on h6 "Stop" at bounding box center [322, 195] width 14 height 11
click at [338, 194] on div "Stop" at bounding box center [322, 187] width 57 height 57
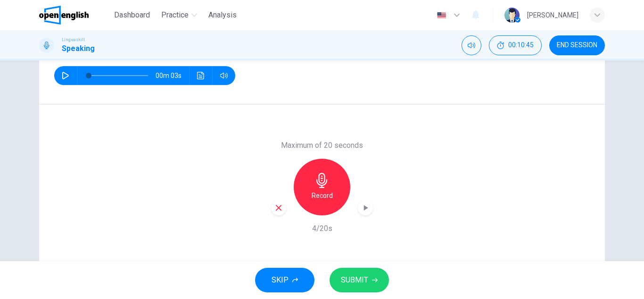
click at [275, 207] on icon "button" at bounding box center [279, 207] width 8 height 8
click at [305, 201] on div "Record" at bounding box center [322, 187] width 57 height 57
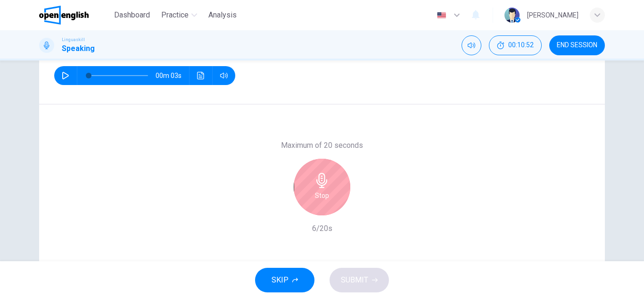
click at [305, 201] on div "Stop" at bounding box center [322, 187] width 57 height 57
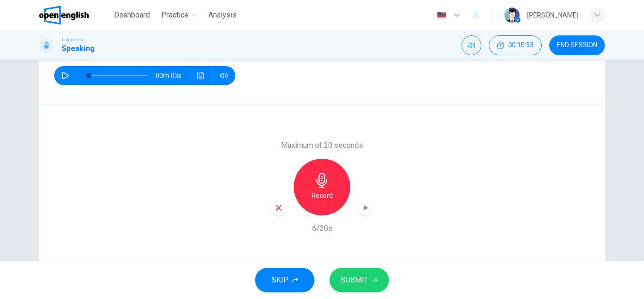
click at [271, 210] on div "button" at bounding box center [278, 207] width 15 height 15
click at [346, 192] on div "Record" at bounding box center [322, 187] width 57 height 57
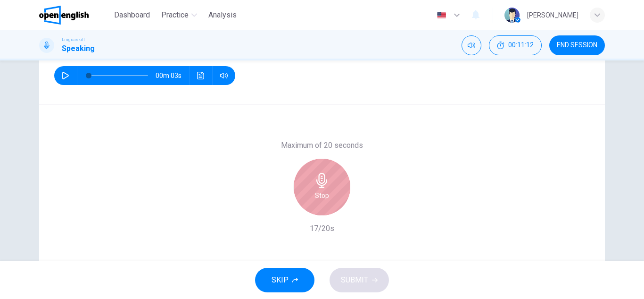
click at [324, 190] on h6 "Stop" at bounding box center [322, 195] width 14 height 11
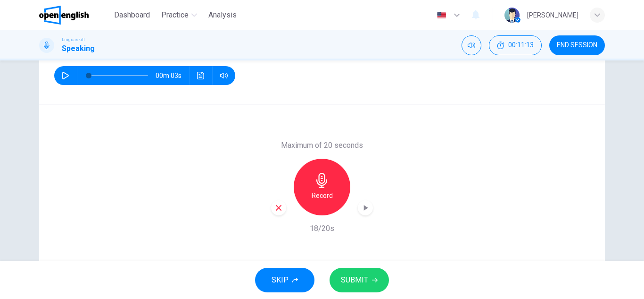
click at [362, 274] on span "SUBMIT" at bounding box center [354, 279] width 27 height 13
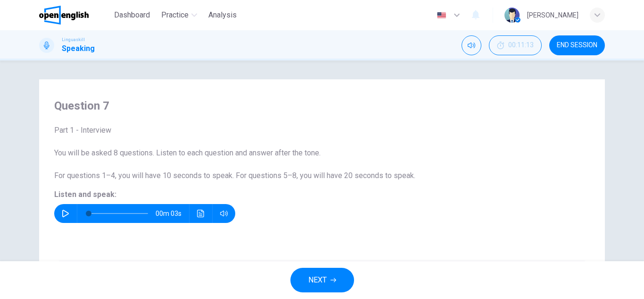
scroll to position [200, 0]
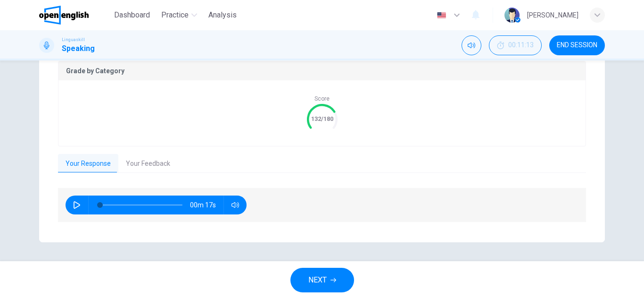
click at [325, 287] on button "NEXT" at bounding box center [323, 280] width 64 height 25
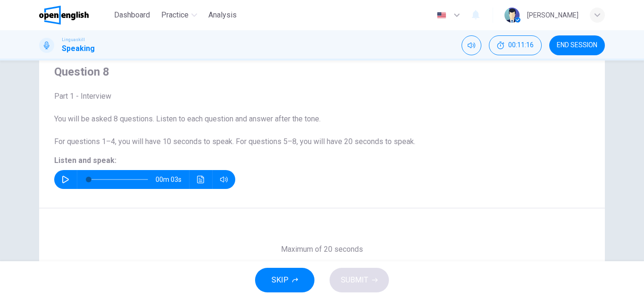
scroll to position [0, 0]
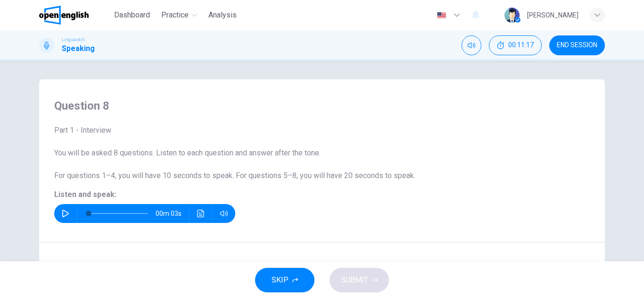
click at [63, 215] on icon "button" at bounding box center [65, 213] width 7 height 8
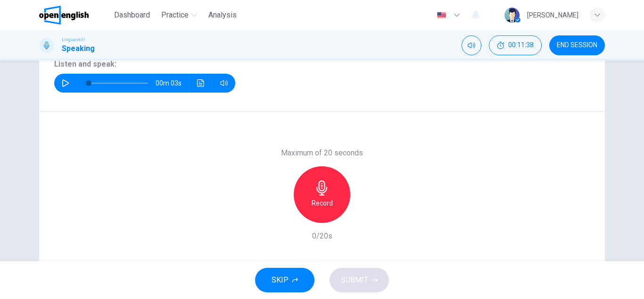
scroll to position [131, 0]
click at [315, 203] on h6 "Record" at bounding box center [322, 202] width 21 height 11
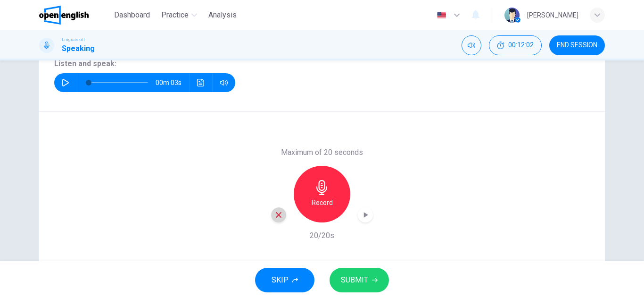
click at [282, 217] on div "button" at bounding box center [278, 214] width 15 height 15
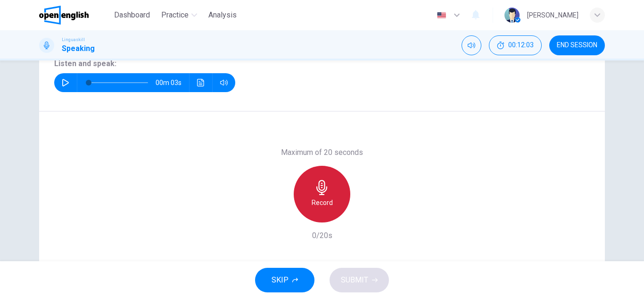
click at [323, 203] on h6 "Record" at bounding box center [322, 202] width 21 height 11
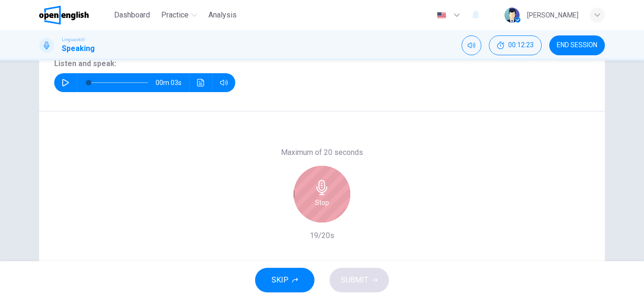
click at [323, 203] on h6 "Stop" at bounding box center [322, 202] width 14 height 11
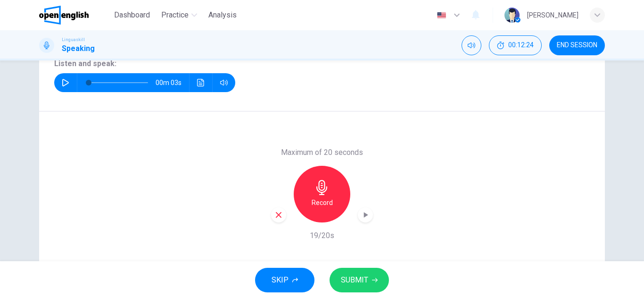
click at [376, 282] on icon "button" at bounding box center [375, 280] width 6 height 6
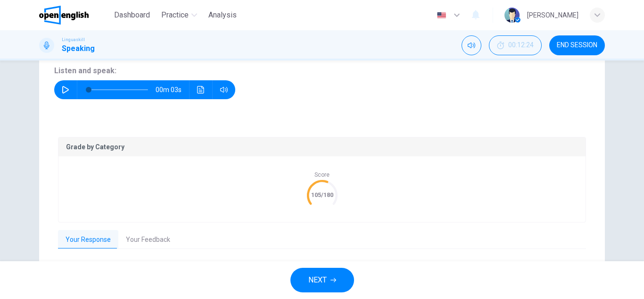
scroll to position [123, 0]
click at [68, 94] on button "button" at bounding box center [65, 90] width 15 height 19
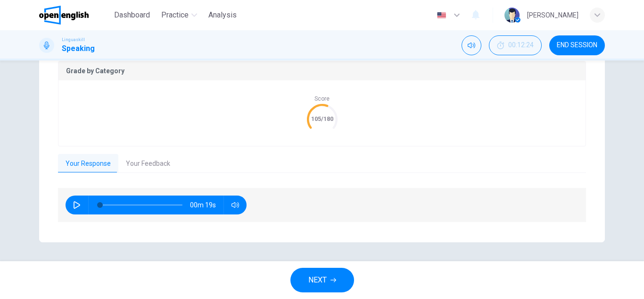
type input "*"
click at [147, 167] on button "Your Feedback" at bounding box center [147, 164] width 59 height 20
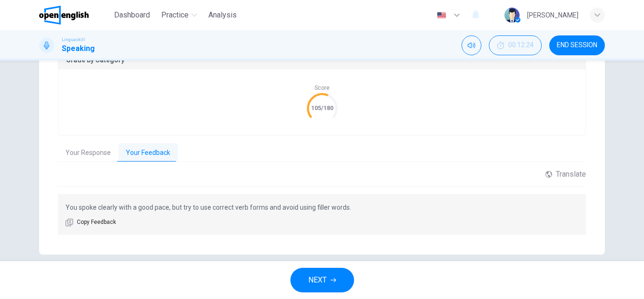
scroll to position [223, 0]
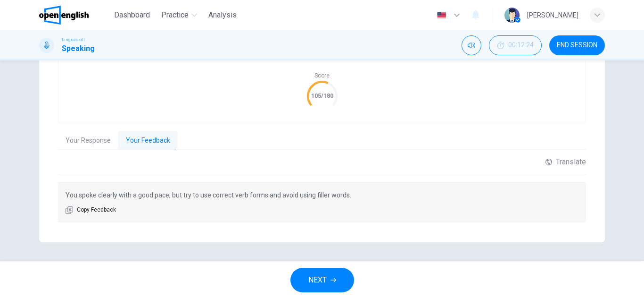
click at [331, 278] on icon "button" at bounding box center [334, 280] width 6 height 6
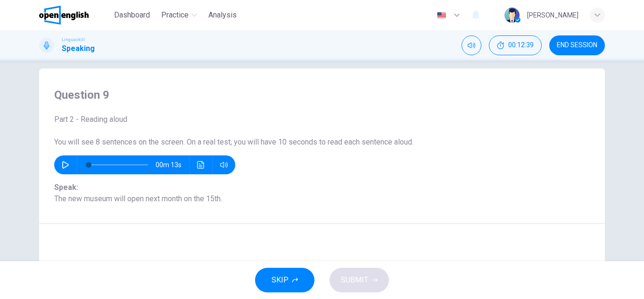
scroll to position [0, 0]
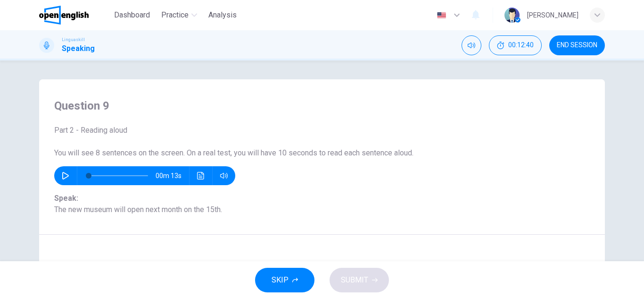
click at [66, 176] on icon "button" at bounding box center [66, 176] width 8 height 8
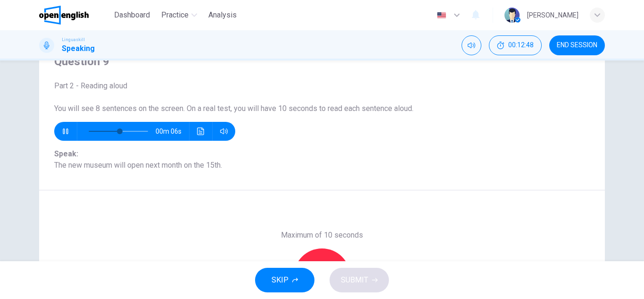
scroll to position [44, 0]
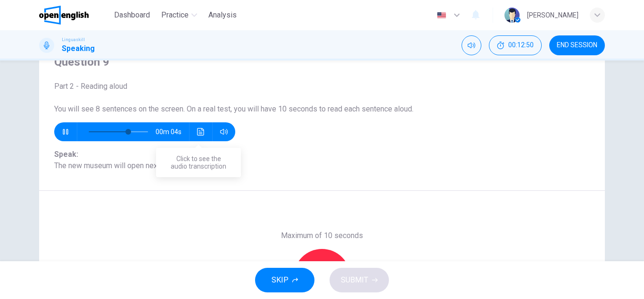
click at [200, 128] on icon "Click to see the audio transcription" at bounding box center [200, 132] width 7 height 8
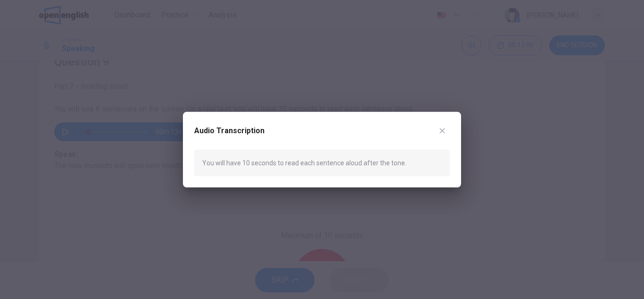
click at [254, 203] on div at bounding box center [322, 149] width 644 height 299
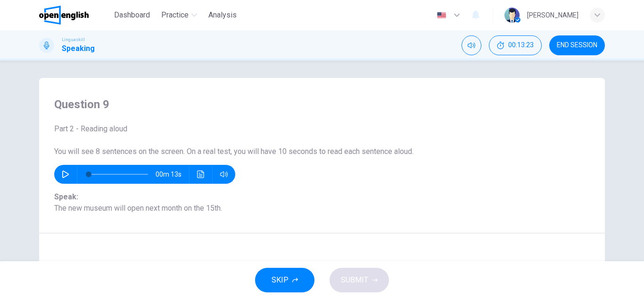
scroll to position [0, 0]
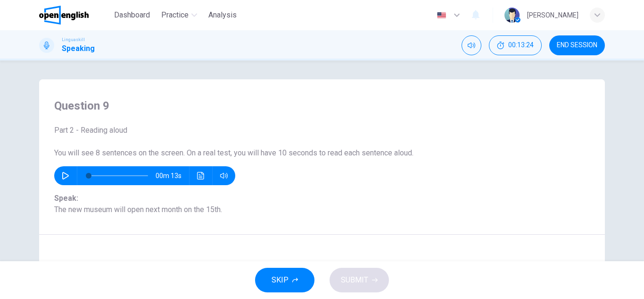
click at [64, 176] on icon "button" at bounding box center [66, 176] width 8 height 8
click at [199, 173] on icon "Click to see the audio transcription" at bounding box center [201, 176] width 8 height 8
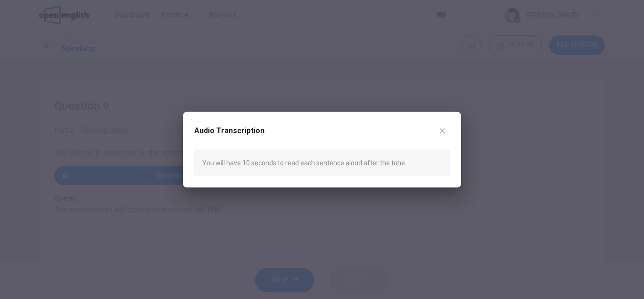
type input "*"
click at [444, 133] on icon "button" at bounding box center [442, 130] width 5 height 5
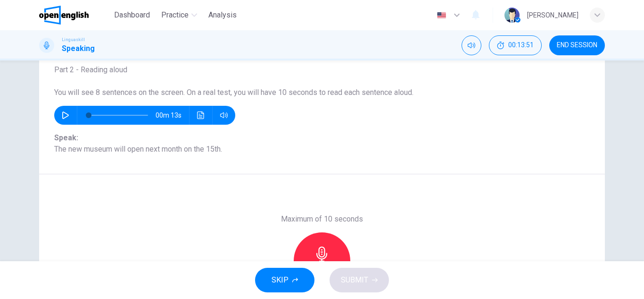
scroll to position [95, 0]
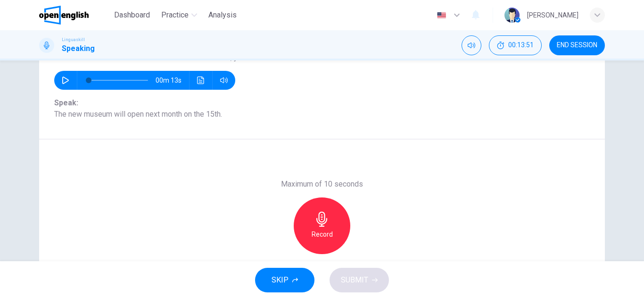
click at [318, 232] on h6 "Record" at bounding box center [322, 233] width 21 height 11
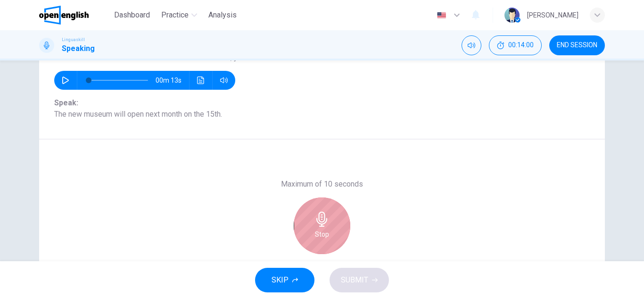
click at [311, 237] on div "Stop" at bounding box center [322, 225] width 57 height 57
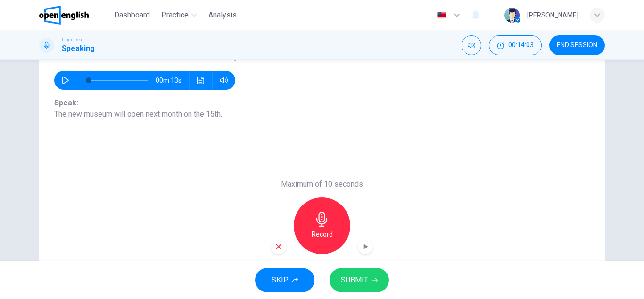
click at [364, 246] on icon "button" at bounding box center [366, 246] width 4 height 6
click at [295, 240] on div "Record" at bounding box center [322, 225] width 102 height 57
click at [308, 235] on div "Record" at bounding box center [322, 225] width 57 height 57
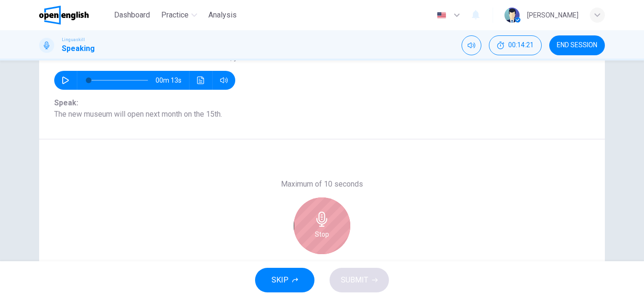
click at [326, 235] on h6 "Stop" at bounding box center [322, 233] width 14 height 11
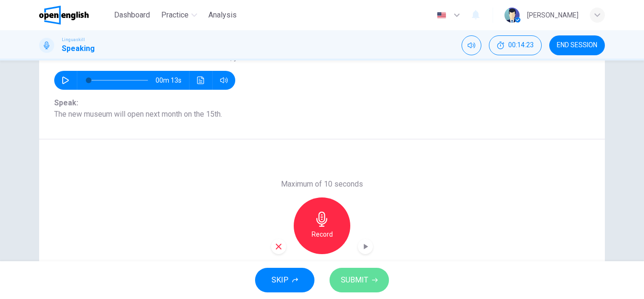
click at [354, 283] on span "SUBMIT" at bounding box center [354, 279] width 27 height 13
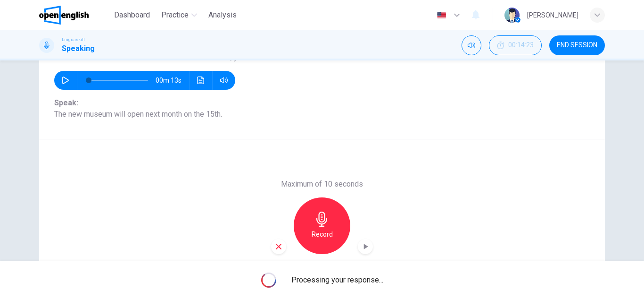
scroll to position [165, 0]
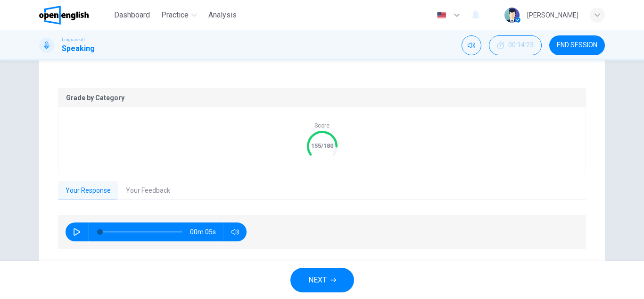
click at [77, 228] on icon "button" at bounding box center [77, 232] width 8 height 8
type input "**"
click at [143, 192] on button "Your Feedback" at bounding box center [147, 191] width 59 height 20
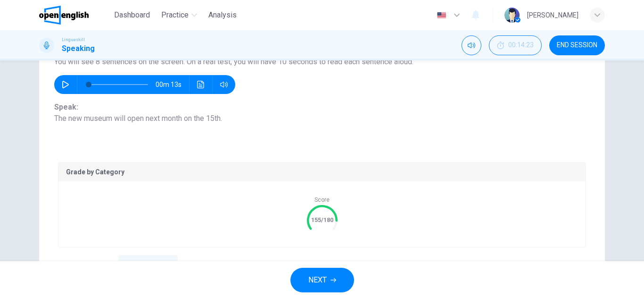
scroll to position [215, 0]
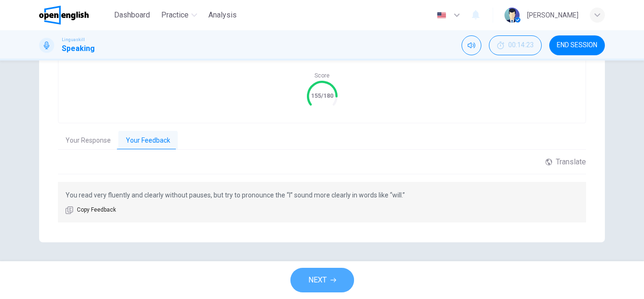
click at [318, 276] on span "NEXT" at bounding box center [318, 279] width 18 height 13
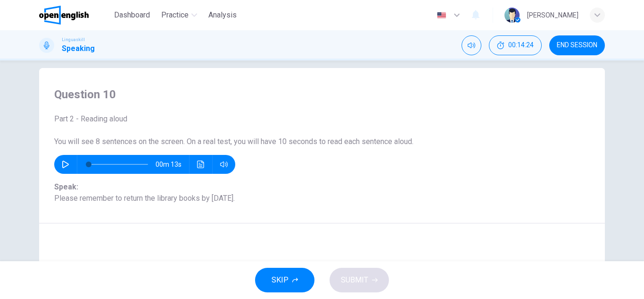
scroll to position [0, 0]
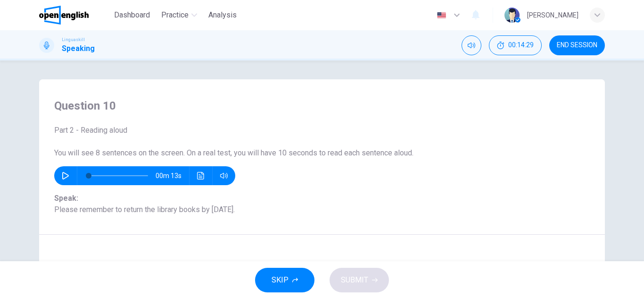
click at [62, 175] on icon "button" at bounding box center [66, 176] width 8 height 8
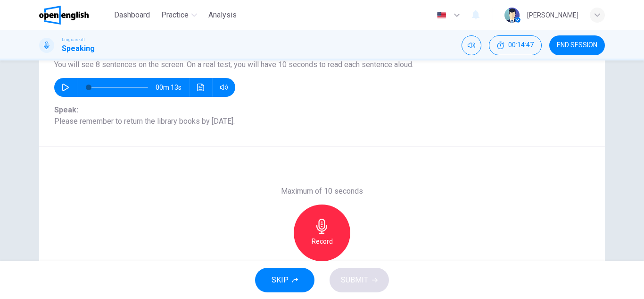
scroll to position [95, 0]
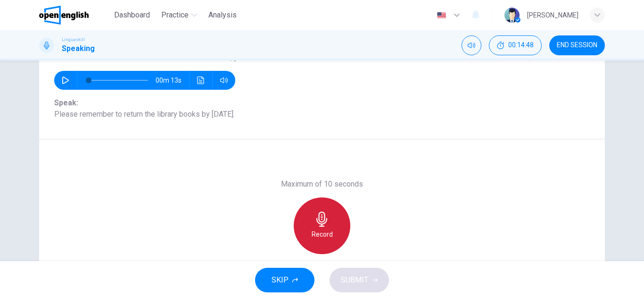
click at [315, 226] on icon "button" at bounding box center [322, 218] width 15 height 15
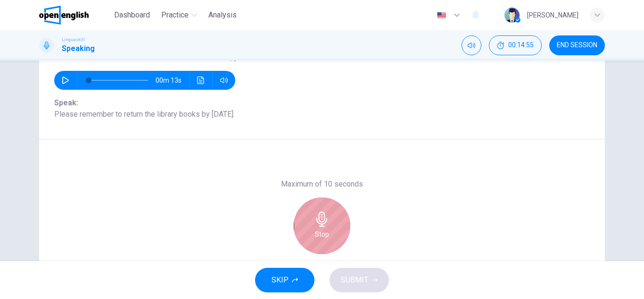
click at [316, 228] on h6 "Stop" at bounding box center [322, 233] width 14 height 11
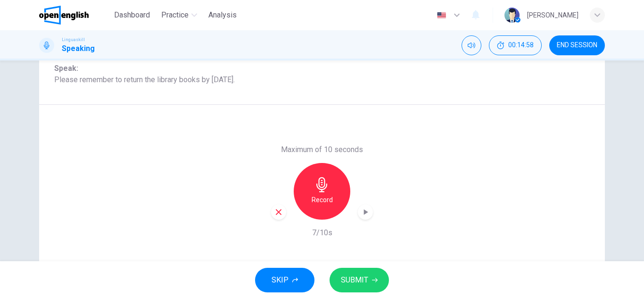
scroll to position [133, 0]
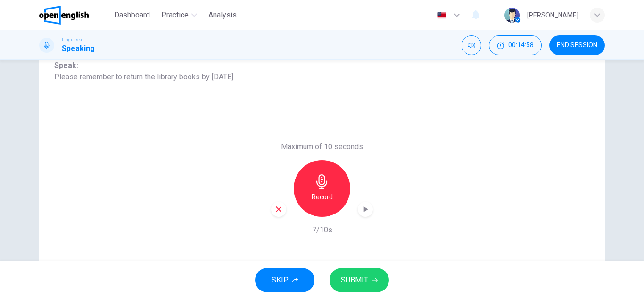
click at [366, 263] on div "SKIP SUBMIT" at bounding box center [322, 280] width 644 height 38
click at [360, 276] on span "SUBMIT" at bounding box center [354, 279] width 27 height 13
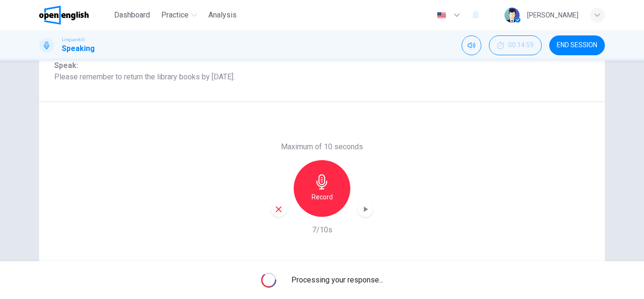
scroll to position [165, 0]
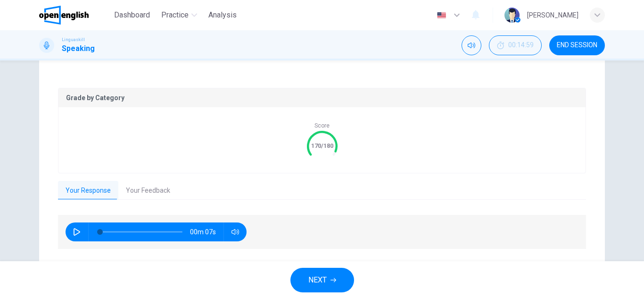
click at [147, 193] on button "Your Feedback" at bounding box center [147, 191] width 59 height 20
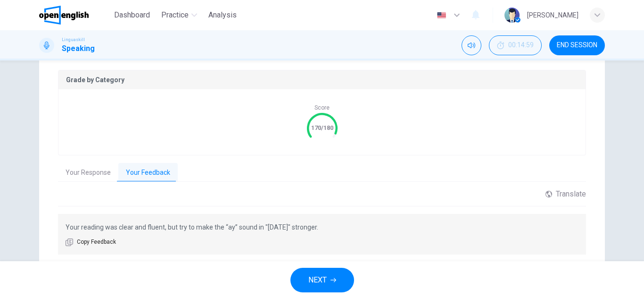
scroll to position [184, 0]
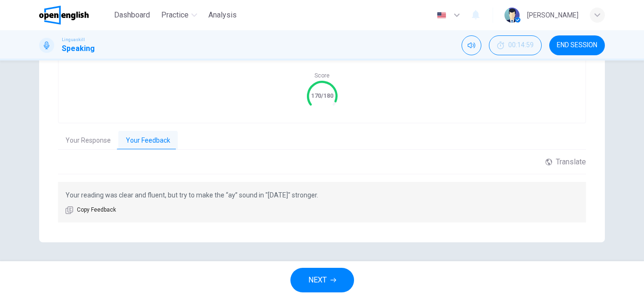
click at [307, 290] on button "NEXT" at bounding box center [323, 280] width 64 height 25
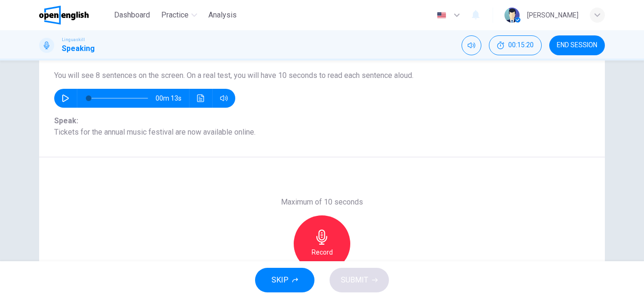
scroll to position [80, 0]
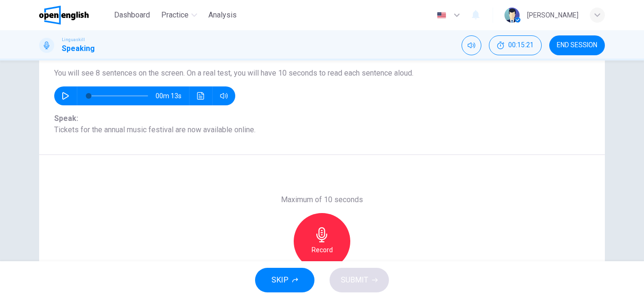
click at [317, 243] on div "Record" at bounding box center [322, 241] width 57 height 57
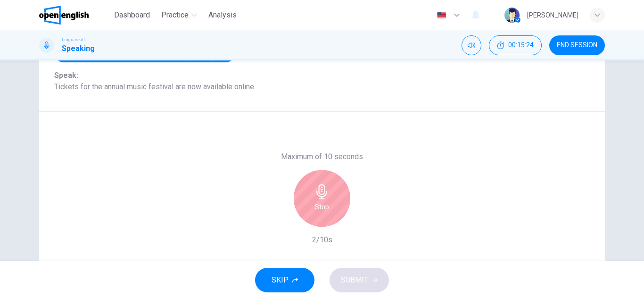
scroll to position [152, 0]
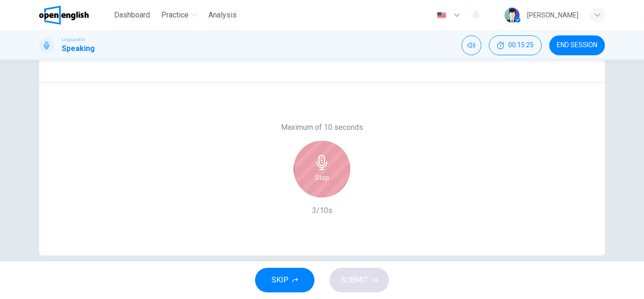
click at [317, 176] on h6 "Stop" at bounding box center [322, 177] width 14 height 11
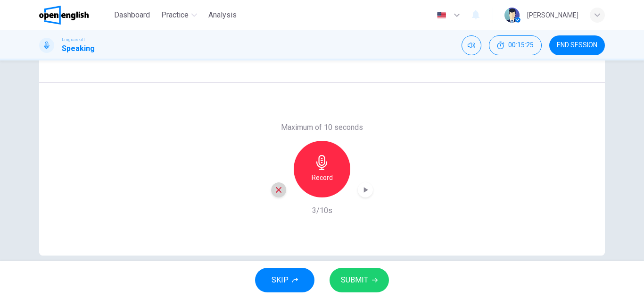
click at [271, 185] on div "button" at bounding box center [278, 189] width 15 height 15
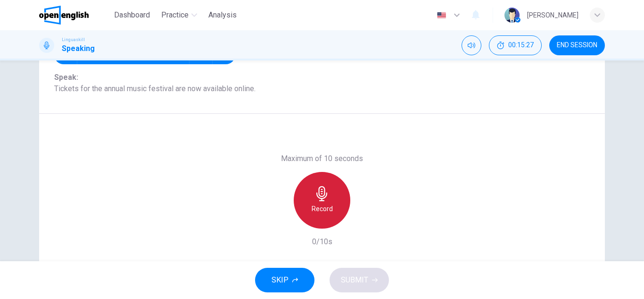
click at [324, 181] on div "Record" at bounding box center [322, 200] width 57 height 57
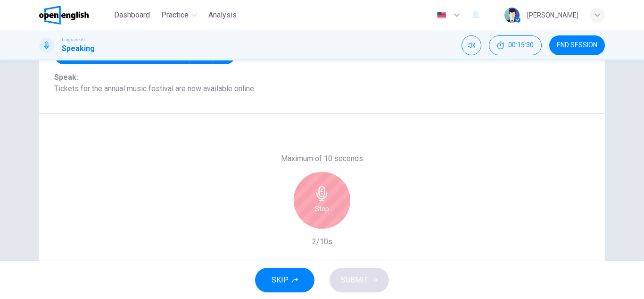
scroll to position [137, 0]
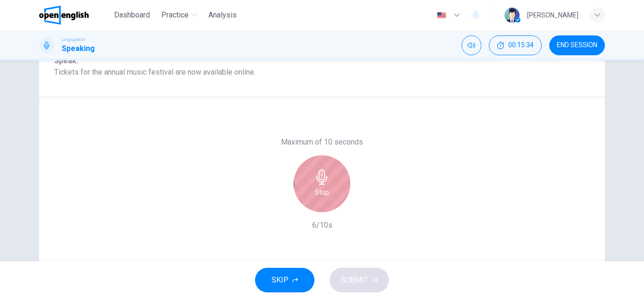
click at [324, 181] on icon "button" at bounding box center [322, 176] width 15 height 15
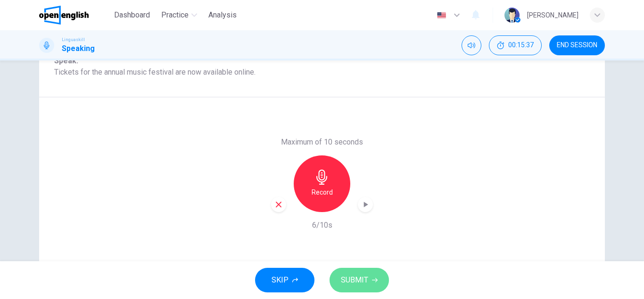
click at [353, 271] on button "SUBMIT" at bounding box center [359, 280] width 59 height 25
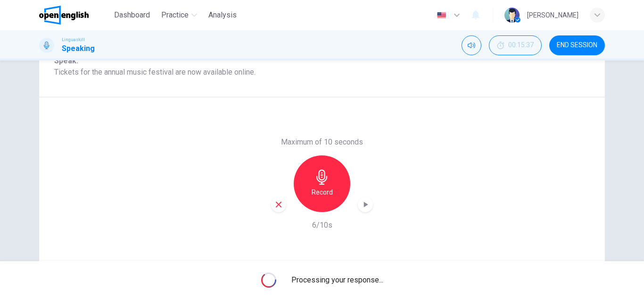
click at [353, 271] on div "Processing your response..." at bounding box center [322, 280] width 644 height 38
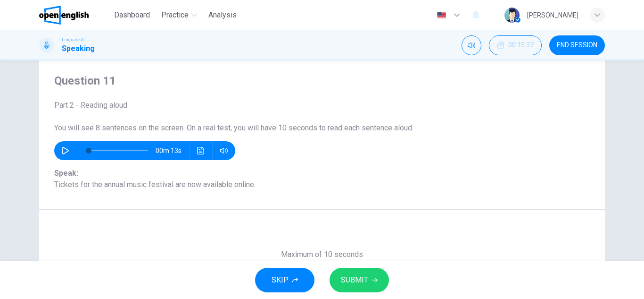
scroll to position [22, 0]
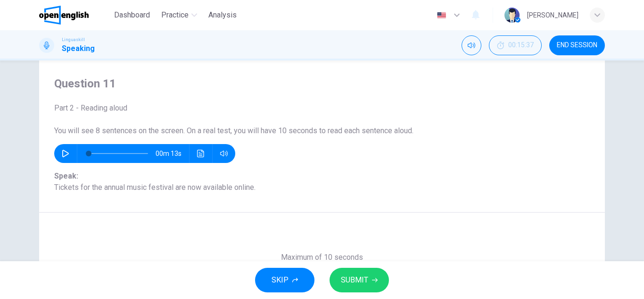
click at [64, 151] on icon "button" at bounding box center [66, 154] width 8 height 8
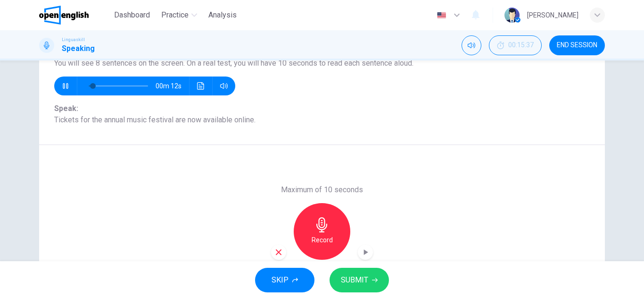
scroll to position [90, 0]
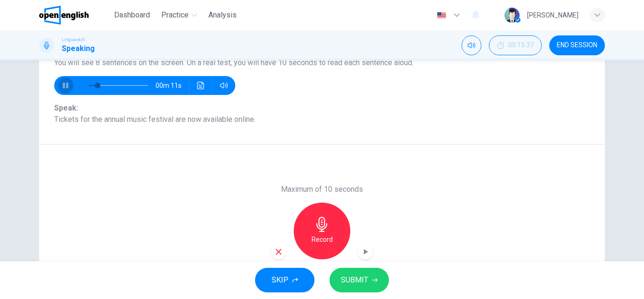
click at [65, 84] on icon "button" at bounding box center [66, 86] width 8 height 8
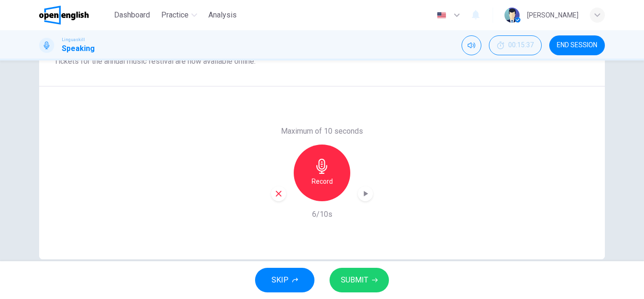
scroll to position [165, 0]
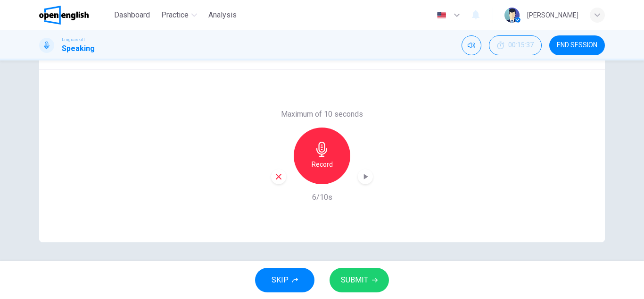
click at [360, 276] on span "SUBMIT" at bounding box center [354, 279] width 27 height 13
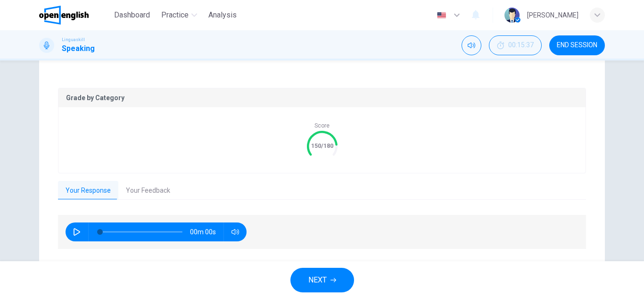
type input "*"
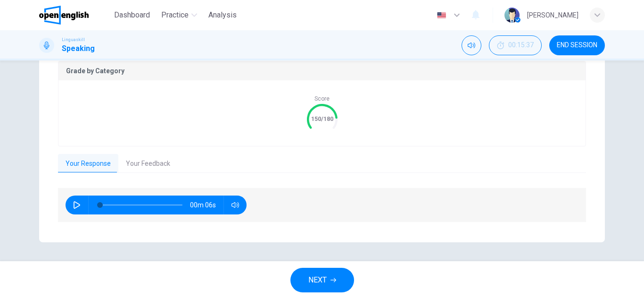
click at [73, 201] on icon "button" at bounding box center [77, 205] width 8 height 8
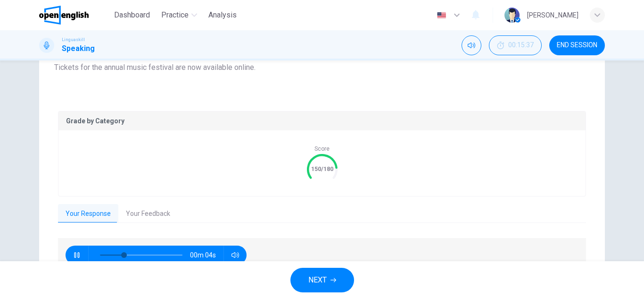
scroll to position [141, 0]
type input "**"
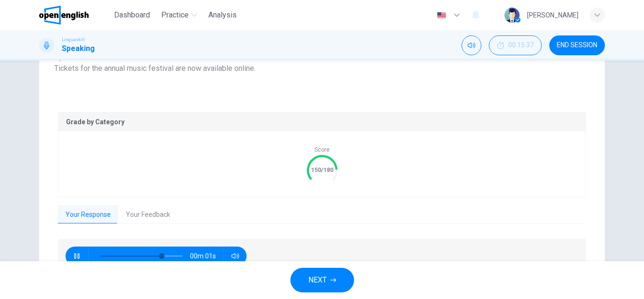
click at [143, 211] on button "Your Feedback" at bounding box center [147, 215] width 59 height 20
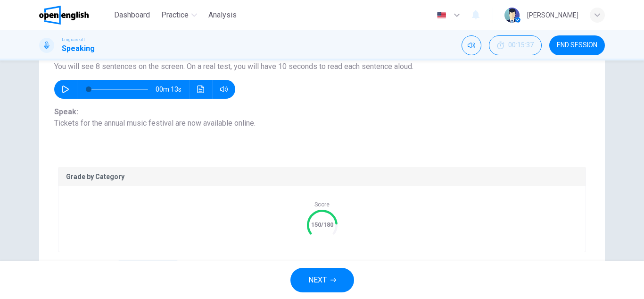
scroll to position [87, 0]
click at [312, 282] on span "NEXT" at bounding box center [318, 279] width 18 height 13
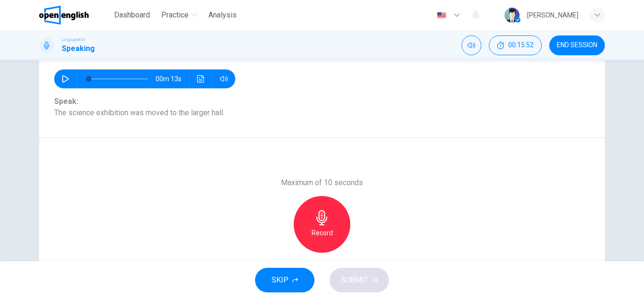
scroll to position [97, 0]
drag, startPoint x: 54, startPoint y: 114, endPoint x: 223, endPoint y: 112, distance: 168.9
click at [223, 112] on span "Speak: The science exhibition was moved to the larger hall." at bounding box center [322, 106] width 536 height 23
drag, startPoint x: 223, startPoint y: 112, endPoint x: 77, endPoint y: 109, distance: 146.3
click at [77, 109] on span "Speak: The science exhibition was moved to the larger hall." at bounding box center [322, 106] width 536 height 23
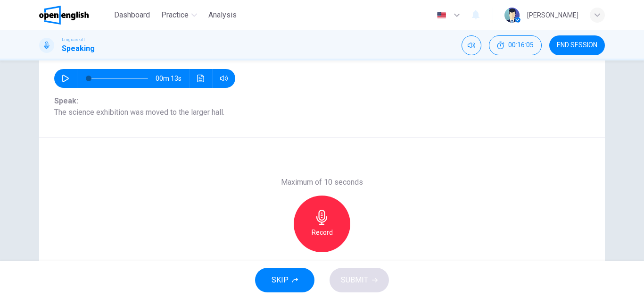
click at [315, 217] on icon "button" at bounding box center [322, 216] width 15 height 15
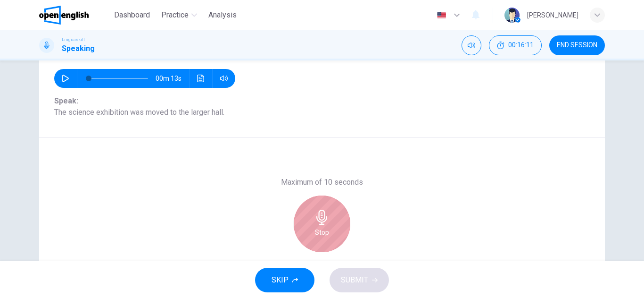
click at [315, 217] on icon "button" at bounding box center [322, 216] width 15 height 15
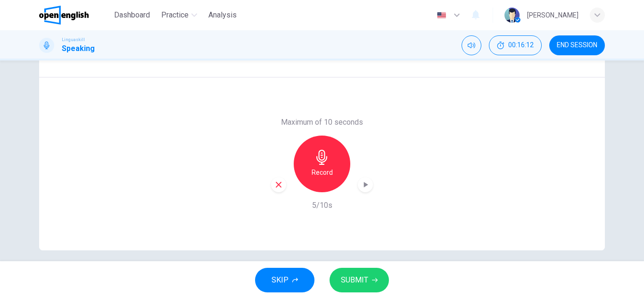
scroll to position [165, 0]
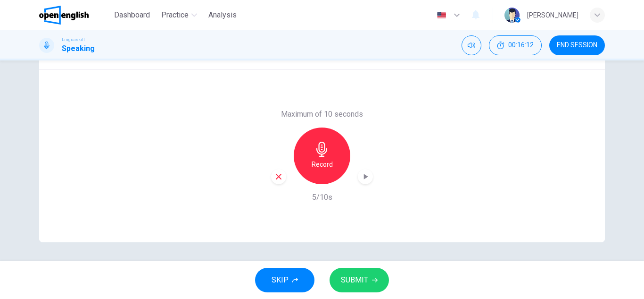
click at [346, 272] on button "SUBMIT" at bounding box center [359, 280] width 59 height 25
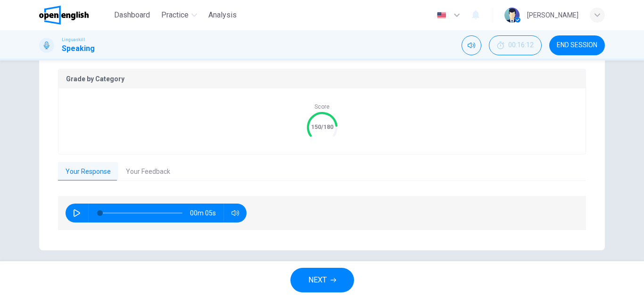
scroll to position [192, 0]
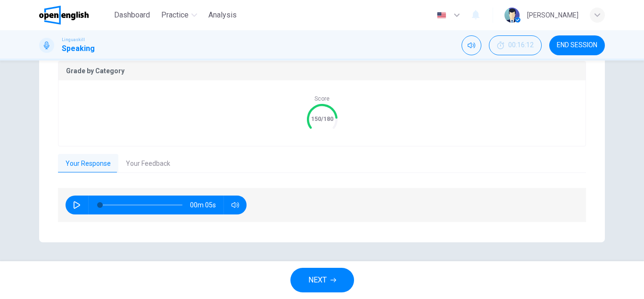
click at [157, 157] on button "Your Feedback" at bounding box center [147, 164] width 59 height 20
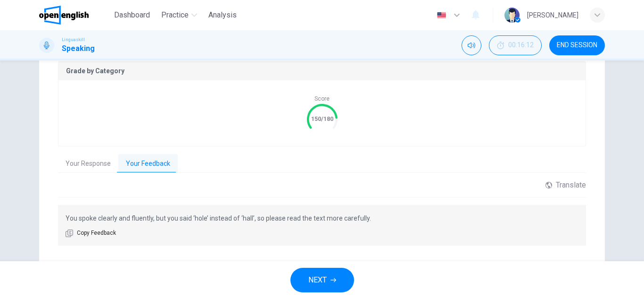
click at [325, 275] on span "NEXT" at bounding box center [318, 279] width 18 height 13
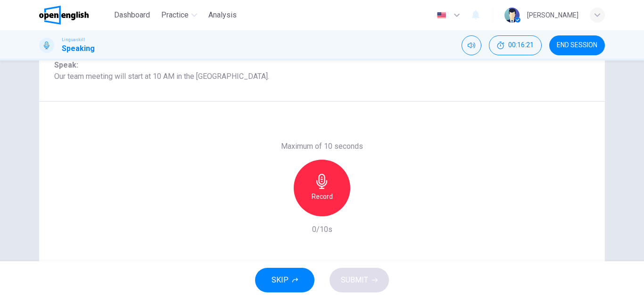
scroll to position [134, 0]
click at [311, 184] on div "Record" at bounding box center [322, 187] width 57 height 57
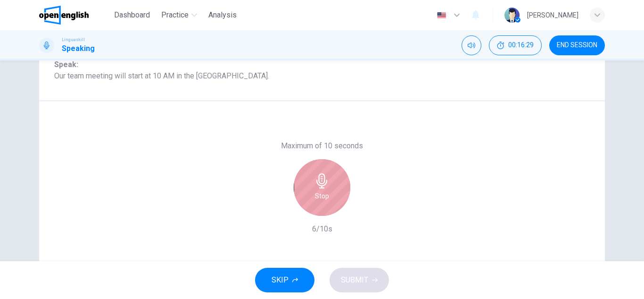
click at [311, 184] on div "Stop" at bounding box center [322, 187] width 57 height 57
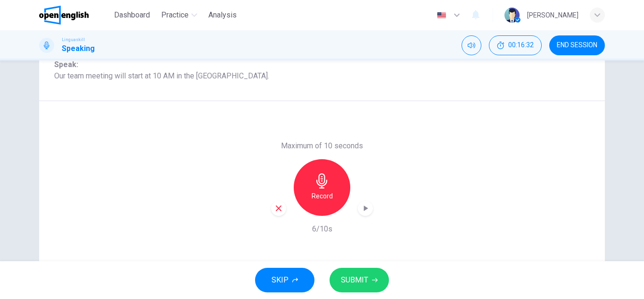
click at [364, 279] on span "SUBMIT" at bounding box center [354, 279] width 27 height 13
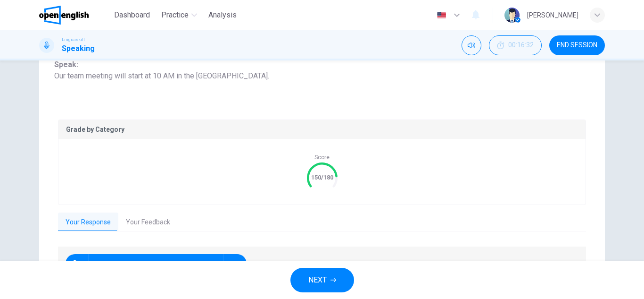
scroll to position [192, 0]
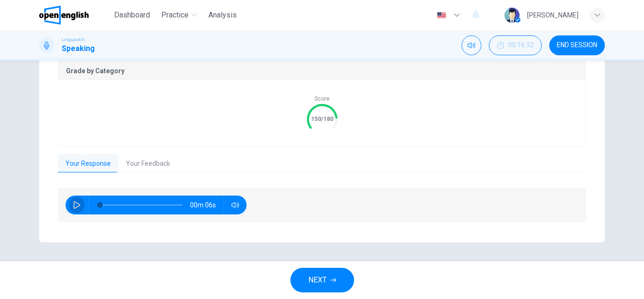
click at [74, 201] on button "button" at bounding box center [76, 204] width 15 height 19
type input "*"
click at [158, 156] on button "Your Feedback" at bounding box center [147, 164] width 59 height 20
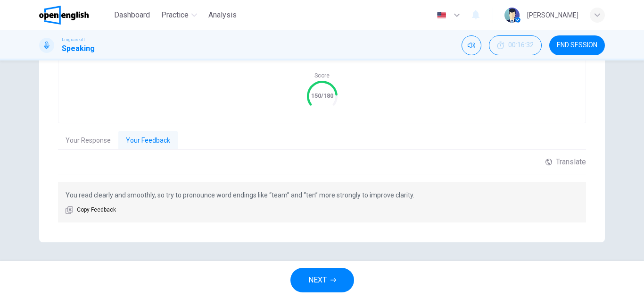
click at [310, 268] on button "NEXT" at bounding box center [323, 280] width 64 height 25
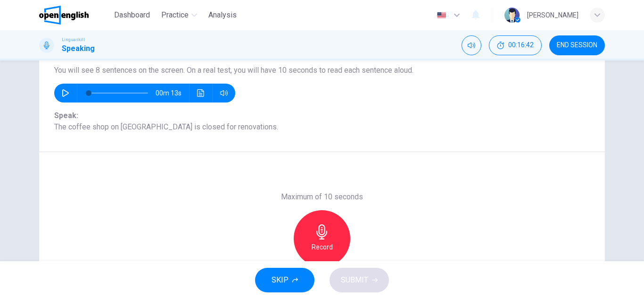
scroll to position [128, 0]
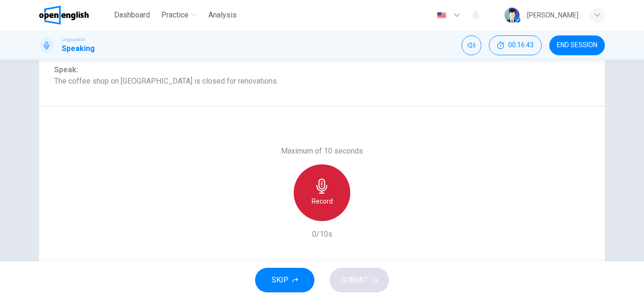
click at [325, 175] on div "Record" at bounding box center [322, 192] width 57 height 57
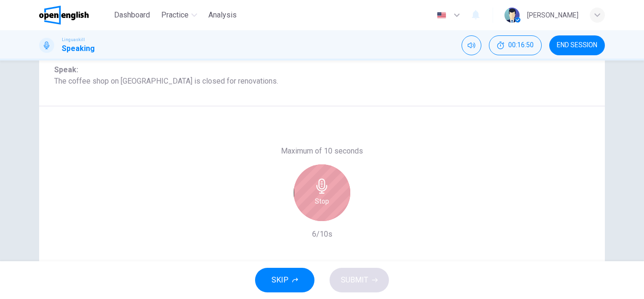
click at [325, 175] on div "Stop" at bounding box center [322, 192] width 57 height 57
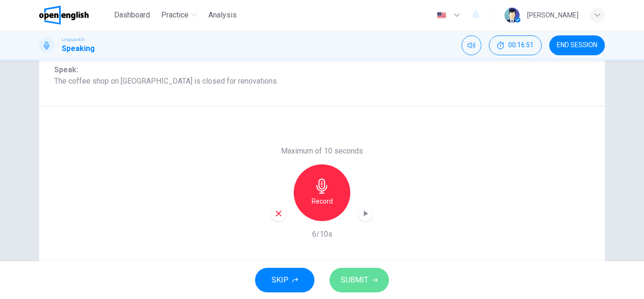
click at [344, 282] on span "SUBMIT" at bounding box center [354, 279] width 27 height 13
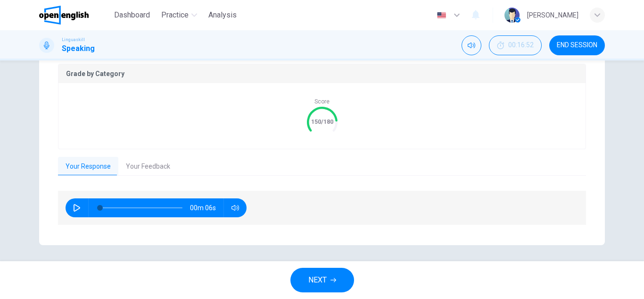
scroll to position [190, 0]
click at [74, 209] on icon "button" at bounding box center [77, 207] width 7 height 8
type input "*"
click at [139, 166] on button "Your Feedback" at bounding box center [147, 166] width 59 height 20
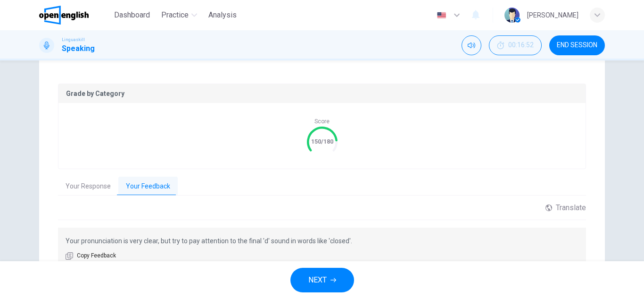
scroll to position [215, 0]
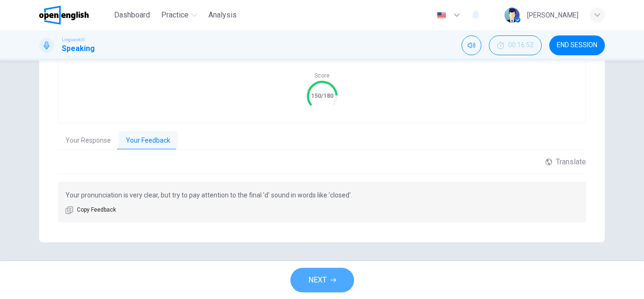
click at [320, 277] on span "NEXT" at bounding box center [318, 279] width 18 height 13
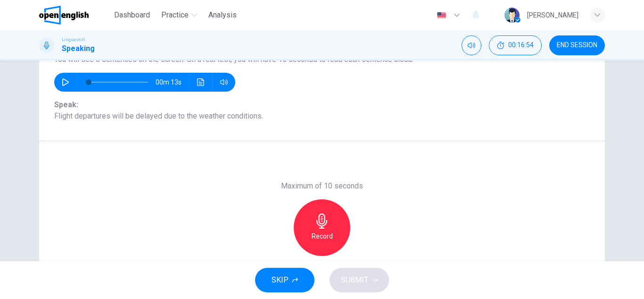
scroll to position [95, 0]
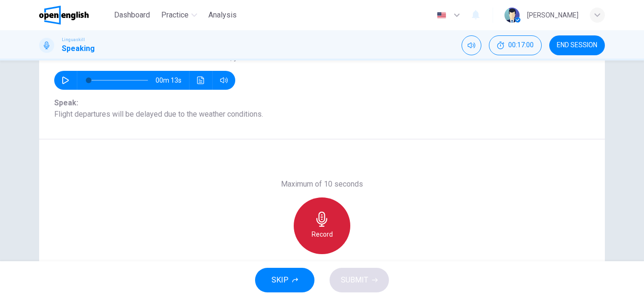
click at [335, 223] on div "Record" at bounding box center [322, 225] width 57 height 57
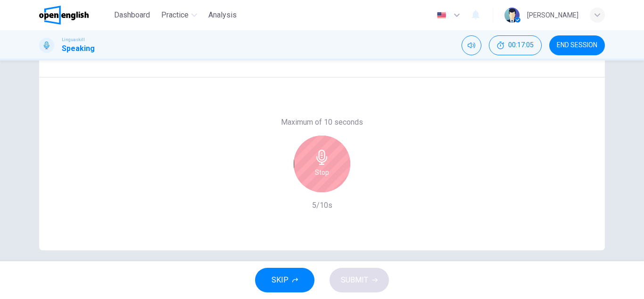
scroll to position [158, 0]
click at [322, 172] on h6 "Stop" at bounding box center [322, 171] width 14 height 11
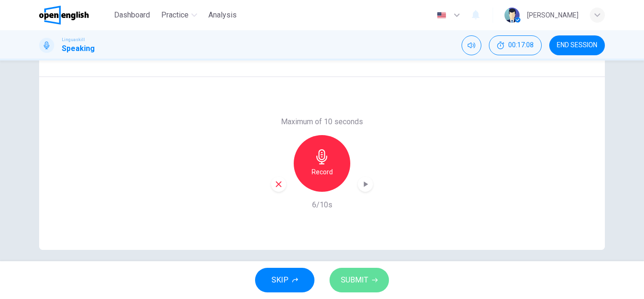
click at [357, 274] on span "SUBMIT" at bounding box center [354, 279] width 27 height 13
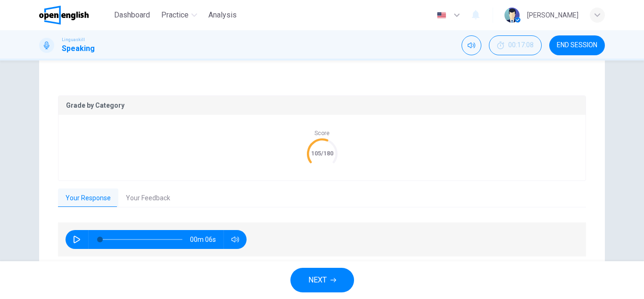
scroll to position [192, 0]
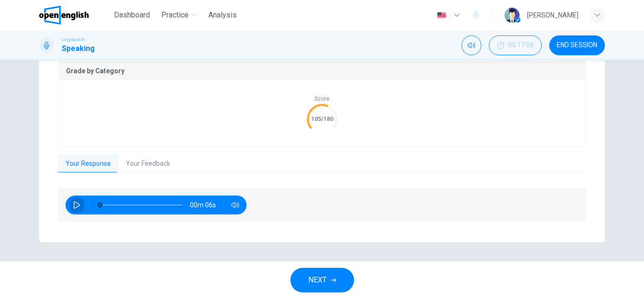
click at [73, 203] on icon "button" at bounding box center [77, 205] width 8 height 8
type input "**"
click at [154, 159] on button "Your Feedback" at bounding box center [147, 164] width 59 height 20
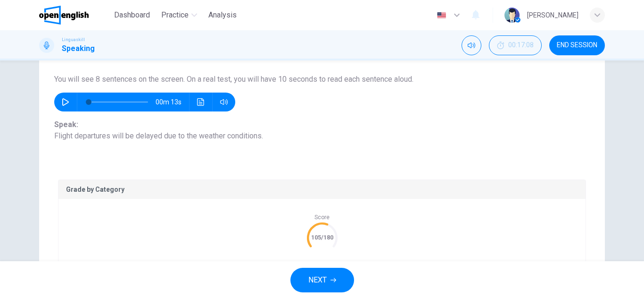
scroll to position [73, 0]
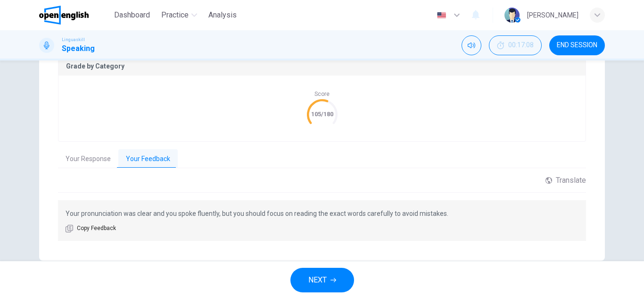
click at [333, 284] on button "NEXT" at bounding box center [323, 280] width 64 height 25
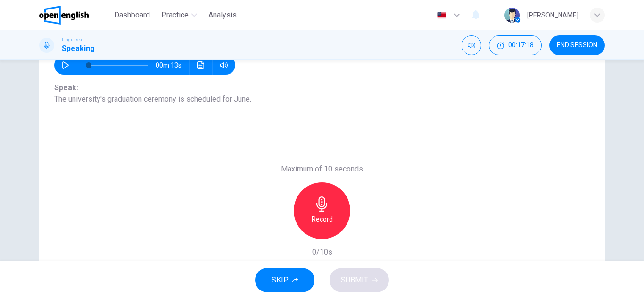
scroll to position [111, 0]
click at [325, 201] on icon "button" at bounding box center [322, 203] width 15 height 15
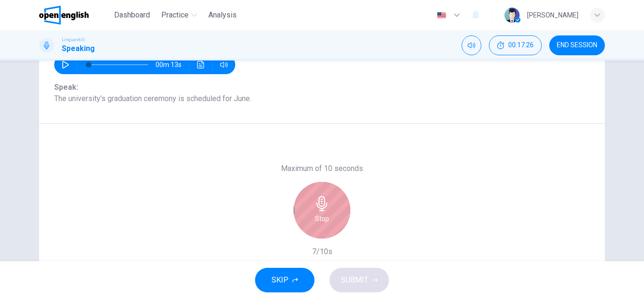
click at [325, 201] on icon "button" at bounding box center [322, 203] width 15 height 15
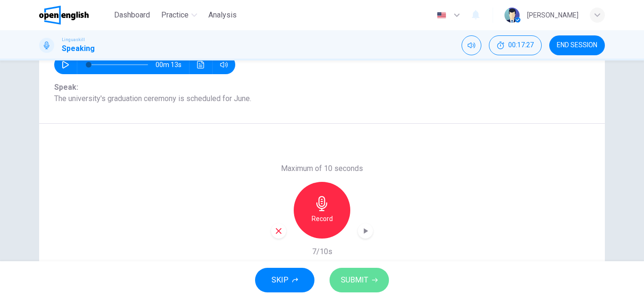
click at [349, 282] on span "SUBMIT" at bounding box center [354, 279] width 27 height 13
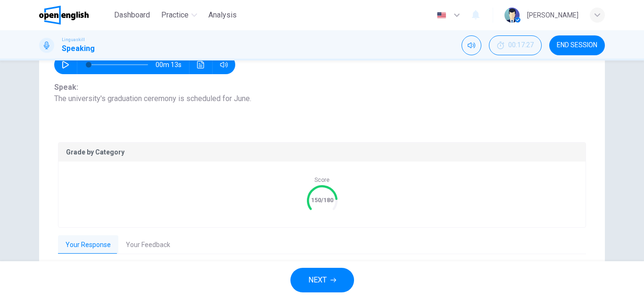
click at [135, 238] on button "Your Feedback" at bounding box center [147, 245] width 59 height 20
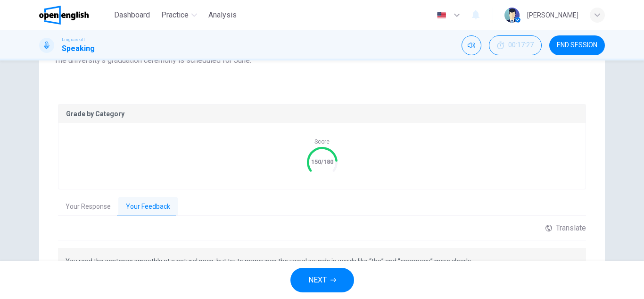
scroll to position [215, 0]
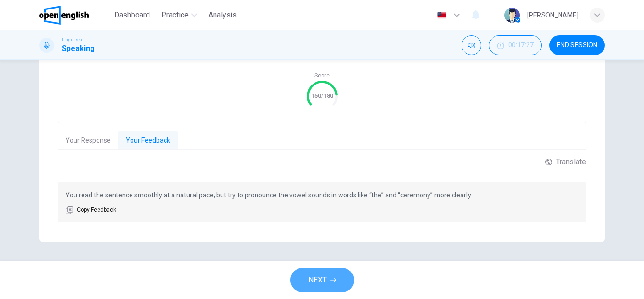
click at [324, 280] on span "NEXT" at bounding box center [318, 279] width 18 height 13
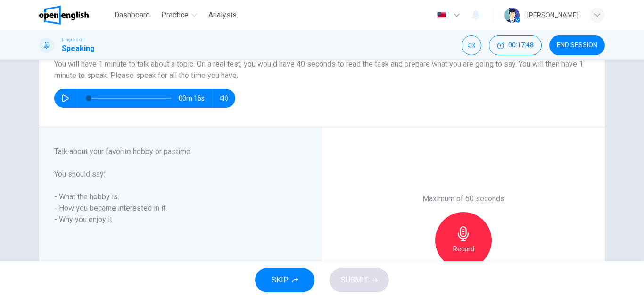
scroll to position [94, 0]
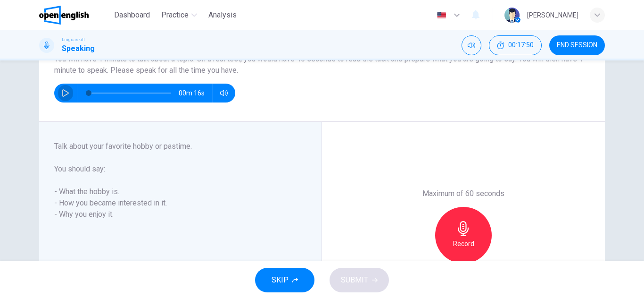
click at [62, 94] on icon "button" at bounding box center [66, 93] width 8 height 8
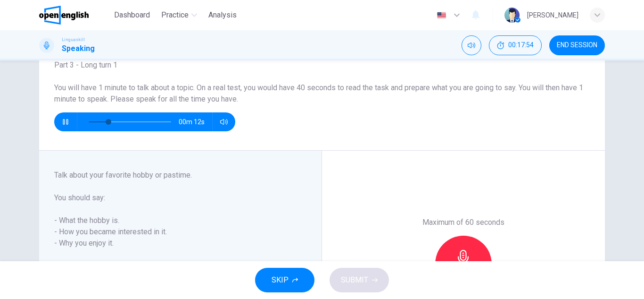
scroll to position [65, 0]
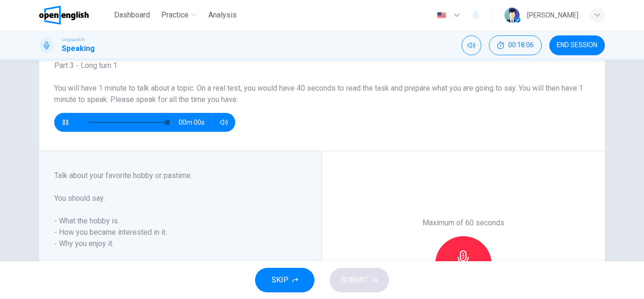
type input "*"
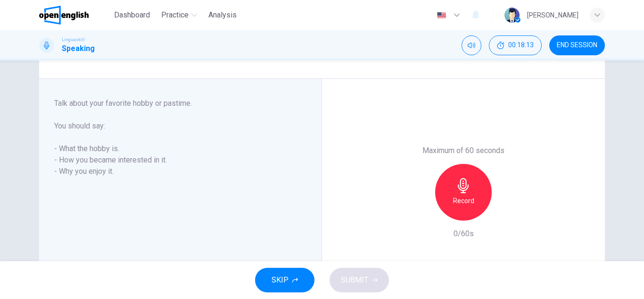
scroll to position [140, 0]
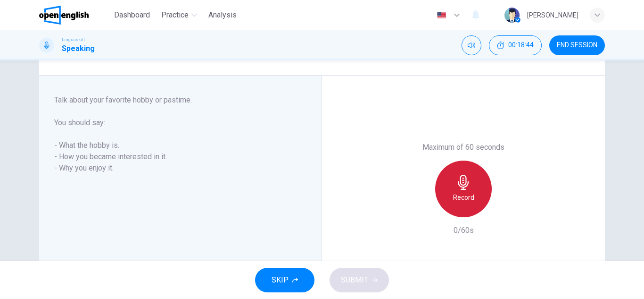
click at [451, 189] on div "Record" at bounding box center [463, 188] width 57 height 57
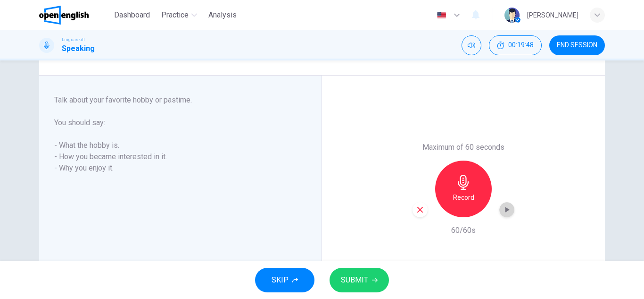
click at [506, 209] on icon "button" at bounding box center [508, 210] width 4 height 6
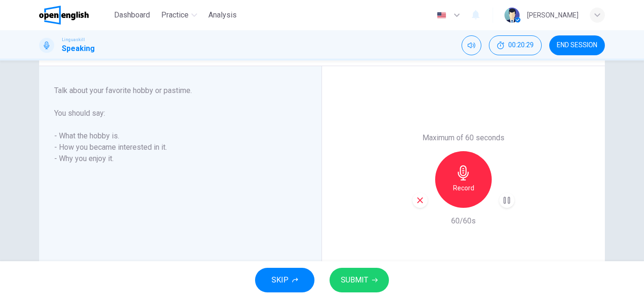
scroll to position [200, 0]
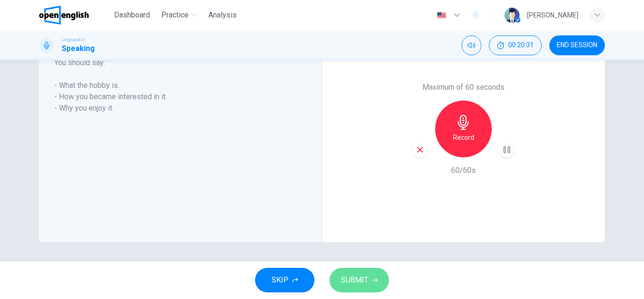
click at [352, 268] on button "SUBMIT" at bounding box center [359, 280] width 59 height 25
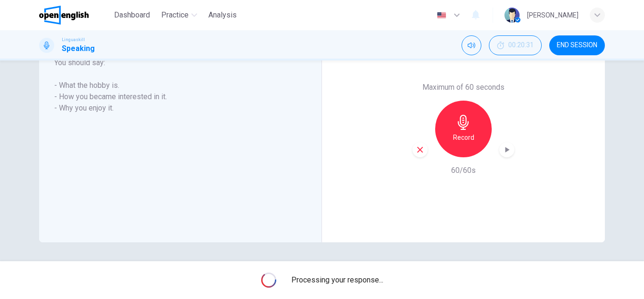
scroll to position [219, 0]
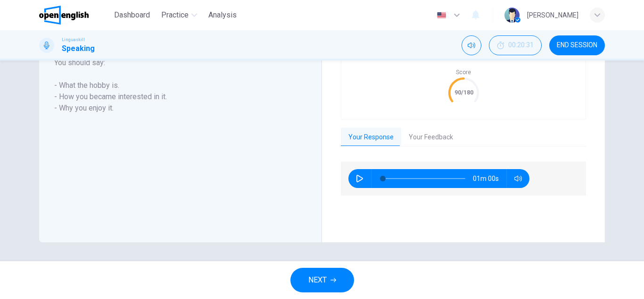
click at [293, 147] on div "Part 3 - Long turn 1 Talk about your favorite hobby or pastime. You should say:…" at bounding box center [184, 128] width 260 height 189
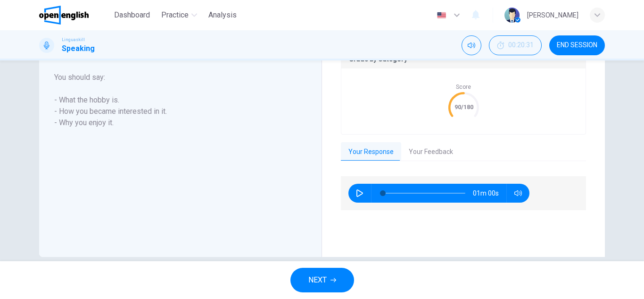
scroll to position [204, 0]
click at [438, 153] on button "Your Feedback" at bounding box center [430, 152] width 59 height 20
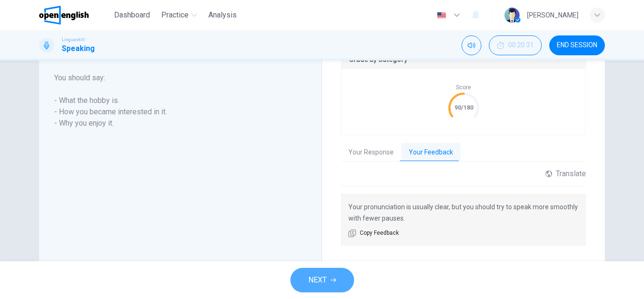
click at [303, 272] on button "NEXT" at bounding box center [323, 280] width 64 height 25
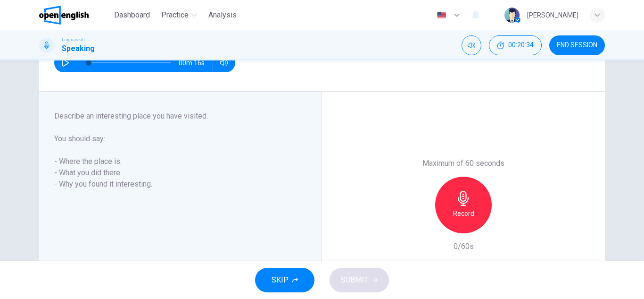
scroll to position [125, 0]
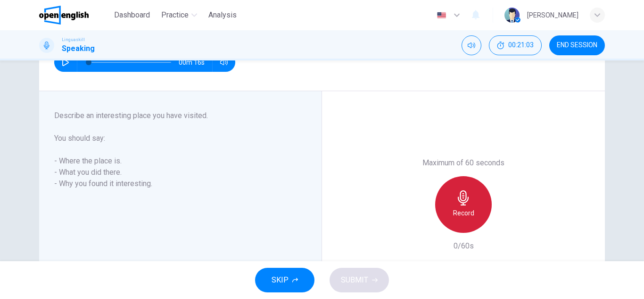
click at [468, 217] on h6 "Record" at bounding box center [463, 212] width 21 height 11
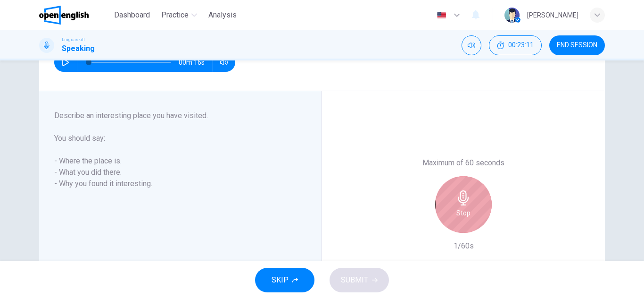
click at [468, 217] on div "Stop" at bounding box center [463, 204] width 57 height 57
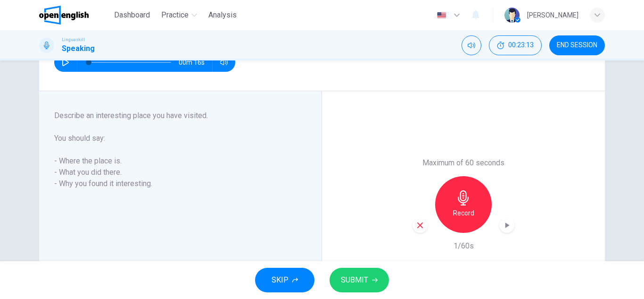
click at [417, 223] on icon "button" at bounding box center [420, 225] width 8 height 8
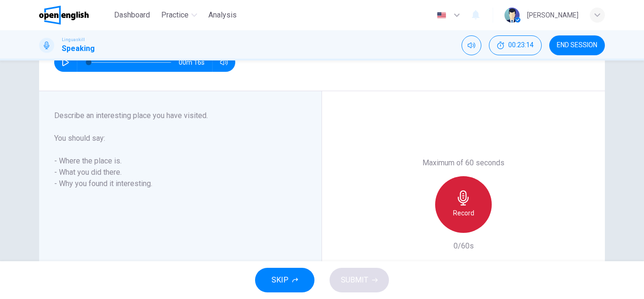
click at [449, 215] on div "Record" at bounding box center [463, 204] width 57 height 57
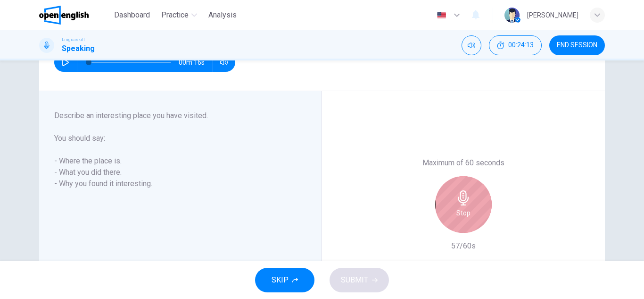
click at [449, 215] on div "Stop" at bounding box center [463, 204] width 57 height 57
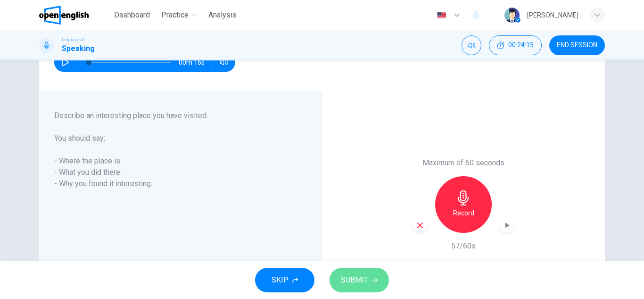
click at [363, 277] on span "SUBMIT" at bounding box center [354, 279] width 27 height 13
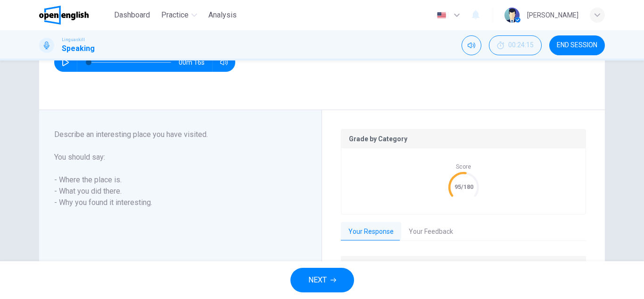
scroll to position [219, 0]
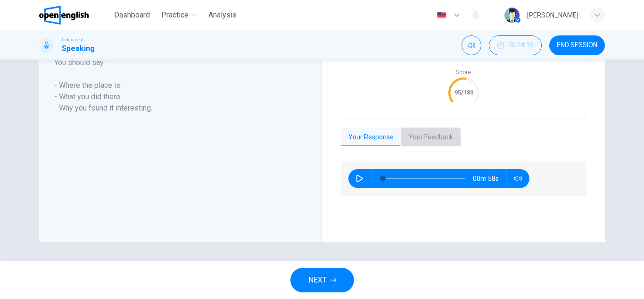
click at [431, 137] on button "Your Feedback" at bounding box center [430, 137] width 59 height 20
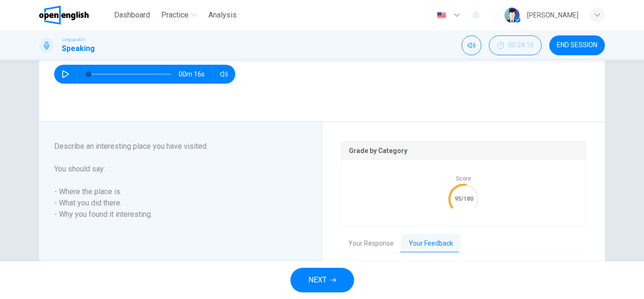
scroll to position [238, 0]
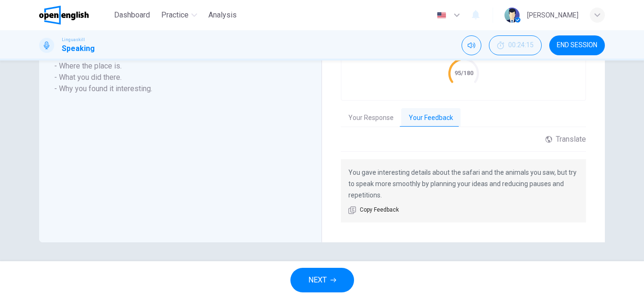
click at [322, 292] on div "NEXT" at bounding box center [322, 280] width 644 height 38
click at [329, 272] on button "NEXT" at bounding box center [323, 280] width 64 height 25
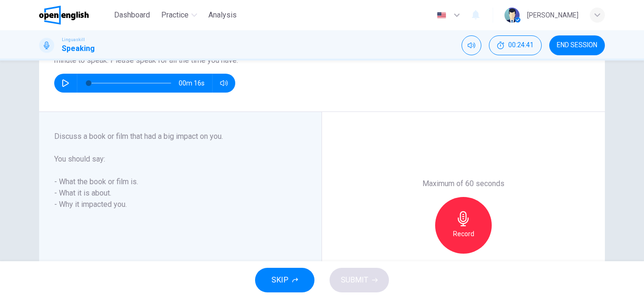
scroll to position [104, 0]
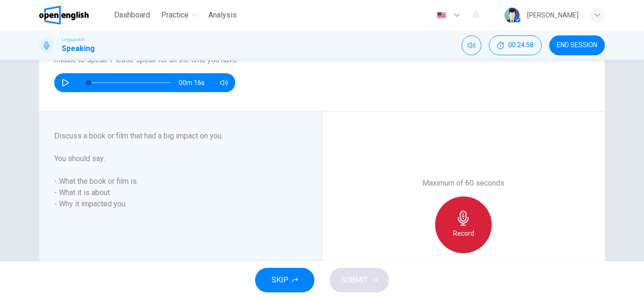
click at [484, 210] on div "Record" at bounding box center [463, 224] width 57 height 57
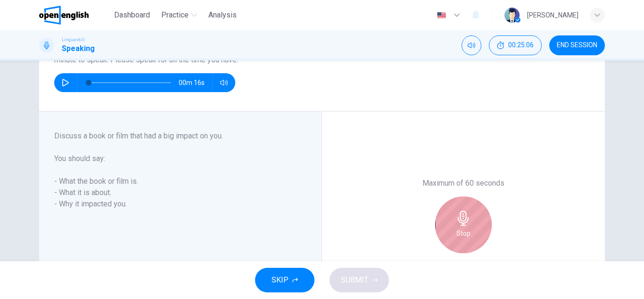
click at [484, 210] on div "Stop" at bounding box center [463, 224] width 57 height 57
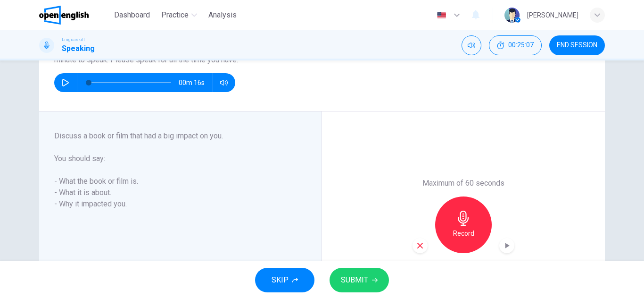
click at [418, 246] on icon "button" at bounding box center [421, 245] width 6 height 6
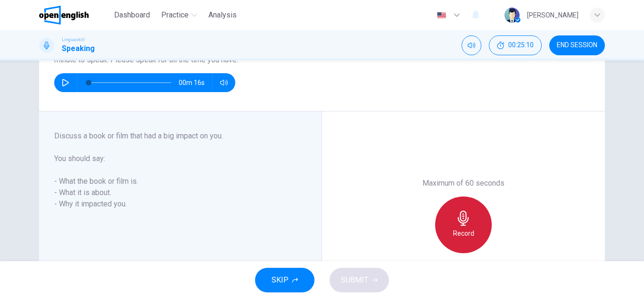
click at [453, 232] on h6 "Record" at bounding box center [463, 232] width 21 height 11
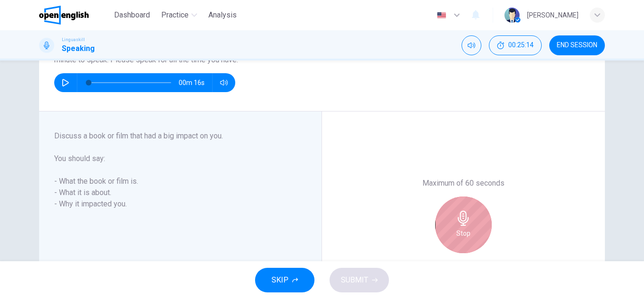
click at [453, 232] on div "Stop" at bounding box center [463, 224] width 57 height 57
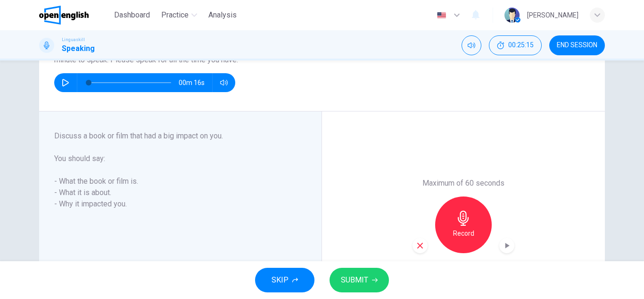
click at [418, 242] on icon "button" at bounding box center [420, 245] width 8 height 8
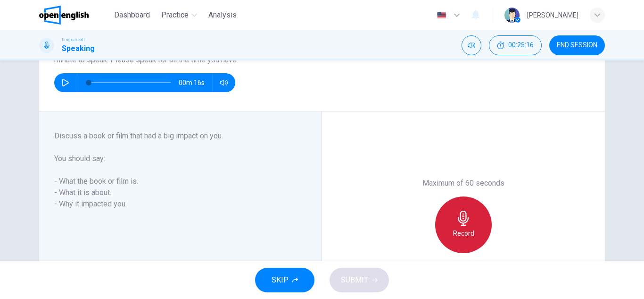
click at [471, 220] on div "Record" at bounding box center [463, 224] width 57 height 57
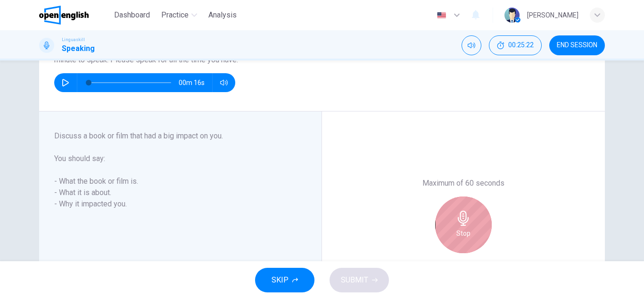
click at [471, 220] on div "Stop" at bounding box center [463, 224] width 57 height 57
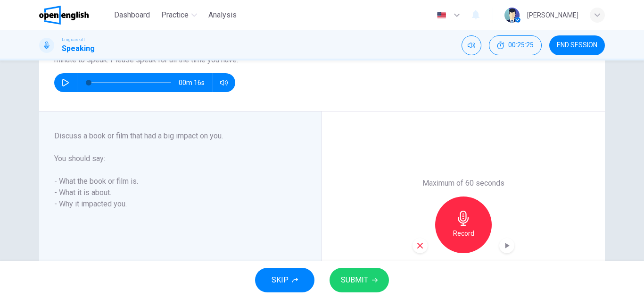
click at [413, 250] on div "button" at bounding box center [420, 245] width 15 height 15
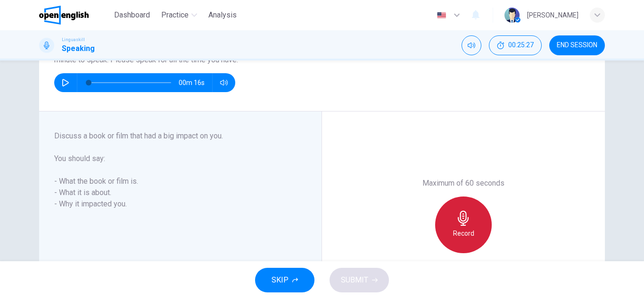
click at [462, 226] on div "Record" at bounding box center [463, 224] width 57 height 57
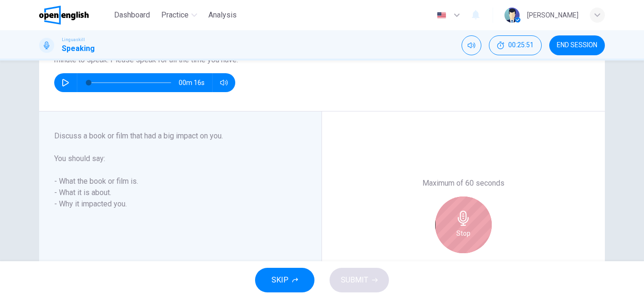
click at [462, 226] on div "Stop" at bounding box center [463, 224] width 57 height 57
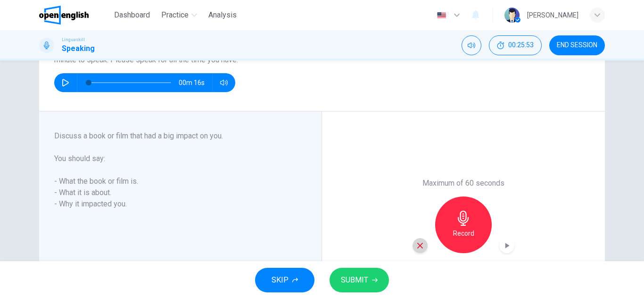
click at [416, 245] on icon "button" at bounding box center [420, 245] width 8 height 8
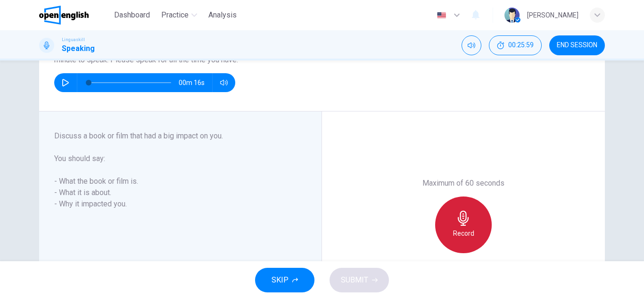
click at [453, 230] on h6 "Record" at bounding box center [463, 232] width 21 height 11
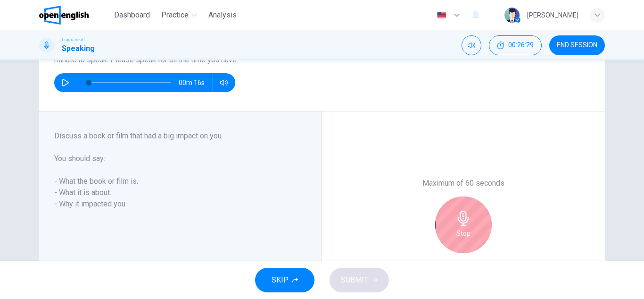
scroll to position [156, 0]
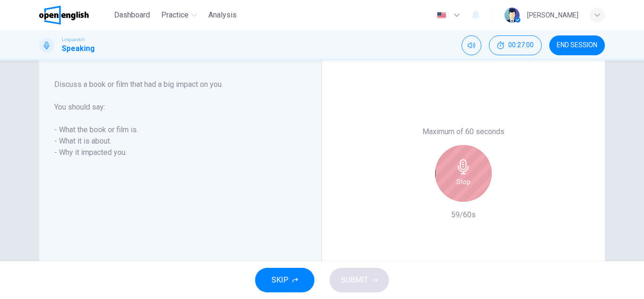
click at [448, 164] on div "Stop" at bounding box center [463, 173] width 57 height 57
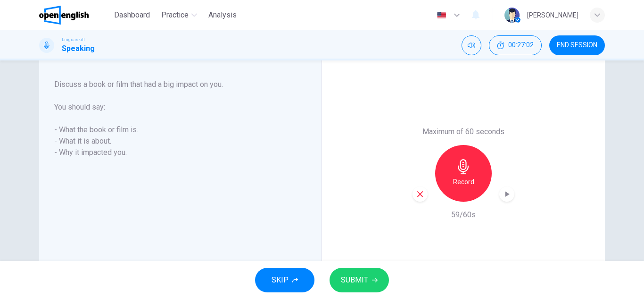
click at [373, 280] on icon "button" at bounding box center [375, 280] width 6 height 6
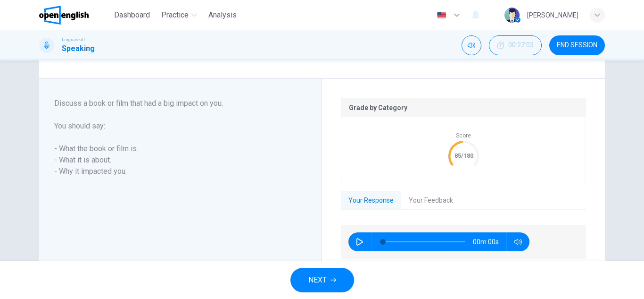
scroll to position [175, 0]
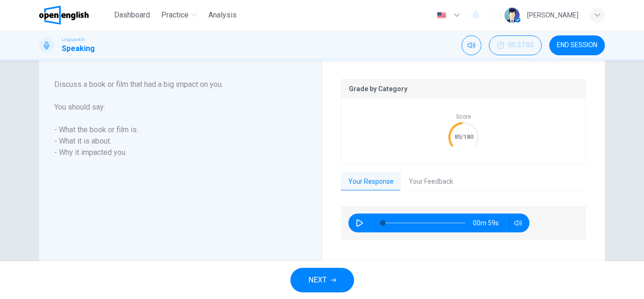
click at [431, 174] on button "Your Feedback" at bounding box center [430, 182] width 59 height 20
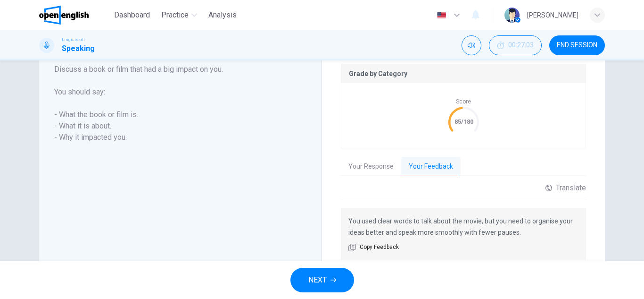
scroll to position [195, 0]
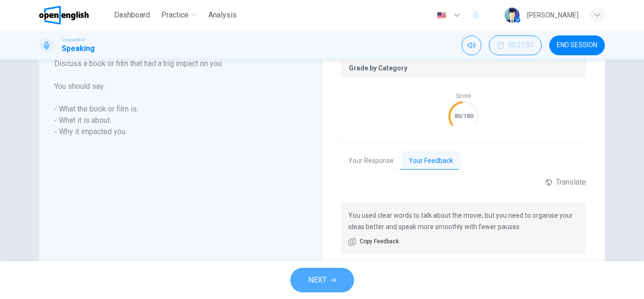
click at [318, 273] on button "NEXT" at bounding box center [323, 280] width 64 height 25
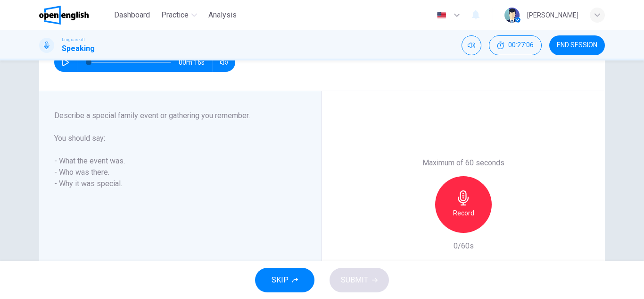
scroll to position [124, 0]
click at [445, 196] on div "Record" at bounding box center [463, 205] width 57 height 57
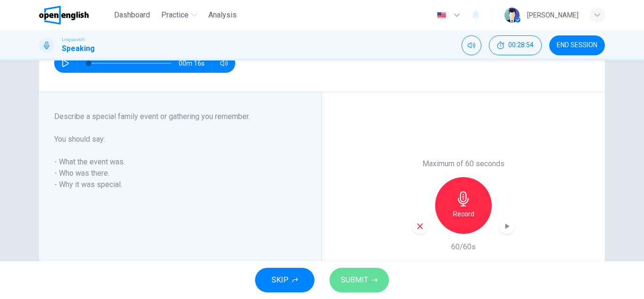
click at [360, 281] on span "SUBMIT" at bounding box center [354, 279] width 27 height 13
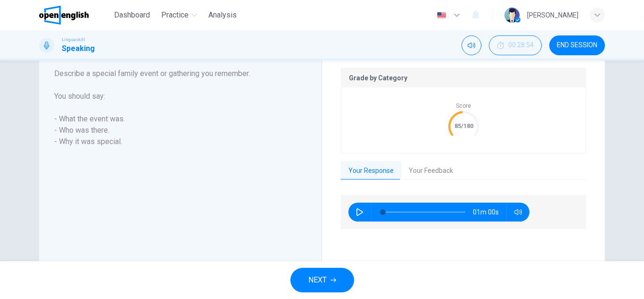
scroll to position [186, 0]
click at [426, 167] on button "Your Feedback" at bounding box center [430, 170] width 59 height 20
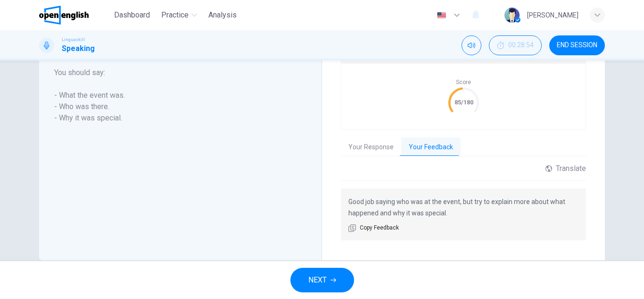
scroll to position [209, 0]
click at [320, 284] on span "NEXT" at bounding box center [318, 279] width 18 height 13
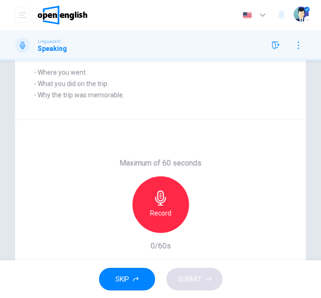
scroll to position [142, 0]
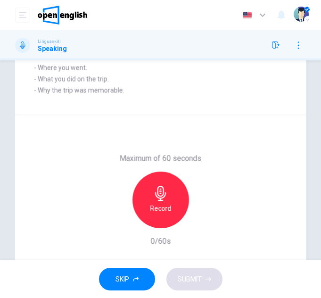
click at [166, 213] on h6 "Record" at bounding box center [160, 208] width 21 height 11
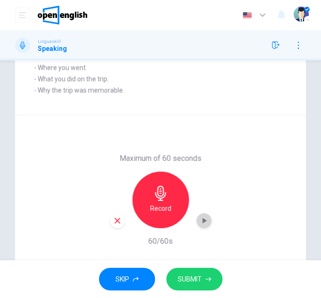
click at [203, 226] on icon "button" at bounding box center [204, 220] width 9 height 9
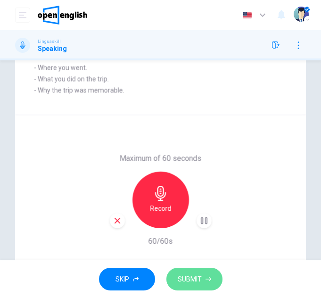
click at [197, 275] on span "SUBMIT" at bounding box center [190, 280] width 24 height 12
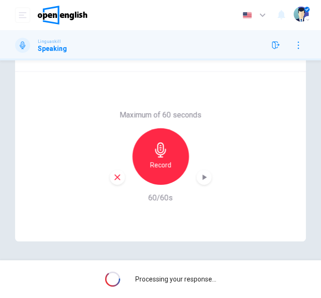
scroll to position [187, 0]
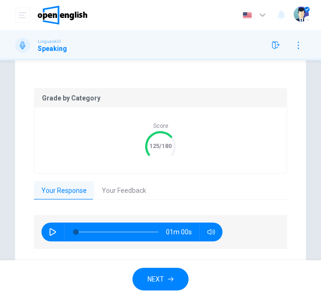
click at [107, 191] on button "Your Feedback" at bounding box center [123, 191] width 59 height 20
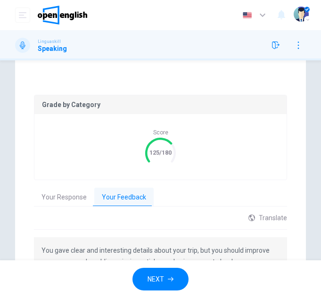
scroll to position [181, 0]
click at [151, 272] on button "NEXT" at bounding box center [161, 279] width 56 height 23
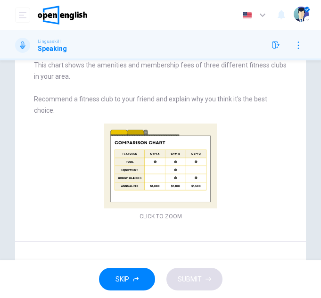
scroll to position [0, 0]
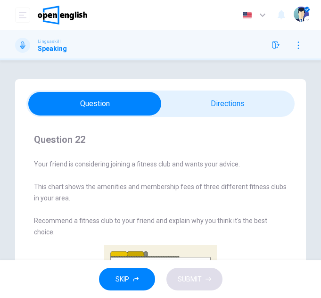
click at [298, 47] on icon "button" at bounding box center [299, 46] width 8 height 8
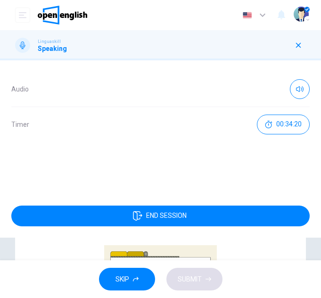
click at [298, 47] on icon "button" at bounding box center [299, 46] width 8 height 8
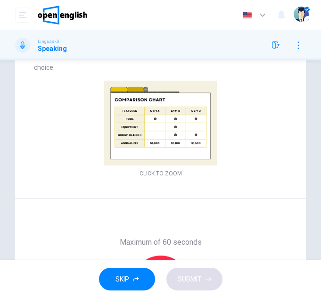
scroll to position [166, 0]
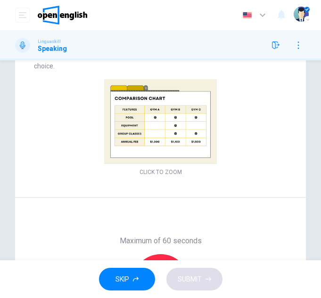
click at [177, 156] on img at bounding box center [160, 121] width 253 height 85
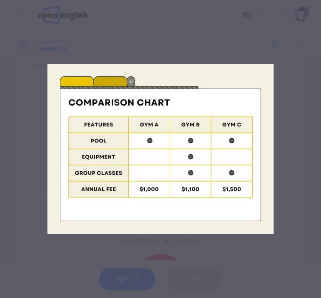
click at [321, 73] on div at bounding box center [160, 149] width 321 height 298
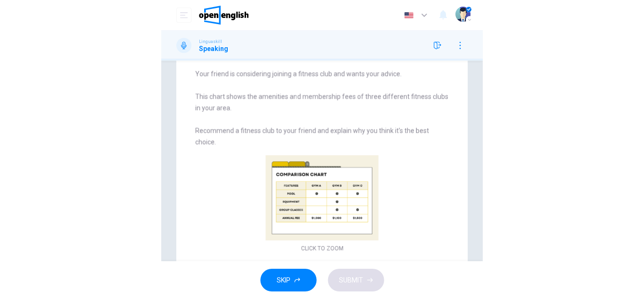
scroll to position [92, 0]
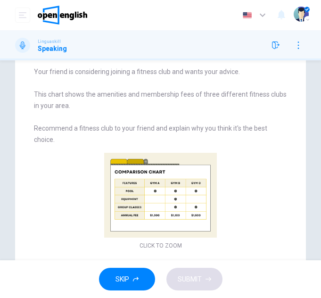
click at [187, 209] on img at bounding box center [160, 195] width 253 height 85
click at [168, 177] on img at bounding box center [160, 195] width 253 height 85
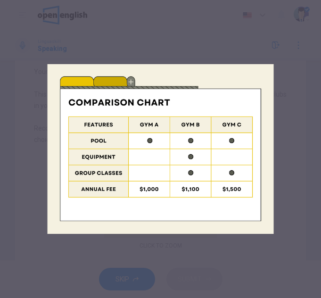
click at [292, 192] on img at bounding box center [160, 149] width 289 height 170
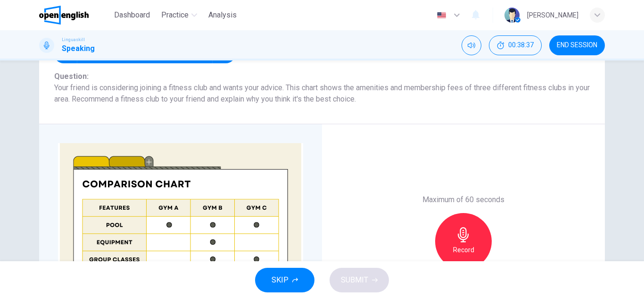
scroll to position [149, 0]
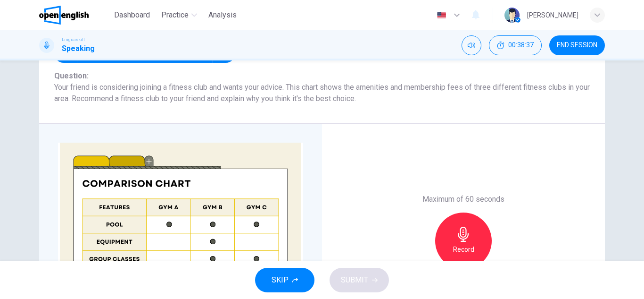
click at [171, 242] on img at bounding box center [180, 232] width 245 height 181
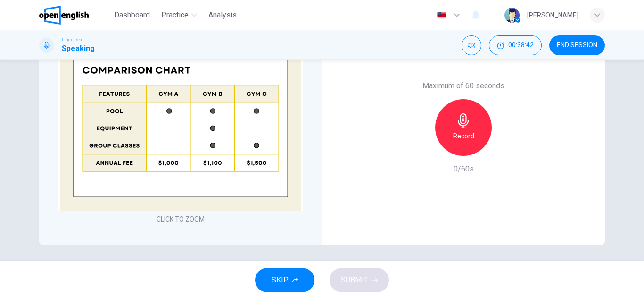
scroll to position [264, 0]
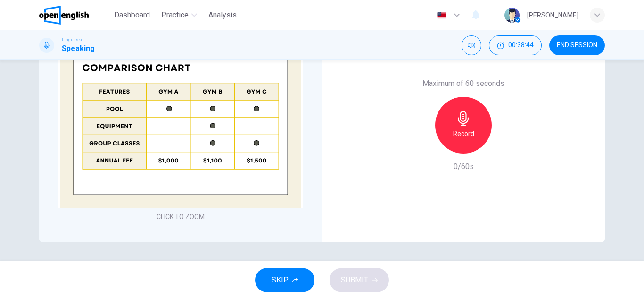
click at [180, 216] on button "CLICK TO ZOOM" at bounding box center [181, 216] width 56 height 13
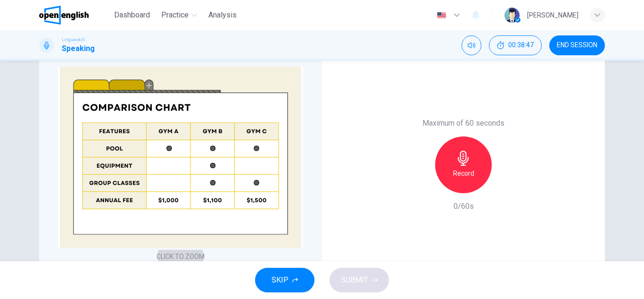
scroll to position [224, 0]
click at [465, 168] on h6 "Record" at bounding box center [463, 173] width 21 height 11
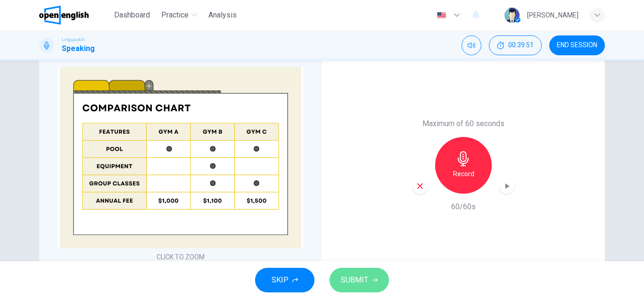
click at [379, 273] on button "SUBMIT" at bounding box center [359, 280] width 59 height 25
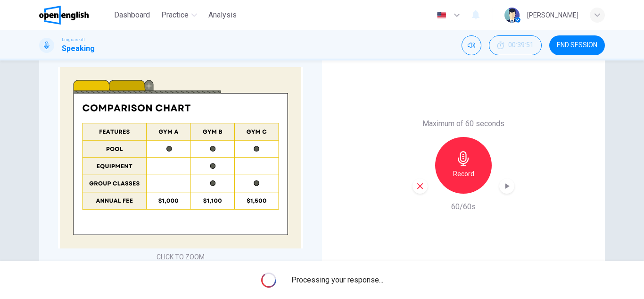
scroll to position [264, 0]
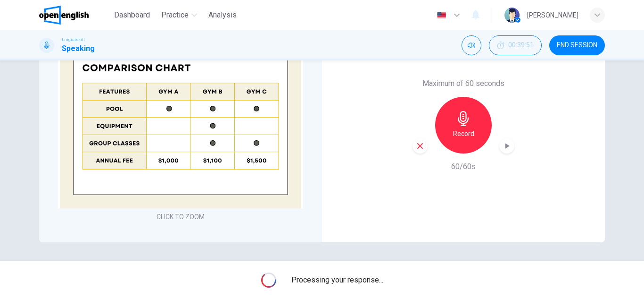
click at [305, 109] on div "CLICK TO ZOOM" at bounding box center [180, 125] width 283 height 234
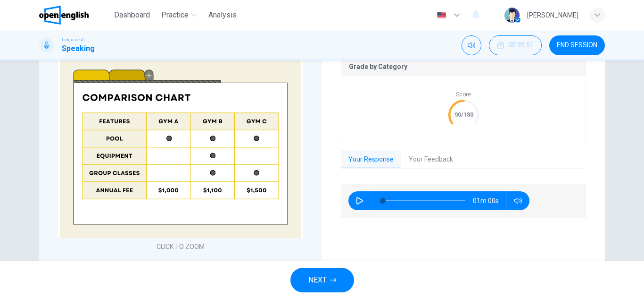
scroll to position [254, 0]
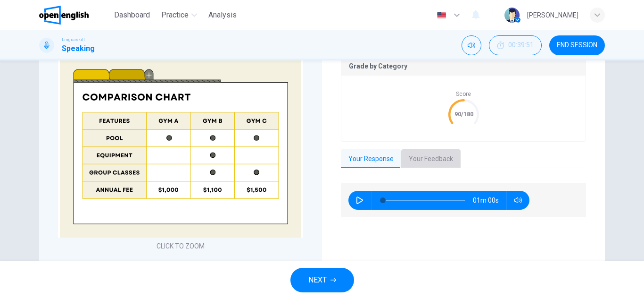
click at [428, 153] on button "Your Feedback" at bounding box center [430, 159] width 59 height 20
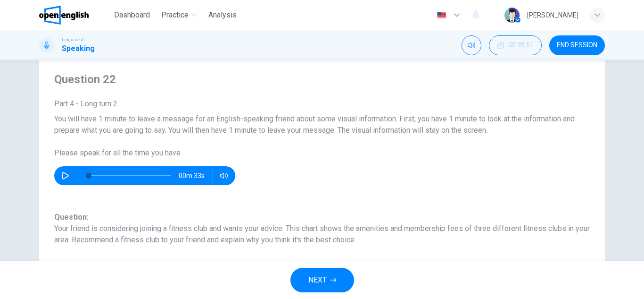
scroll to position [26, 0]
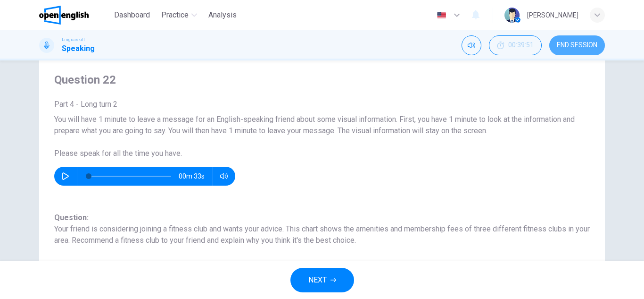
click at [582, 51] on button "END SESSION" at bounding box center [578, 45] width 56 height 20
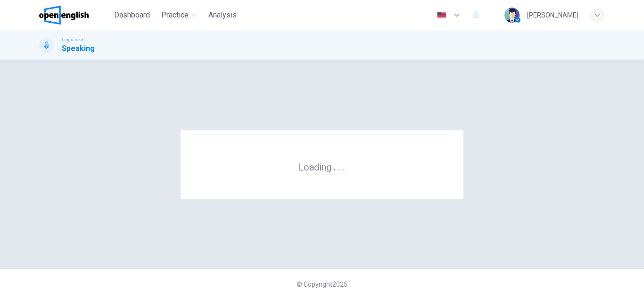
scroll to position [0, 0]
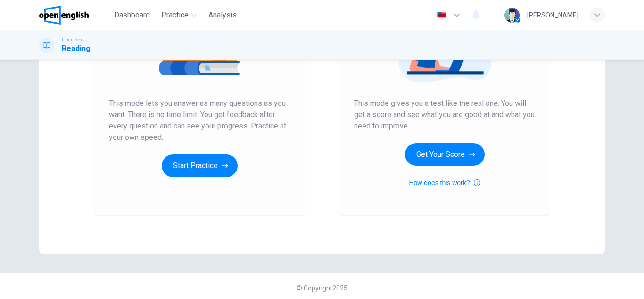
scroll to position [158, 0]
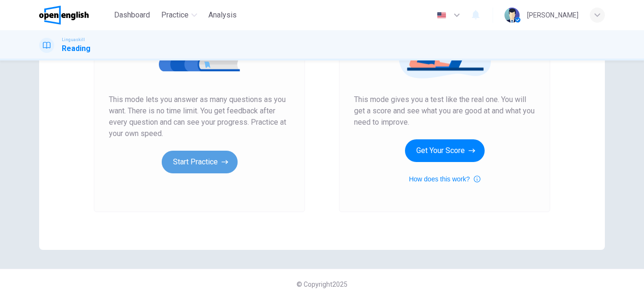
click at [186, 162] on button "Start Practice" at bounding box center [200, 162] width 76 height 23
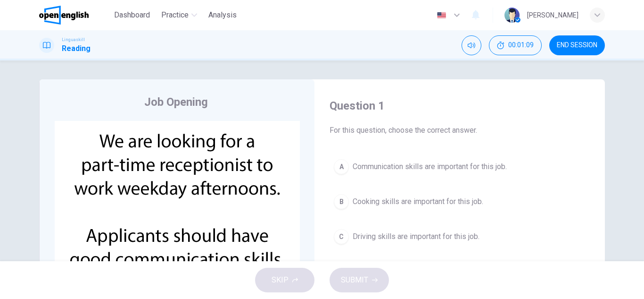
scroll to position [18, 0]
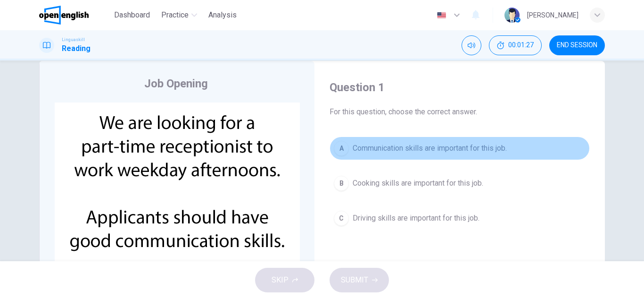
click at [389, 143] on span "Communication skills are important for this job." at bounding box center [430, 147] width 154 height 11
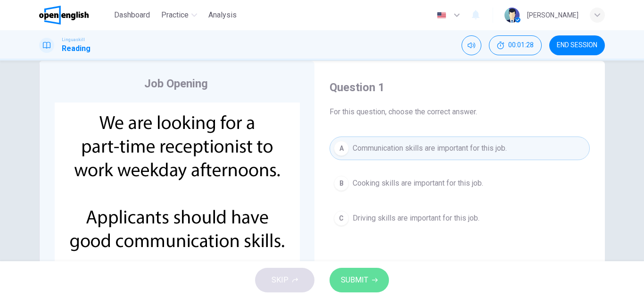
click at [358, 275] on span "SUBMIT" at bounding box center [354, 279] width 27 height 13
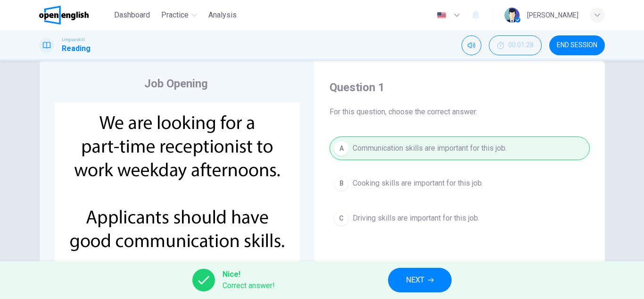
scroll to position [46, 0]
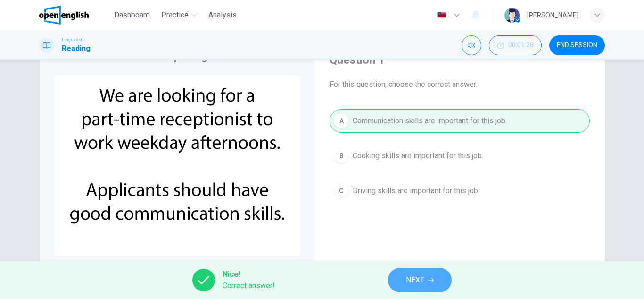
click at [412, 279] on span "NEXT" at bounding box center [415, 279] width 18 height 13
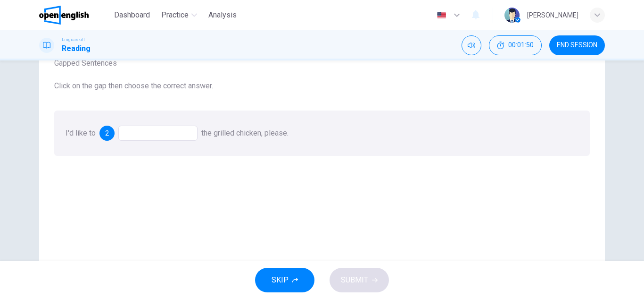
scroll to position [67, 0]
click at [155, 133] on div at bounding box center [157, 132] width 79 height 15
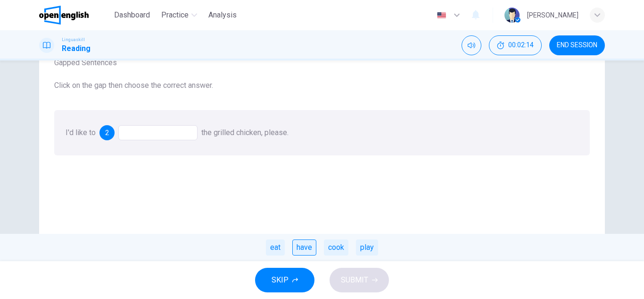
click at [301, 247] on div "have" at bounding box center [305, 247] width 24 height 16
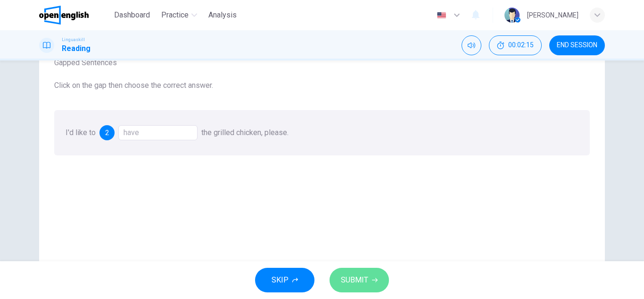
click at [356, 279] on span "SUBMIT" at bounding box center [354, 279] width 27 height 13
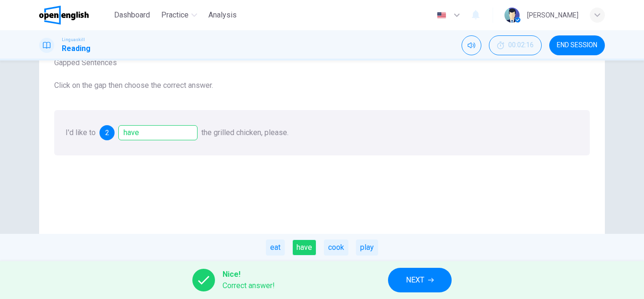
click at [419, 284] on span "NEXT" at bounding box center [415, 279] width 18 height 13
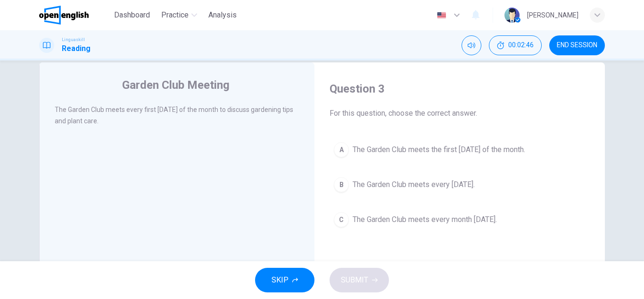
scroll to position [19, 0]
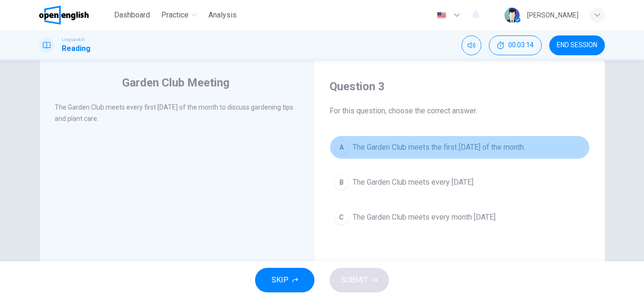
click at [449, 146] on span "The Garden Club meets the first Thursday of the month." at bounding box center [439, 147] width 173 height 11
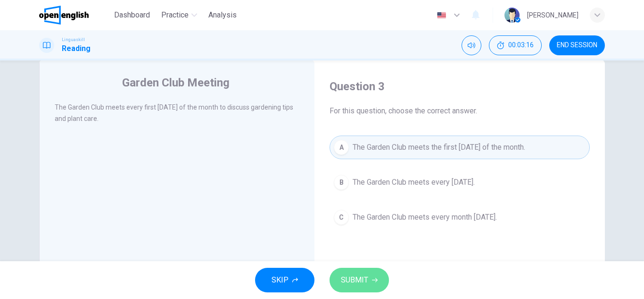
click at [369, 270] on button "SUBMIT" at bounding box center [359, 280] width 59 height 25
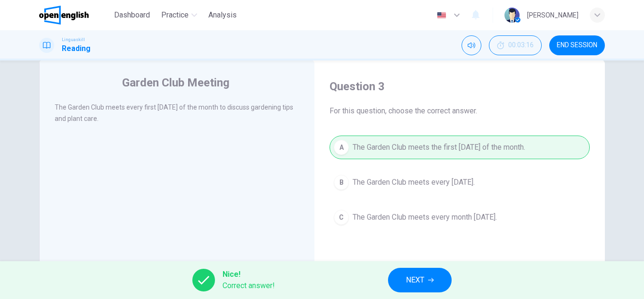
click at [400, 279] on button "NEXT" at bounding box center [420, 280] width 64 height 25
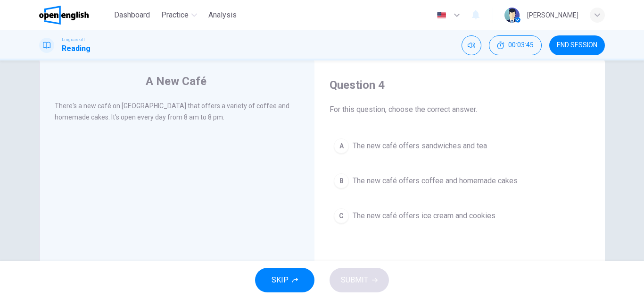
scroll to position [21, 0]
click at [477, 187] on button "B The new café offers coffee and homemade cakes" at bounding box center [460, 180] width 260 height 24
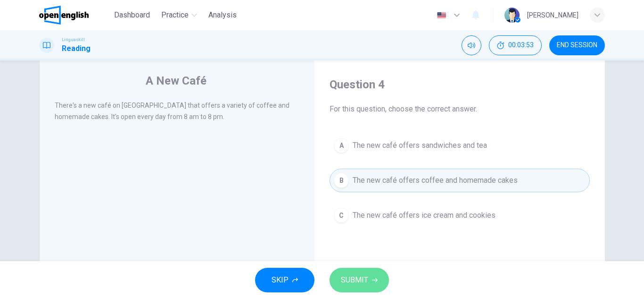
click at [354, 268] on button "SUBMIT" at bounding box center [359, 280] width 59 height 25
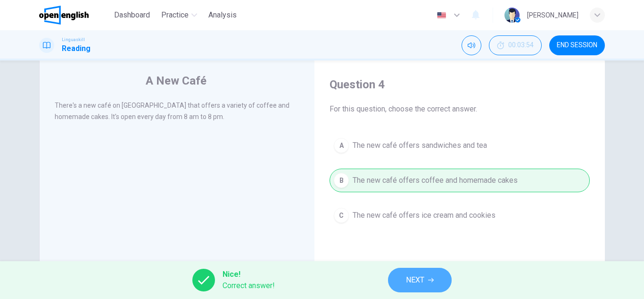
click at [435, 276] on button "NEXT" at bounding box center [420, 280] width 64 height 25
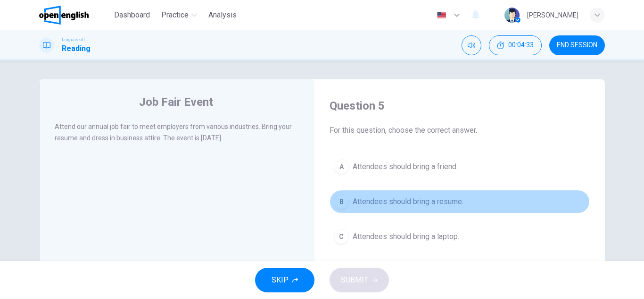
click at [445, 203] on span "Attendees should bring a resume." at bounding box center [408, 201] width 111 height 11
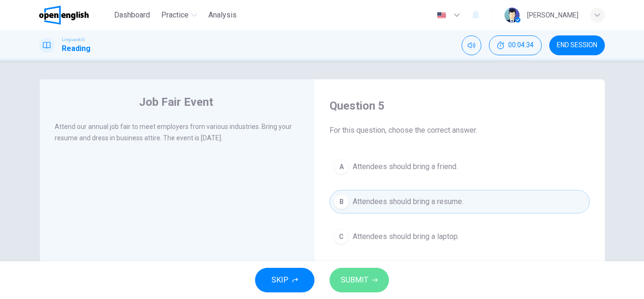
click at [365, 284] on span "SUBMIT" at bounding box center [354, 279] width 27 height 13
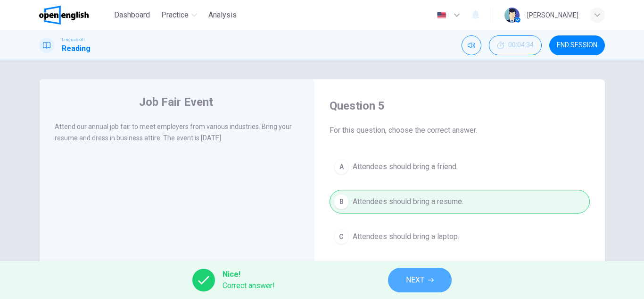
click at [408, 284] on span "NEXT" at bounding box center [415, 279] width 18 height 13
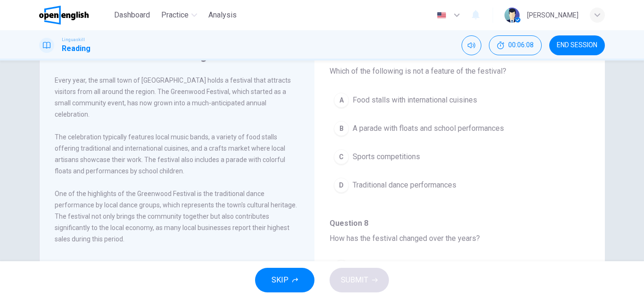
scroll to position [56, 0]
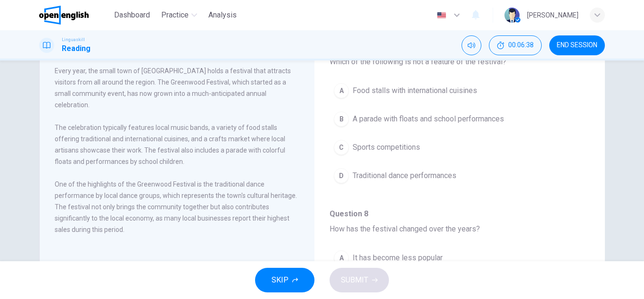
click at [125, 202] on span "One of the highlights of the Greenwood Festival is the traditional dance perfor…" at bounding box center [176, 206] width 242 height 53
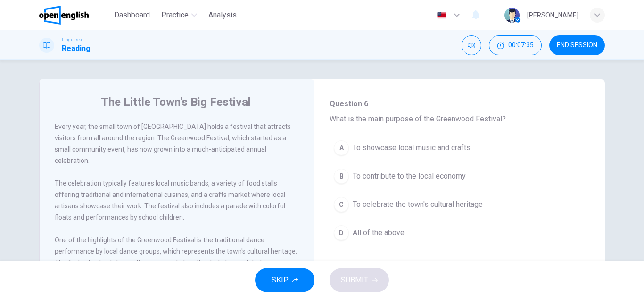
scroll to position [102, 0]
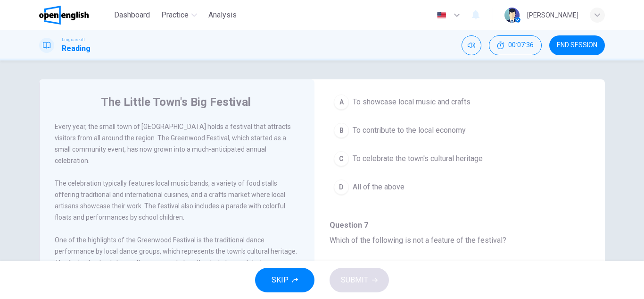
click at [349, 197] on button "D All of the above" at bounding box center [460, 187] width 260 height 24
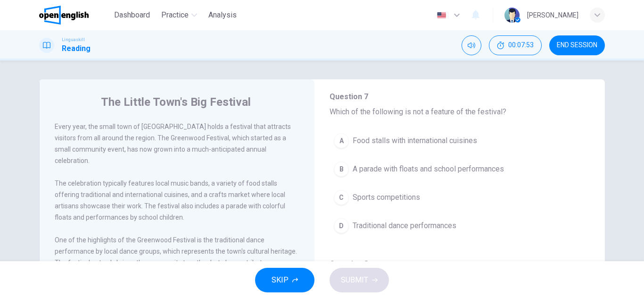
scroll to position [232, 0]
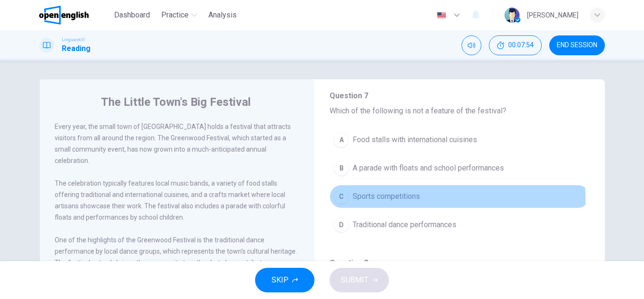
click at [385, 198] on span "Sports competitions" at bounding box center [386, 196] width 67 height 11
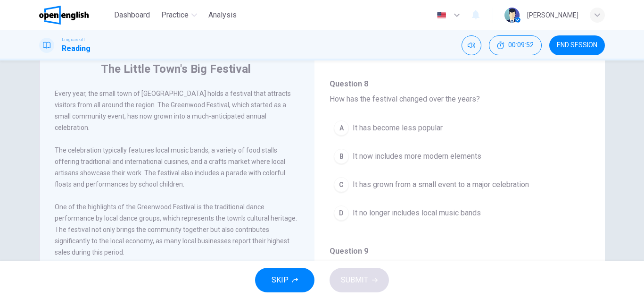
scroll to position [378, 0]
click at [437, 191] on button "C It has grown from a small event to a major celebration" at bounding box center [460, 184] width 260 height 24
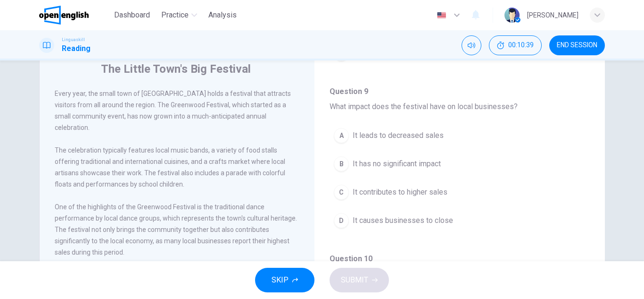
scroll to position [538, 0]
click at [377, 203] on div "A It leads to decreased sales B It has no significant impact C It contributes t…" at bounding box center [460, 182] width 260 height 118
click at [387, 193] on span "It contributes to higher sales" at bounding box center [400, 190] width 95 height 11
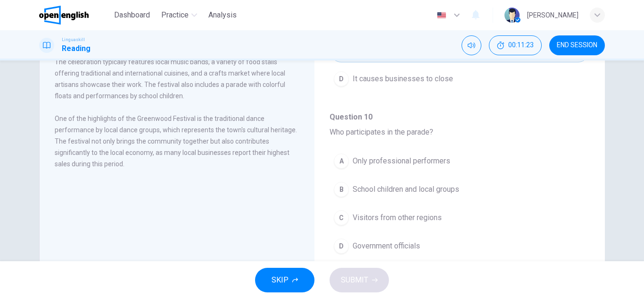
scroll to position [122, 0]
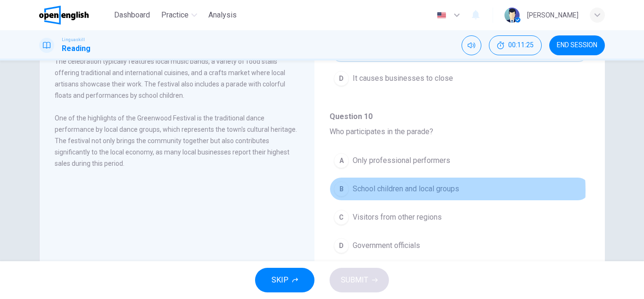
click at [405, 190] on span "School children and local groups" at bounding box center [406, 188] width 107 height 11
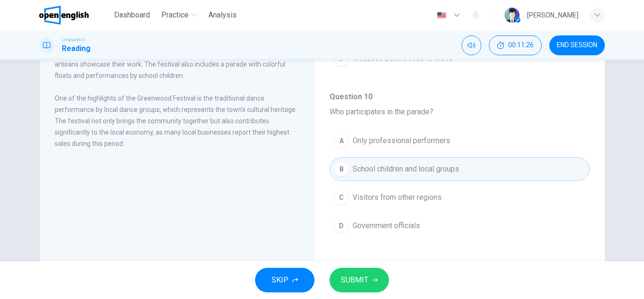
scroll to position [144, 0]
click at [361, 276] on span "SUBMIT" at bounding box center [354, 279] width 27 height 13
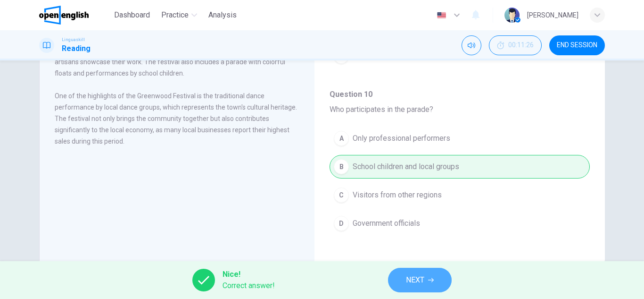
click at [420, 282] on span "NEXT" at bounding box center [415, 279] width 18 height 13
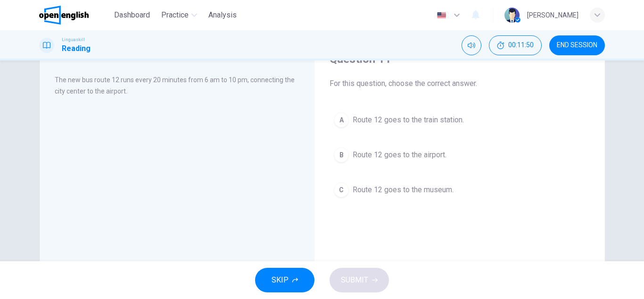
scroll to position [54, 0]
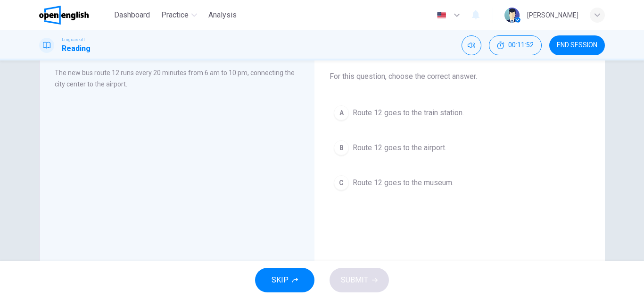
click at [413, 147] on span "Route 12 goes to the airport." at bounding box center [400, 147] width 94 height 11
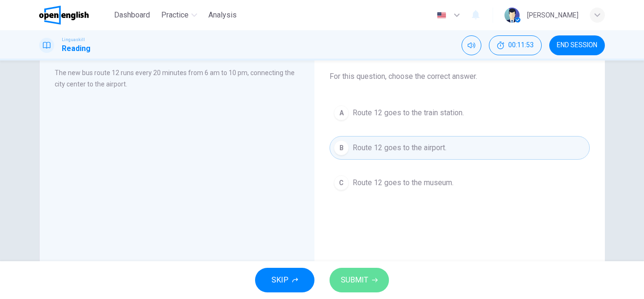
click at [351, 279] on span "SUBMIT" at bounding box center [354, 279] width 27 height 13
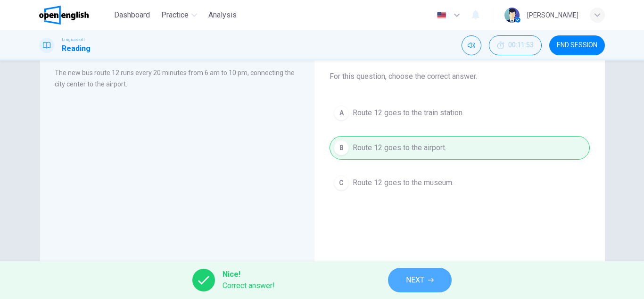
click at [428, 275] on button "NEXT" at bounding box center [420, 280] width 64 height 25
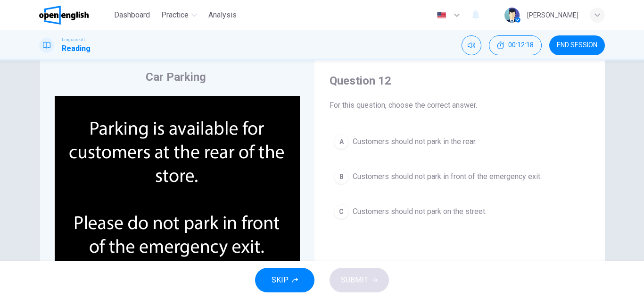
scroll to position [25, 0]
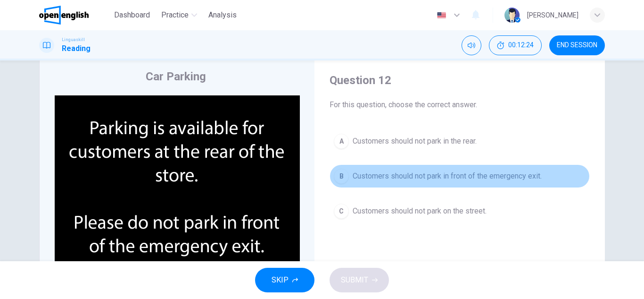
click at [477, 168] on button "B Customers should not park in front of the emergency exit." at bounding box center [460, 176] width 260 height 24
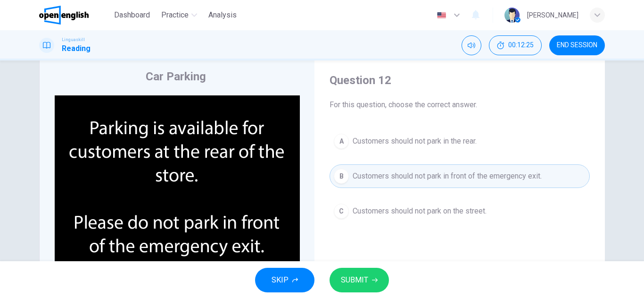
click at [368, 277] on span "SUBMIT" at bounding box center [354, 279] width 27 height 13
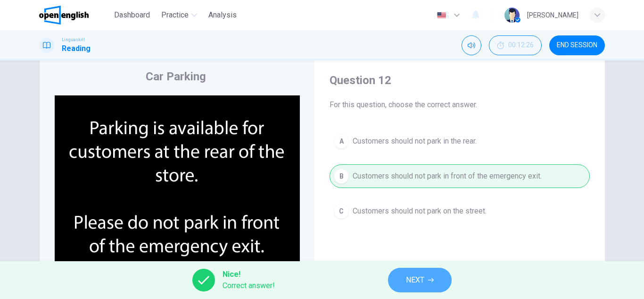
click at [418, 278] on span "NEXT" at bounding box center [415, 279] width 18 height 13
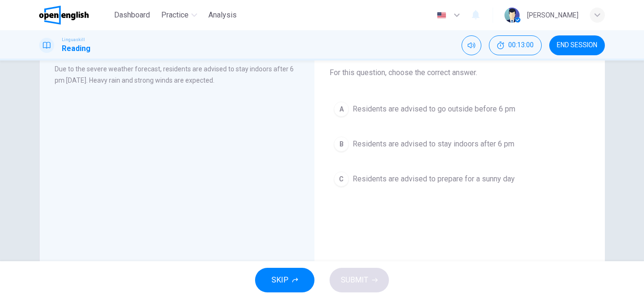
scroll to position [58, 0]
click at [397, 157] on div "A Residents are advised to go outside before 6 pm B Residents are advised to st…" at bounding box center [460, 143] width 260 height 93
click at [406, 148] on span "Residents are advised to stay indoors after 6 pm" at bounding box center [434, 143] width 162 height 11
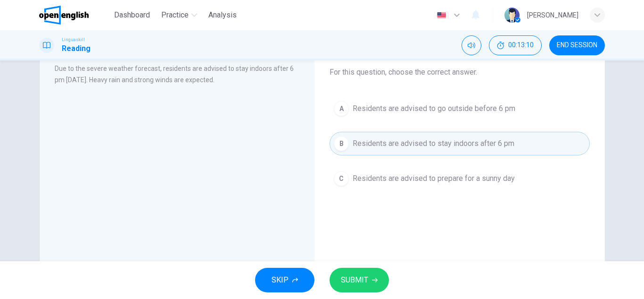
click at [367, 281] on span "SUBMIT" at bounding box center [354, 279] width 27 height 13
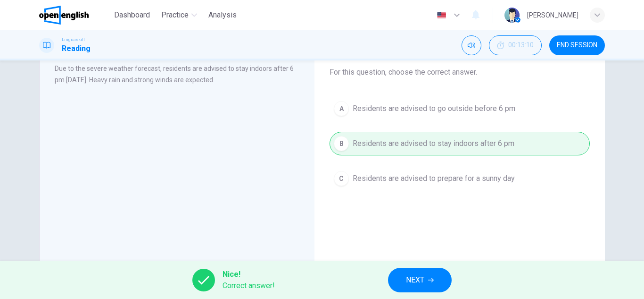
click at [434, 280] on icon "button" at bounding box center [431, 280] width 6 height 6
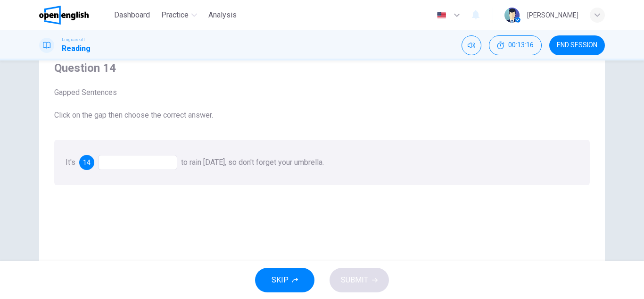
scroll to position [38, 0]
click at [124, 158] on div at bounding box center [137, 161] width 79 height 15
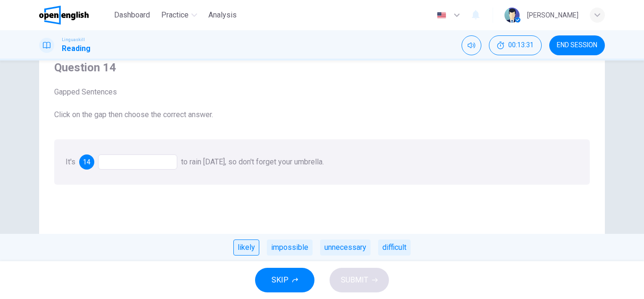
click at [245, 248] on div "likely" at bounding box center [247, 247] width 26 height 16
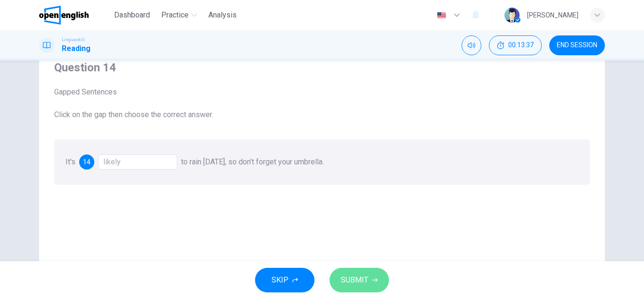
click at [361, 283] on span "SUBMIT" at bounding box center [354, 279] width 27 height 13
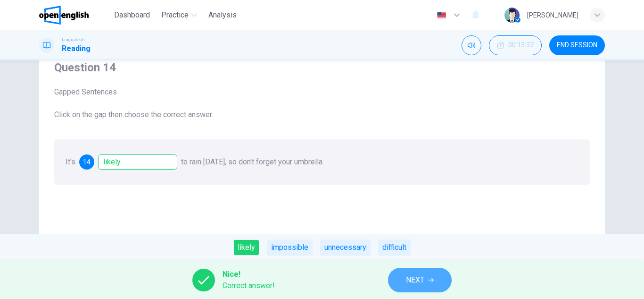
click at [406, 284] on span "NEXT" at bounding box center [415, 279] width 18 height 13
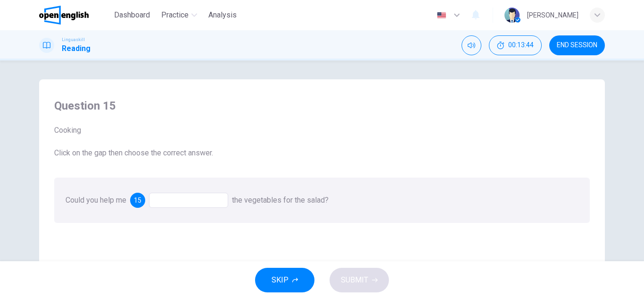
click at [183, 206] on div at bounding box center [188, 199] width 79 height 15
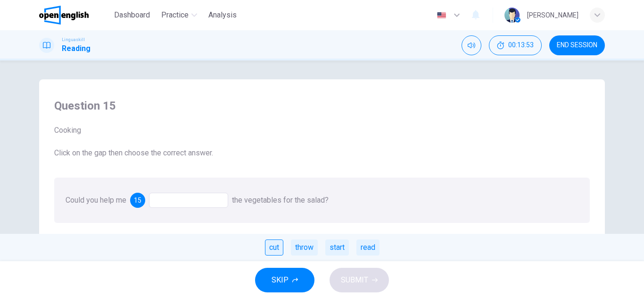
click at [275, 249] on div "cut" at bounding box center [274, 247] width 18 height 16
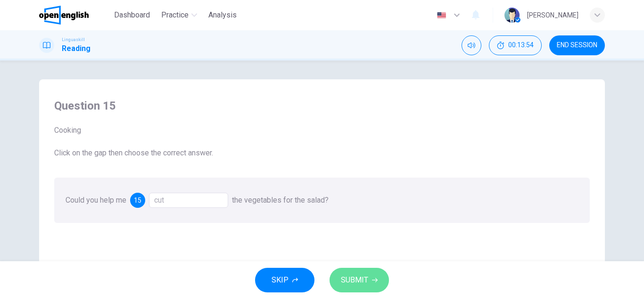
click at [358, 282] on span "SUBMIT" at bounding box center [354, 279] width 27 height 13
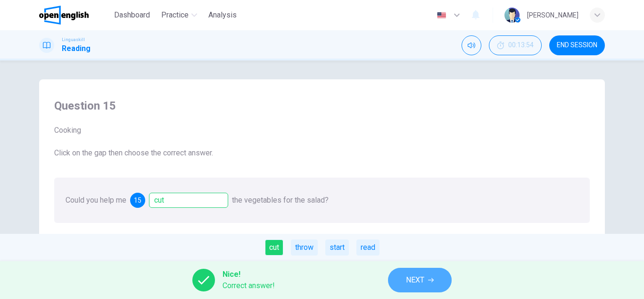
click at [425, 280] on span "NEXT" at bounding box center [415, 279] width 18 height 13
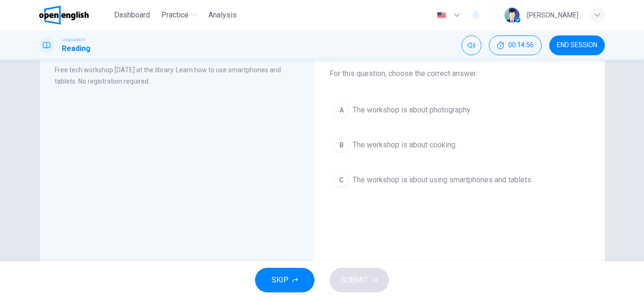
scroll to position [60, 0]
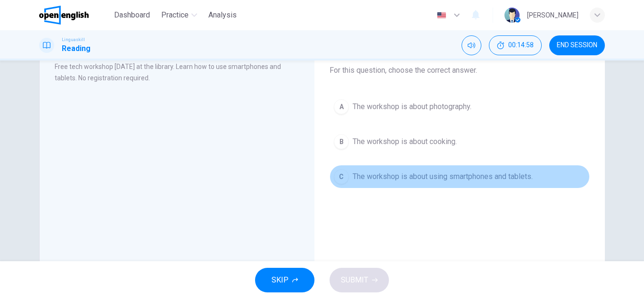
click at [449, 167] on button "C The workshop is about using smartphones and tablets." at bounding box center [460, 177] width 260 height 24
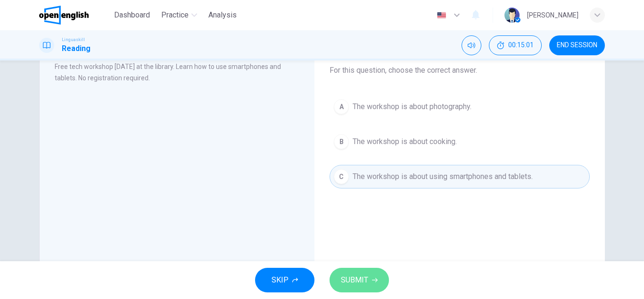
click at [365, 279] on span "SUBMIT" at bounding box center [354, 279] width 27 height 13
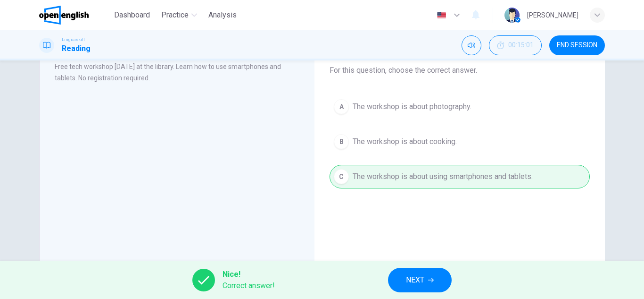
click at [583, 43] on span "END SESSION" at bounding box center [577, 46] width 41 height 8
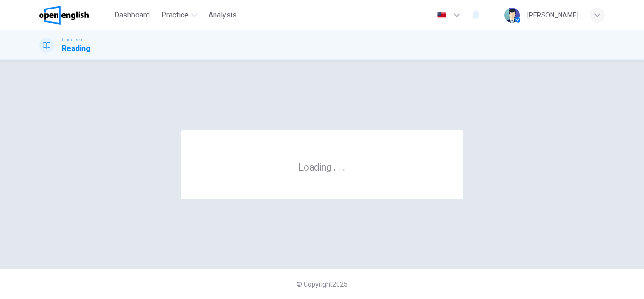
scroll to position [0, 0]
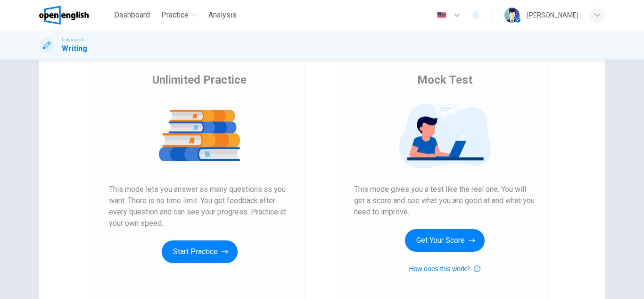
scroll to position [68, 0]
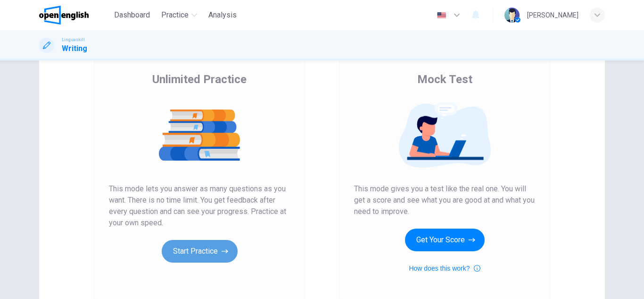
click at [189, 260] on button "Start Practice" at bounding box center [200, 251] width 76 height 23
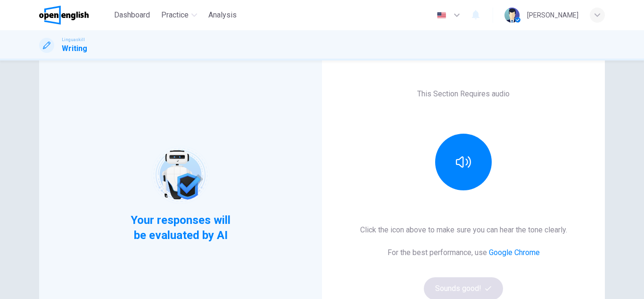
scroll to position [49, 0]
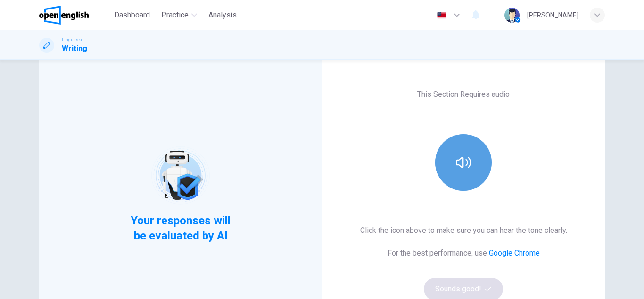
click at [458, 158] on icon "button" at bounding box center [463, 162] width 15 height 15
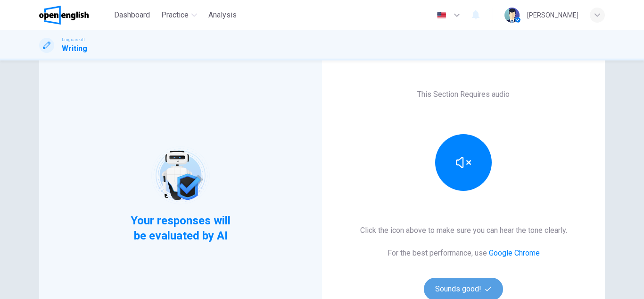
click at [468, 288] on button "Sounds good!" at bounding box center [463, 288] width 79 height 23
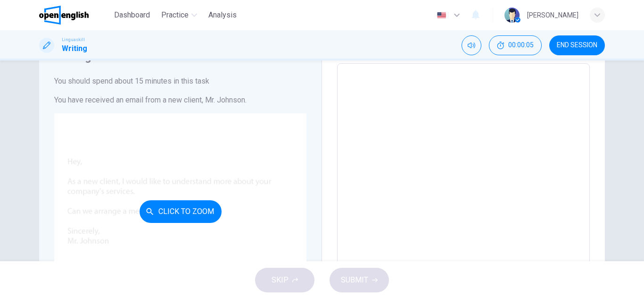
click at [268, 139] on div "Click to Zoom" at bounding box center [180, 211] width 252 height 196
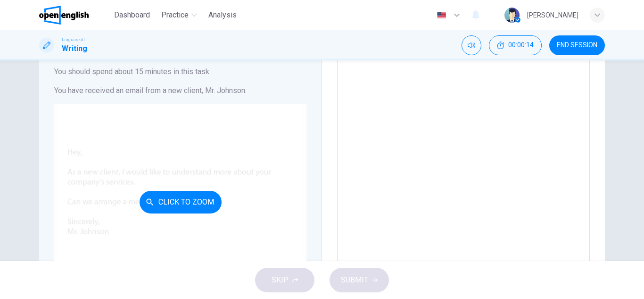
scroll to position [60, 0]
click at [179, 188] on div "Click to Zoom" at bounding box center [180, 200] width 252 height 196
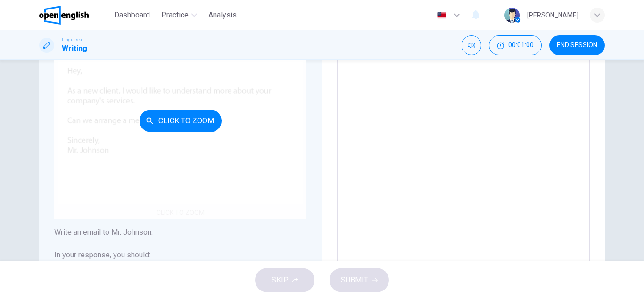
scroll to position [256, 0]
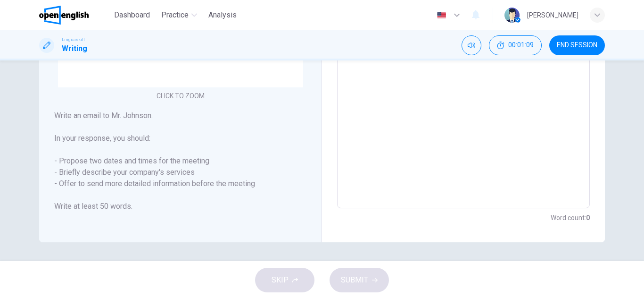
drag, startPoint x: 196, startPoint y: 163, endPoint x: 133, endPoint y: 170, distance: 63.6
click at [133, 170] on h6 "Write an email to [PERSON_NAME]. In your response, you should: - Propose two da…" at bounding box center [180, 161] width 252 height 102
click at [599, 12] on icon "button" at bounding box center [598, 15] width 6 height 6
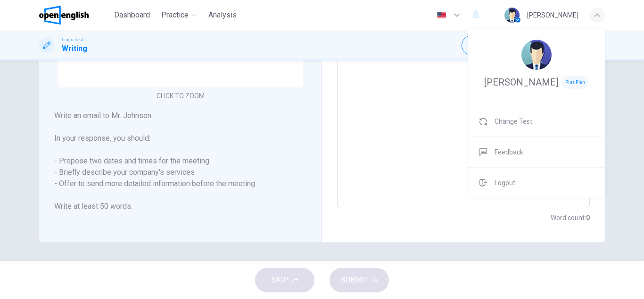
click at [397, 57] on div at bounding box center [322, 149] width 644 height 299
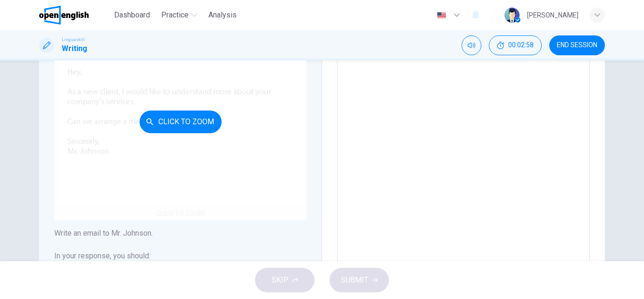
scroll to position [139, 0]
click at [177, 133] on div "Click to Zoom" at bounding box center [180, 121] width 252 height 196
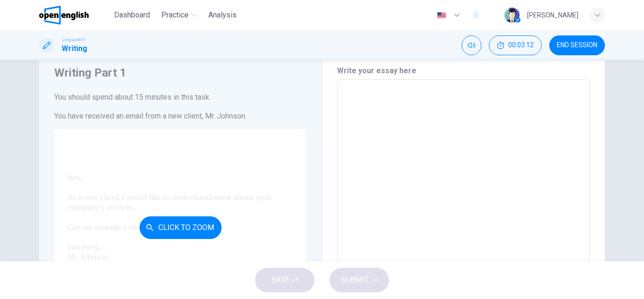
scroll to position [0, 0]
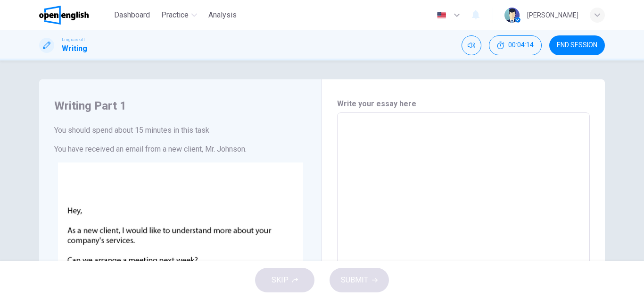
click at [185, 146] on h6 "You have received an email from a new client, Mr. Johnson." at bounding box center [180, 148] width 252 height 11
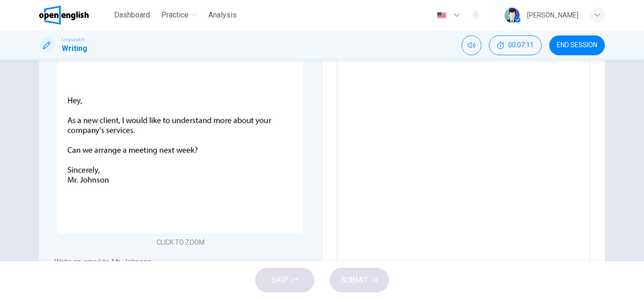
scroll to position [109, 0]
click at [445, 127] on textarea at bounding box center [464, 179] width 240 height 336
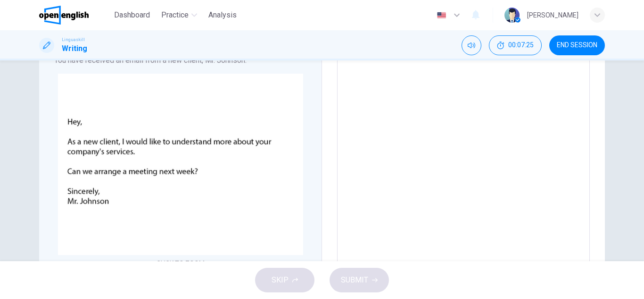
scroll to position [91, 0]
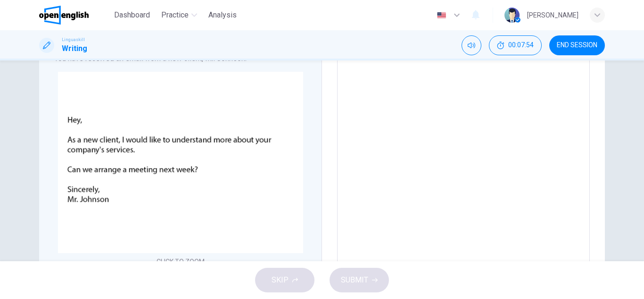
click at [410, 134] on textarea at bounding box center [464, 198] width 240 height 336
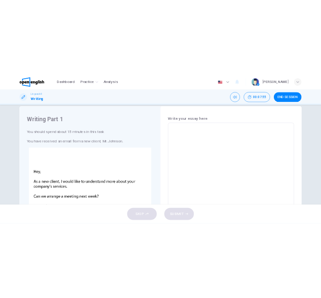
scroll to position [15, 0]
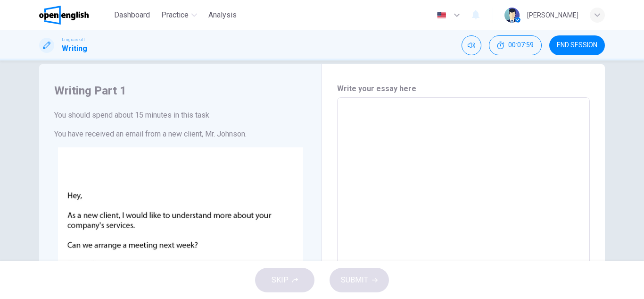
type textarea "*"
type textarea "**"
type textarea "*"
type textarea "***"
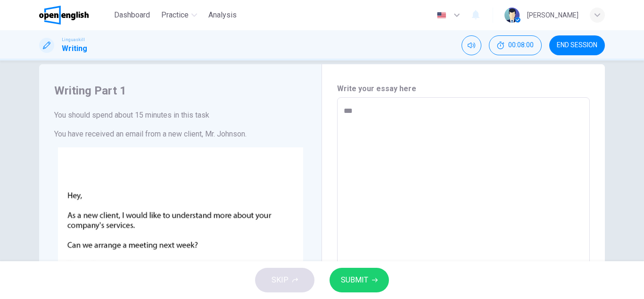
type textarea "*"
type textarea "****"
type textarea "*"
type textarea "*****"
type textarea "*"
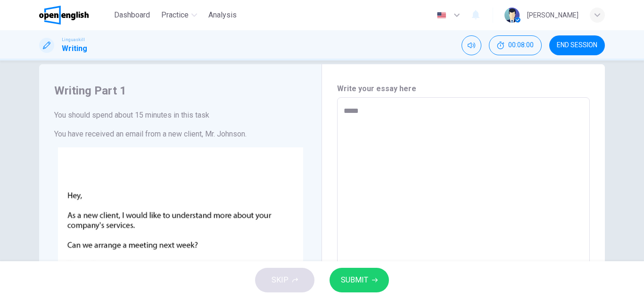
type textarea "******"
type textarea "*"
type textarea "*****"
type textarea "*"
type textarea "****"
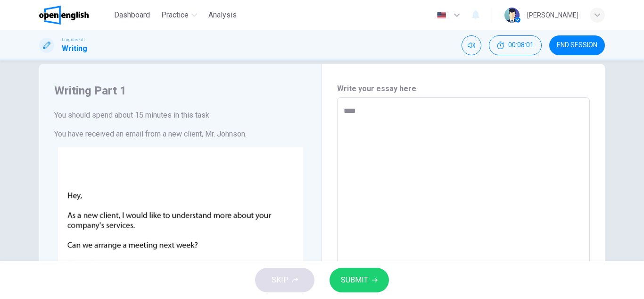
type textarea "*"
type textarea "*****"
type textarea "*"
type textarea "******"
type textarea "*"
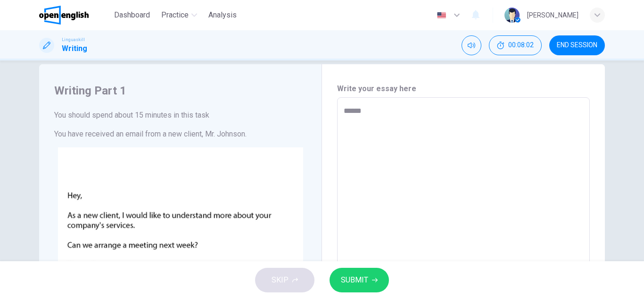
type textarea "*******"
type textarea "*"
type textarea "*******"
type textarea "*"
type textarea "*********"
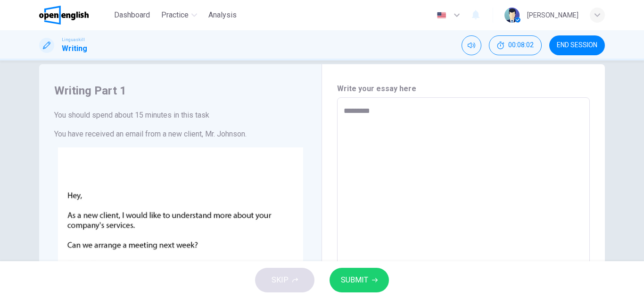
type textarea "*"
type textarea "**********"
type textarea "*"
type textarea "**********"
type textarea "*"
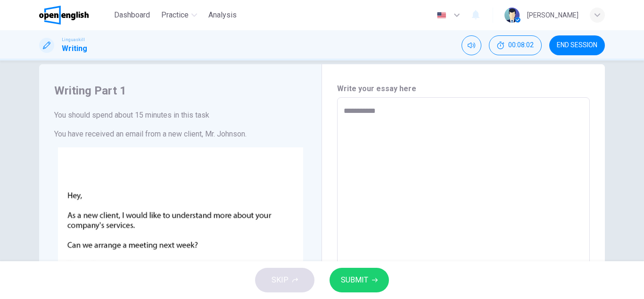
type textarea "**********"
type textarea "*"
type textarea "**********"
type textarea "*"
type textarea "**********"
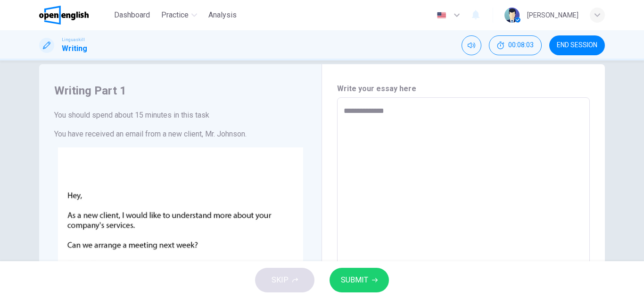
type textarea "*"
type textarea "**********"
type textarea "*"
type textarea "**********"
type textarea "*"
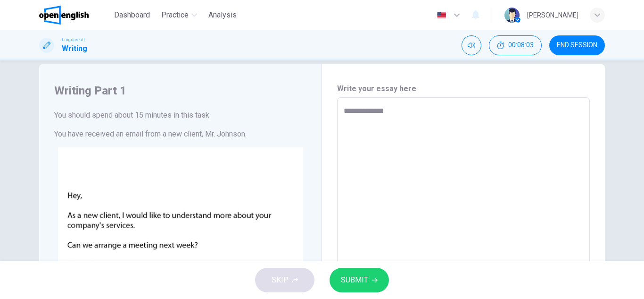
type textarea "**********"
type textarea "*"
type textarea "**********"
type textarea "*"
type textarea "**********"
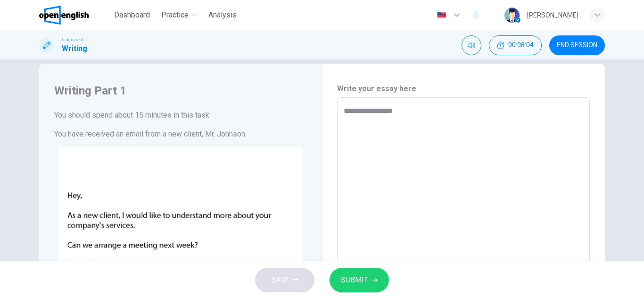
type textarea "*"
type textarea "**********"
type textarea "*"
type textarea "**********"
type textarea "*"
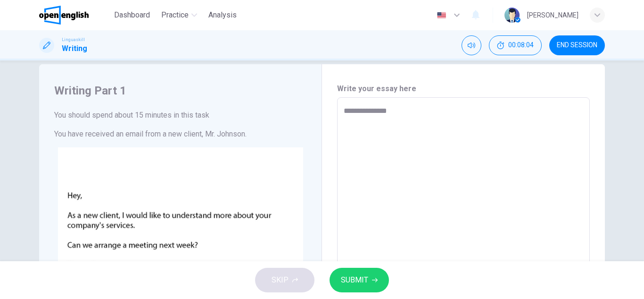
type textarea "**********"
type textarea "*"
type textarea "**********"
type textarea "*"
type textarea "**********"
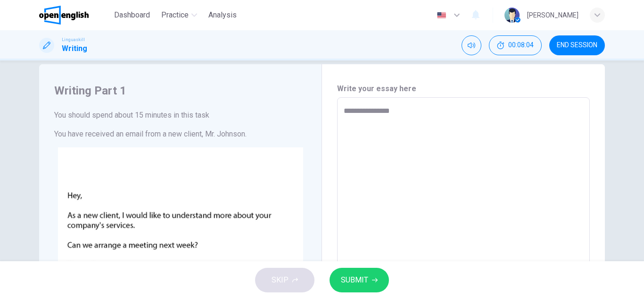
type textarea "*"
type textarea "**********"
type textarea "*"
type textarea "**********"
type textarea "*"
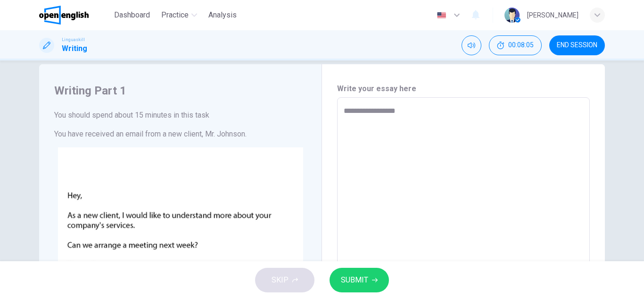
type textarea "**********"
type textarea "*"
type textarea "**********"
type textarea "*"
type textarea "**********"
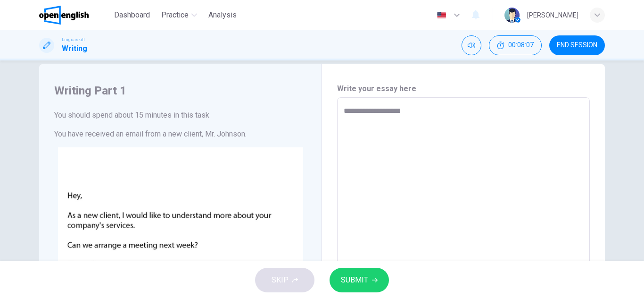
type textarea "*"
type textarea "**********"
type textarea "*"
type textarea "**********"
type textarea "*"
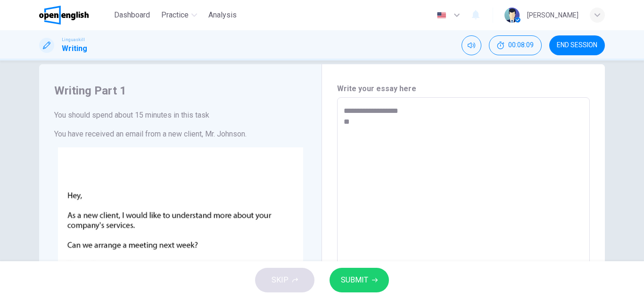
type textarea "**********"
type textarea "*"
type textarea "**********"
type textarea "*"
type textarea "**********"
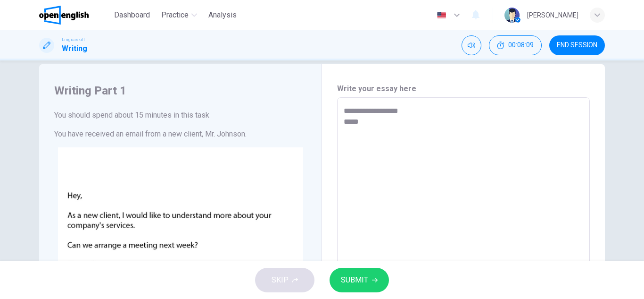
type textarea "*"
type textarea "**********"
type textarea "*"
type textarea "**********"
type textarea "*"
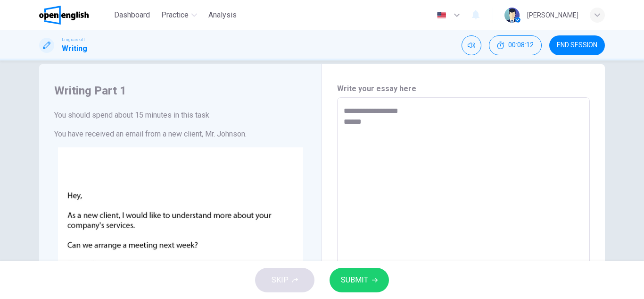
type textarea "**********"
type textarea "*"
type textarea "**********"
type textarea "*"
type textarea "**********"
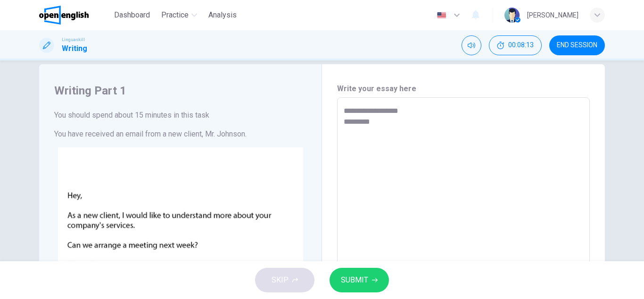
type textarea "*"
type textarea "**********"
type textarea "*"
type textarea "**********"
type textarea "*"
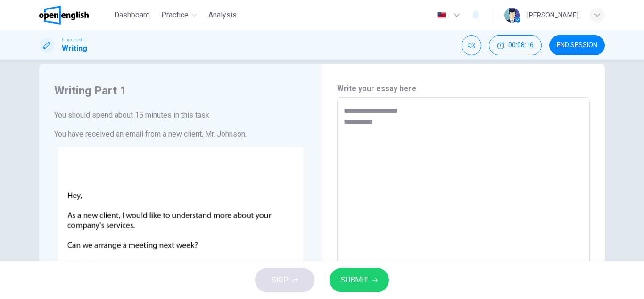
type textarea "**********"
type textarea "*"
type textarea "**********"
type textarea "*"
type textarea "**********"
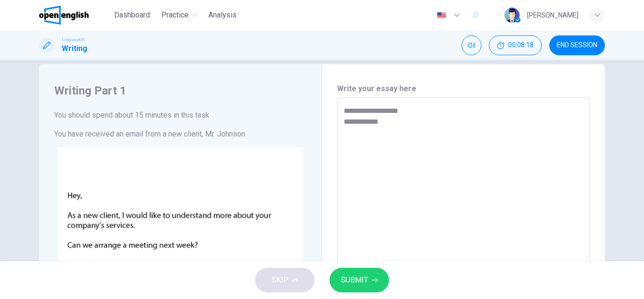
type textarea "*"
type textarea "**********"
type textarea "*"
type textarea "**********"
type textarea "*"
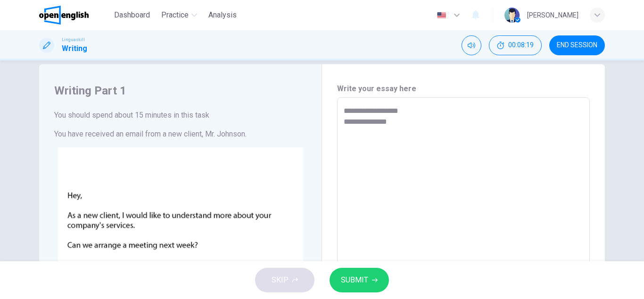
type textarea "**********"
type textarea "*"
type textarea "**********"
type textarea "*"
type textarea "**********"
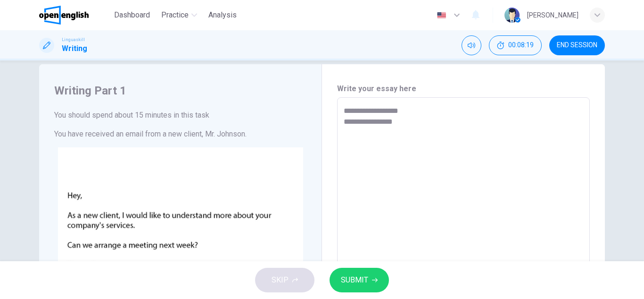
type textarea "*"
type textarea "**********"
type textarea "*"
type textarea "**********"
type textarea "*"
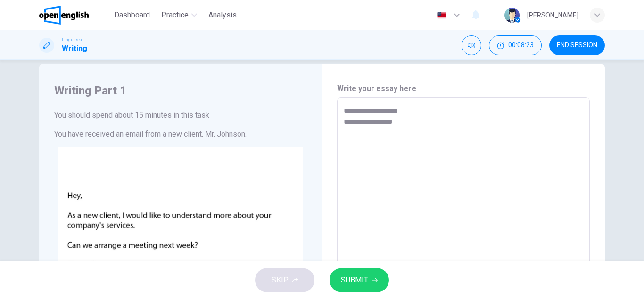
type textarea "**********"
type textarea "*"
type textarea "**********"
type textarea "*"
type textarea "**********"
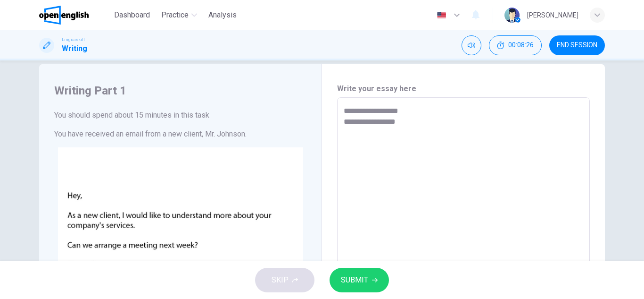
type textarea "*"
type textarea "**********"
type textarea "*"
type textarea "**********"
type textarea "*"
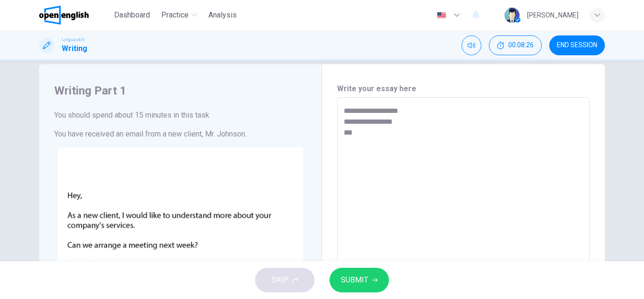
type textarea "**********"
type textarea "*"
type textarea "**********"
type textarea "*"
type textarea "**********"
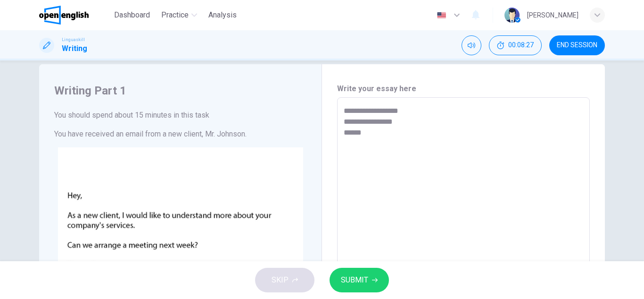
type textarea "*"
type textarea "**********"
type textarea "*"
type textarea "**********"
type textarea "*"
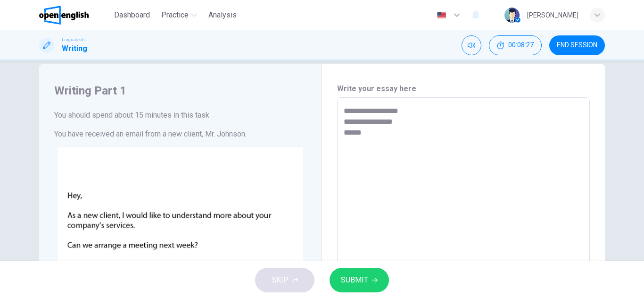
type textarea "**********"
type textarea "*"
type textarea "**********"
type textarea "*"
type textarea "**********"
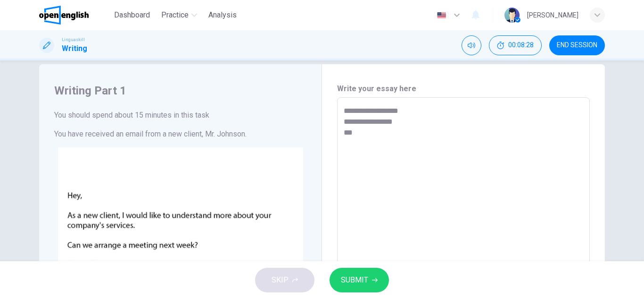
type textarea "*"
type textarea "**********"
type textarea "*"
type textarea "**********"
type textarea "*"
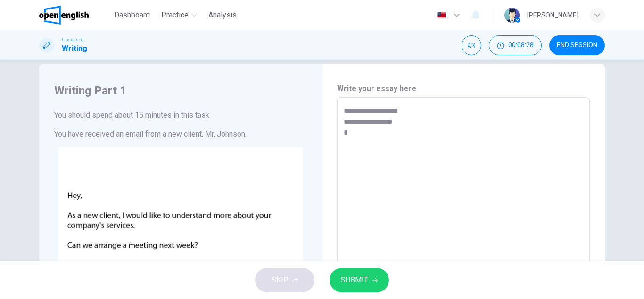
type textarea "**********"
type textarea "*"
type textarea "**********"
type textarea "*"
type textarea "**********"
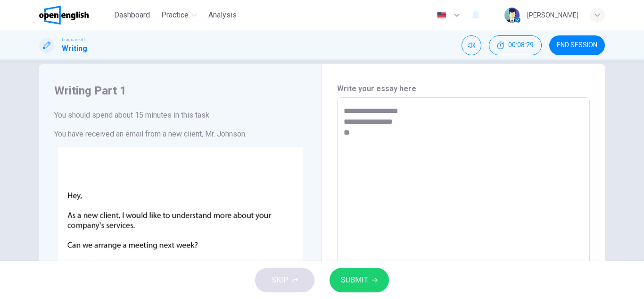
type textarea "*"
type textarea "**********"
type textarea "*"
type textarea "**********"
type textarea "*"
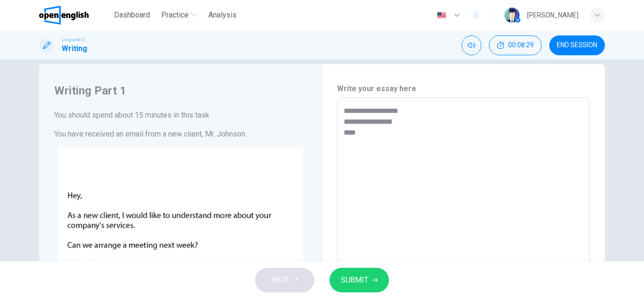
type textarea "**********"
type textarea "*"
type textarea "**********"
type textarea "*"
type textarea "**********"
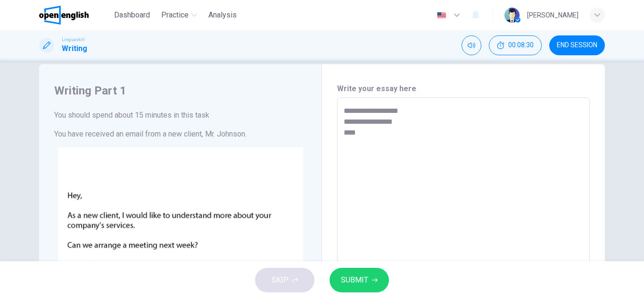
type textarea "*"
type textarea "**********"
type textarea "*"
type textarea "**********"
type textarea "*"
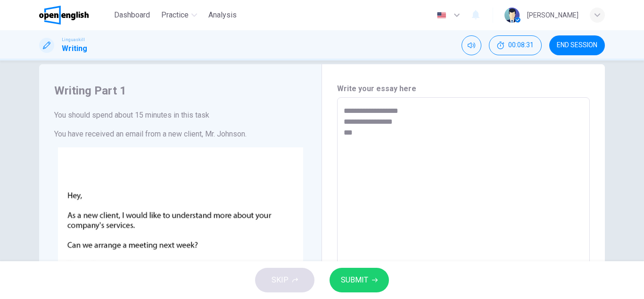
type textarea "**********"
type textarea "*"
type textarea "**********"
type textarea "*"
type textarea "**********"
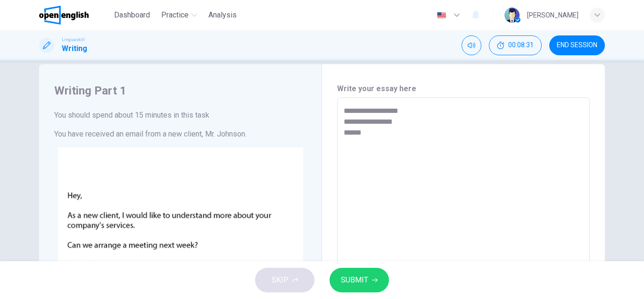
type textarea "*"
type textarea "**********"
type textarea "*"
type textarea "**********"
type textarea "*"
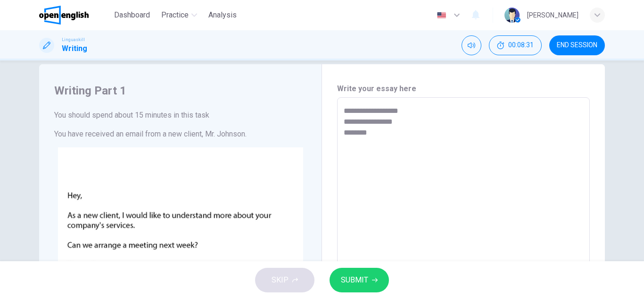
type textarea "**********"
type textarea "*"
type textarea "**********"
type textarea "*"
type textarea "**********"
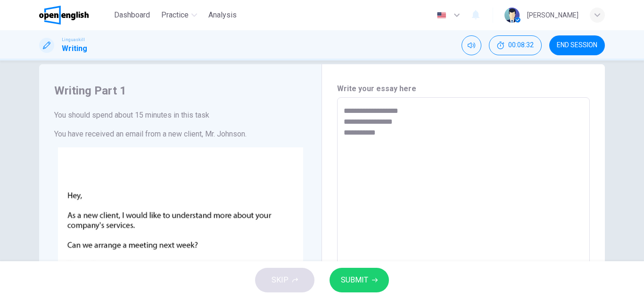
type textarea "*"
type textarea "**********"
type textarea "*"
type textarea "**********"
type textarea "*"
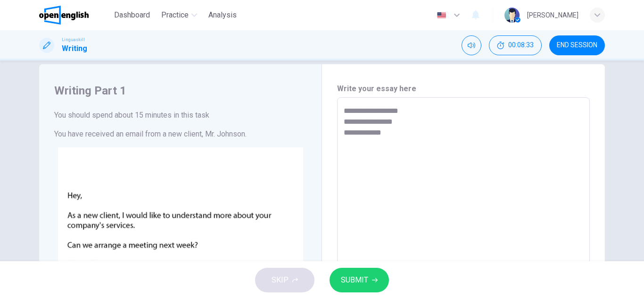
type textarea "**********"
type textarea "*"
type textarea "**********"
type textarea "*"
type textarea "**********"
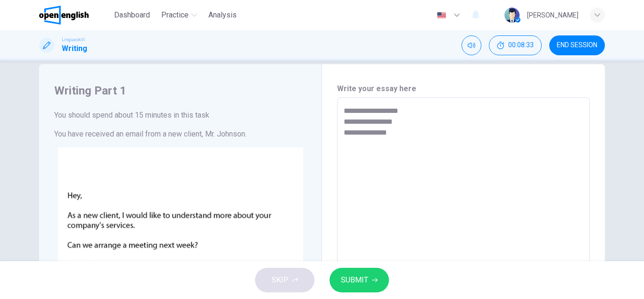
type textarea "*"
type textarea "**********"
type textarea "*"
type textarea "**********"
type textarea "*"
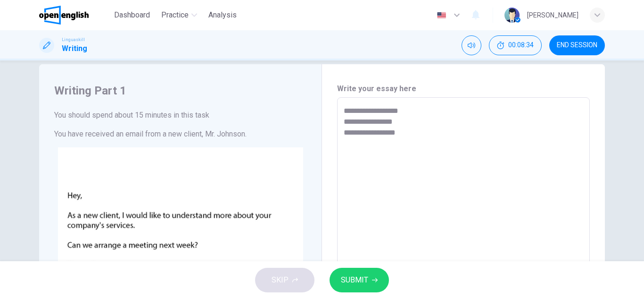
type textarea "**********"
type textarea "*"
type textarea "**********"
type textarea "*"
type textarea "**********"
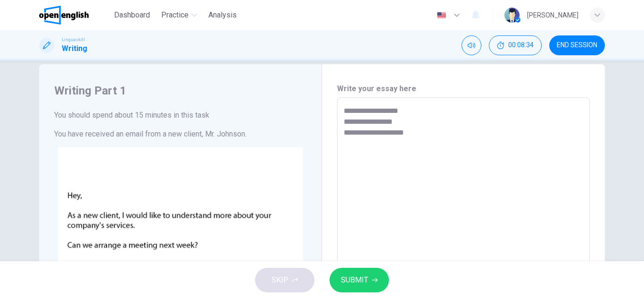
type textarea "*"
type textarea "**********"
type textarea "*"
type textarea "**********"
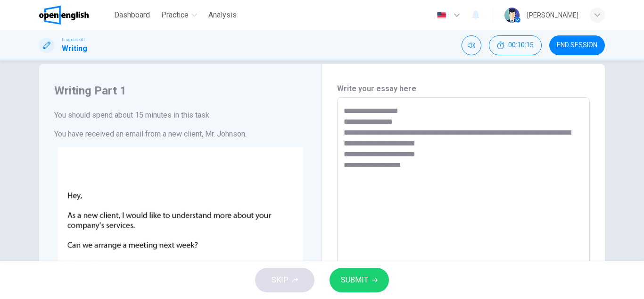
click at [576, 131] on textarea "**********" at bounding box center [464, 273] width 240 height 336
click at [475, 142] on textarea "**********" at bounding box center [464, 273] width 240 height 336
click at [408, 123] on textarea "**********" at bounding box center [464, 273] width 240 height 336
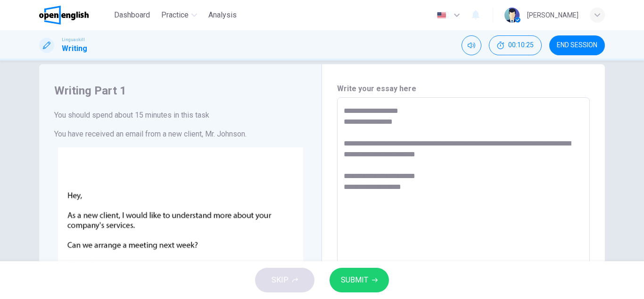
click at [418, 102] on div "**********" at bounding box center [463, 273] width 253 height 352
click at [417, 107] on textarea "**********" at bounding box center [464, 273] width 240 height 336
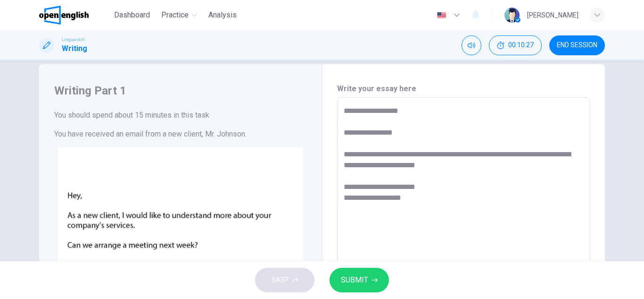
click at [419, 200] on textarea "**********" at bounding box center [464, 273] width 240 height 336
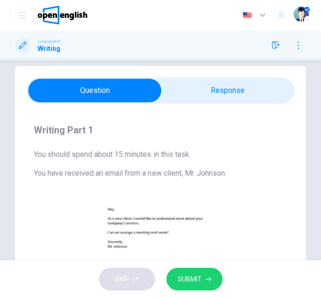
scroll to position [0, 0]
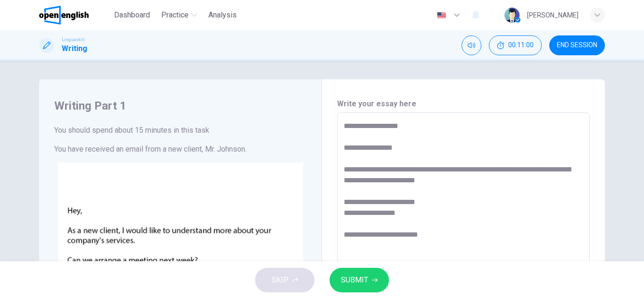
click at [436, 234] on textarea "**********" at bounding box center [464, 288] width 240 height 336
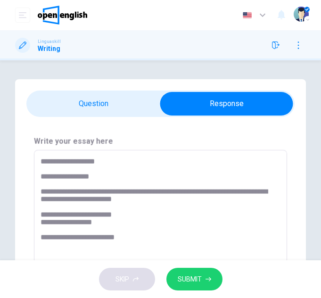
click at [135, 238] on textarea "**********" at bounding box center [158, 221] width 235 height 126
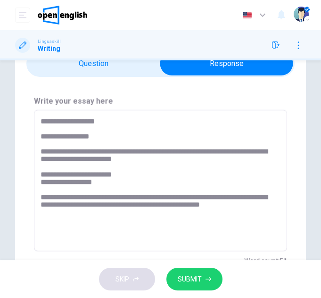
scroll to position [41, 0]
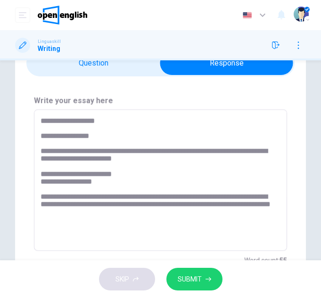
click at [137, 212] on textarea "**********" at bounding box center [158, 180] width 235 height 126
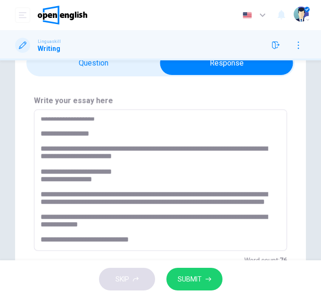
scroll to position [18, 0]
click at [160, 226] on textarea "**********" at bounding box center [158, 180] width 235 height 126
click at [148, 233] on textarea "**********" at bounding box center [158, 180] width 235 height 126
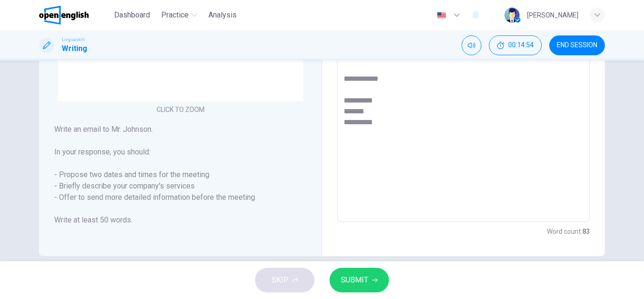
scroll to position [247, 0]
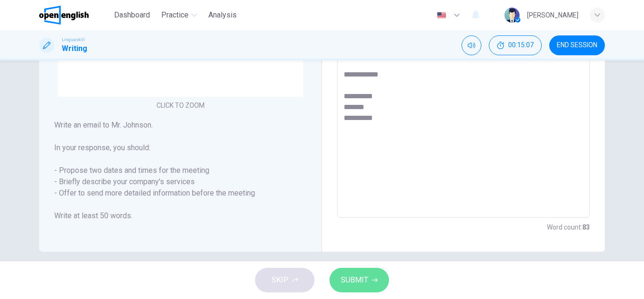
click at [361, 278] on span "SUBMIT" at bounding box center [354, 279] width 27 height 13
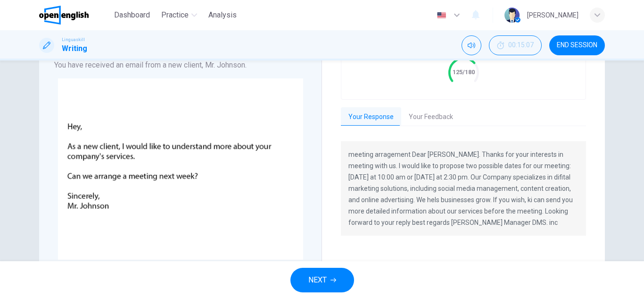
scroll to position [84, 0]
click at [436, 119] on button "Your Feedback" at bounding box center [430, 117] width 59 height 20
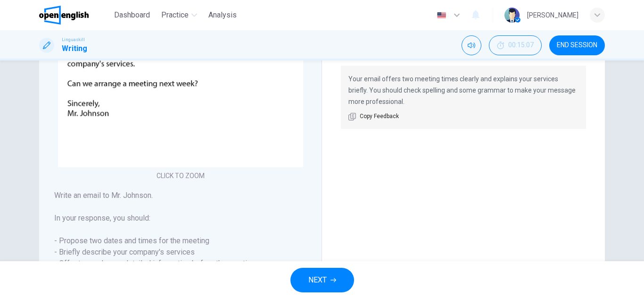
scroll to position [256, 0]
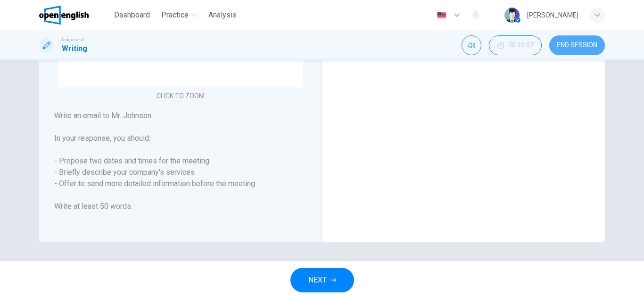
click at [570, 40] on button "END SESSION" at bounding box center [578, 45] width 56 height 20
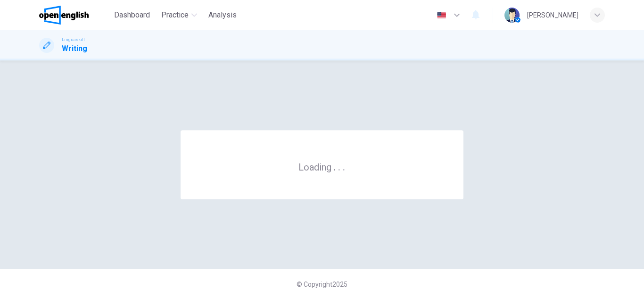
scroll to position [0, 0]
